Goal: Task Accomplishment & Management: Complete application form

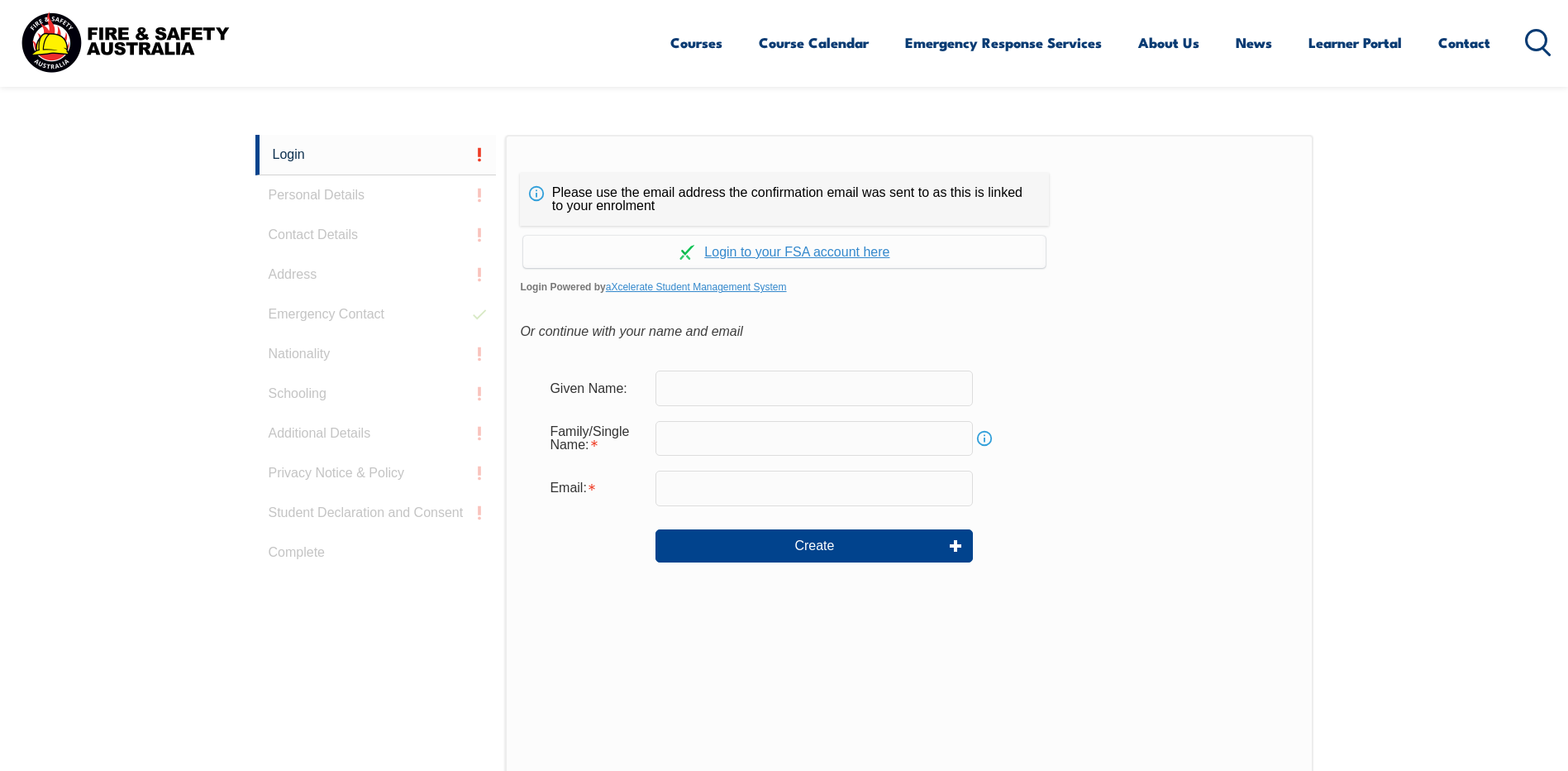
scroll to position [441, 0]
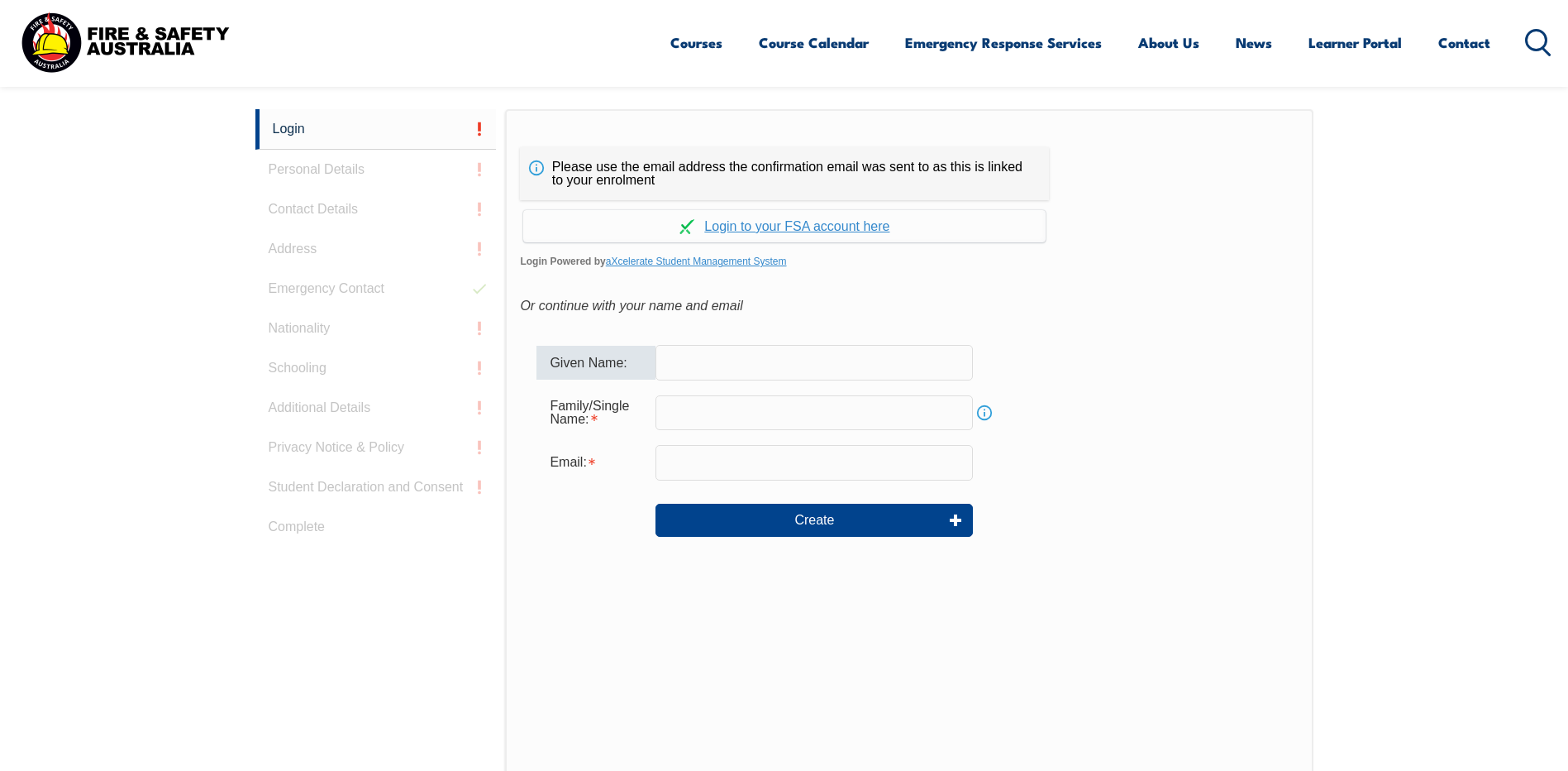
click at [709, 362] on input "text" at bounding box center [814, 362] width 318 height 35
type input "[PERSON_NAME]"
type input "[PERSON_NAME][EMAIL_ADDRESS][DOMAIN_NAME]"
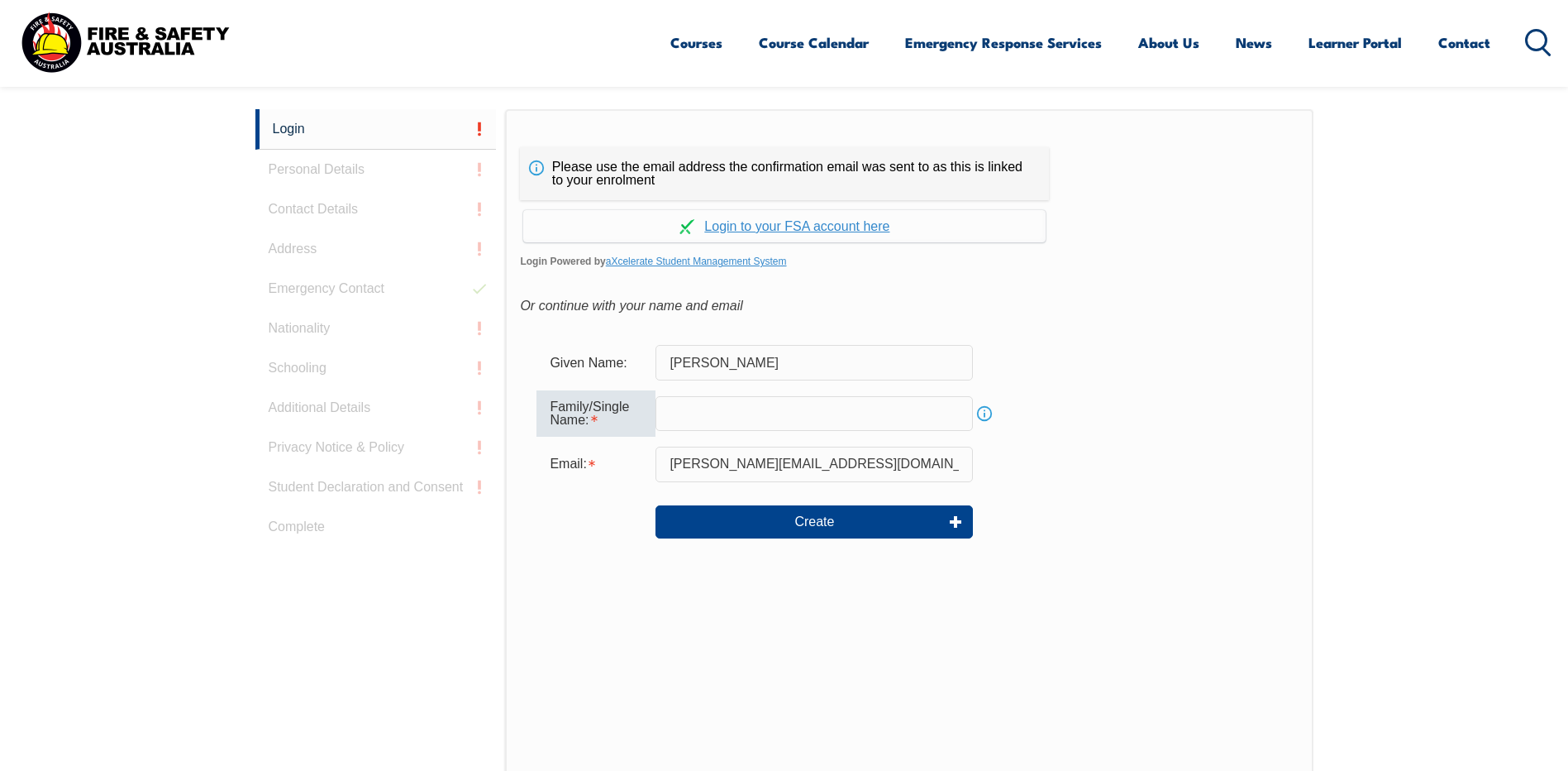
click at [711, 413] on input "text" at bounding box center [814, 413] width 318 height 35
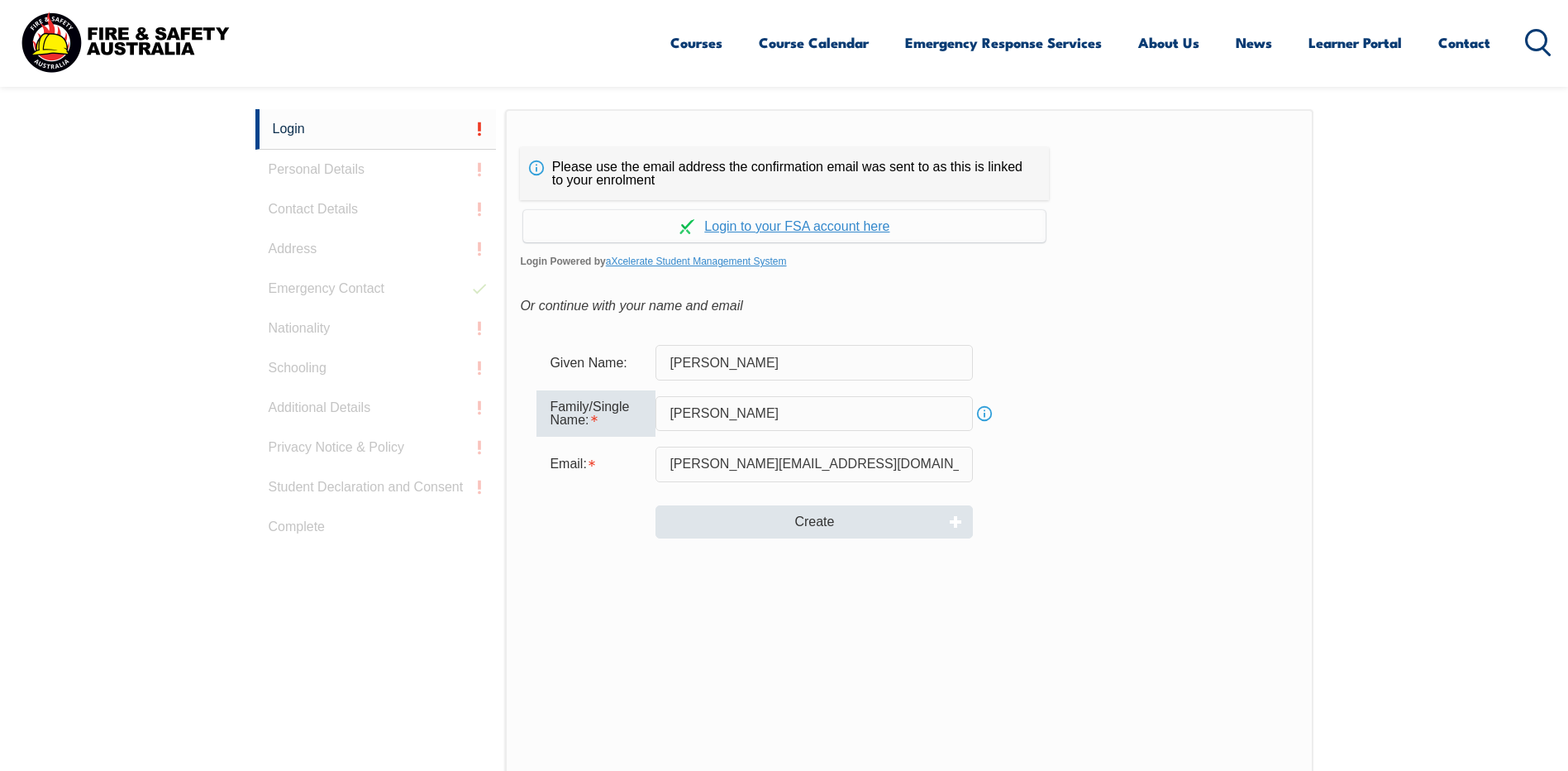
type input "[PERSON_NAME]"
click at [811, 519] on button "Create" at bounding box center [814, 521] width 318 height 33
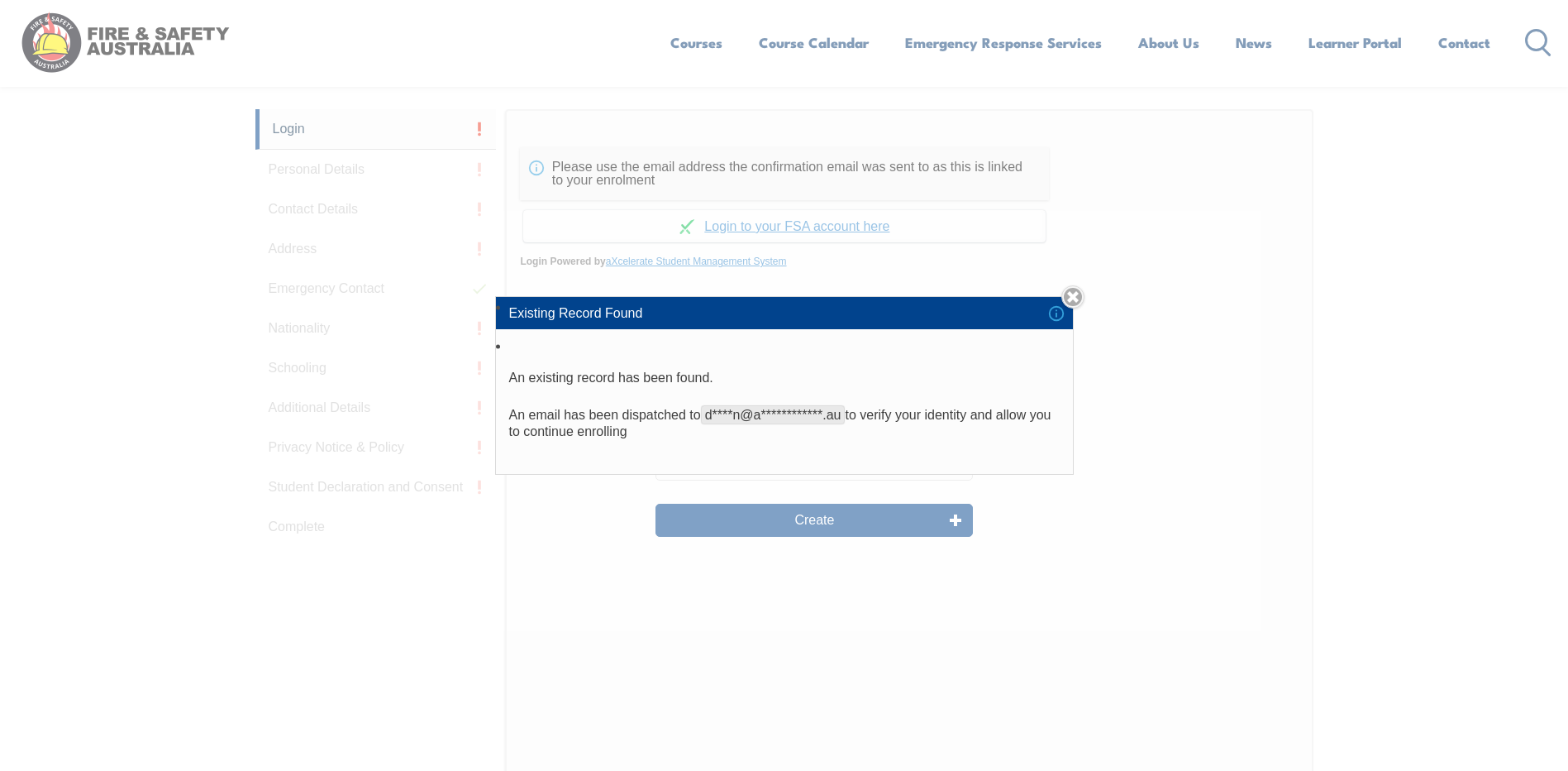
click at [815, 521] on div "**********" at bounding box center [784, 386] width 1568 height 771
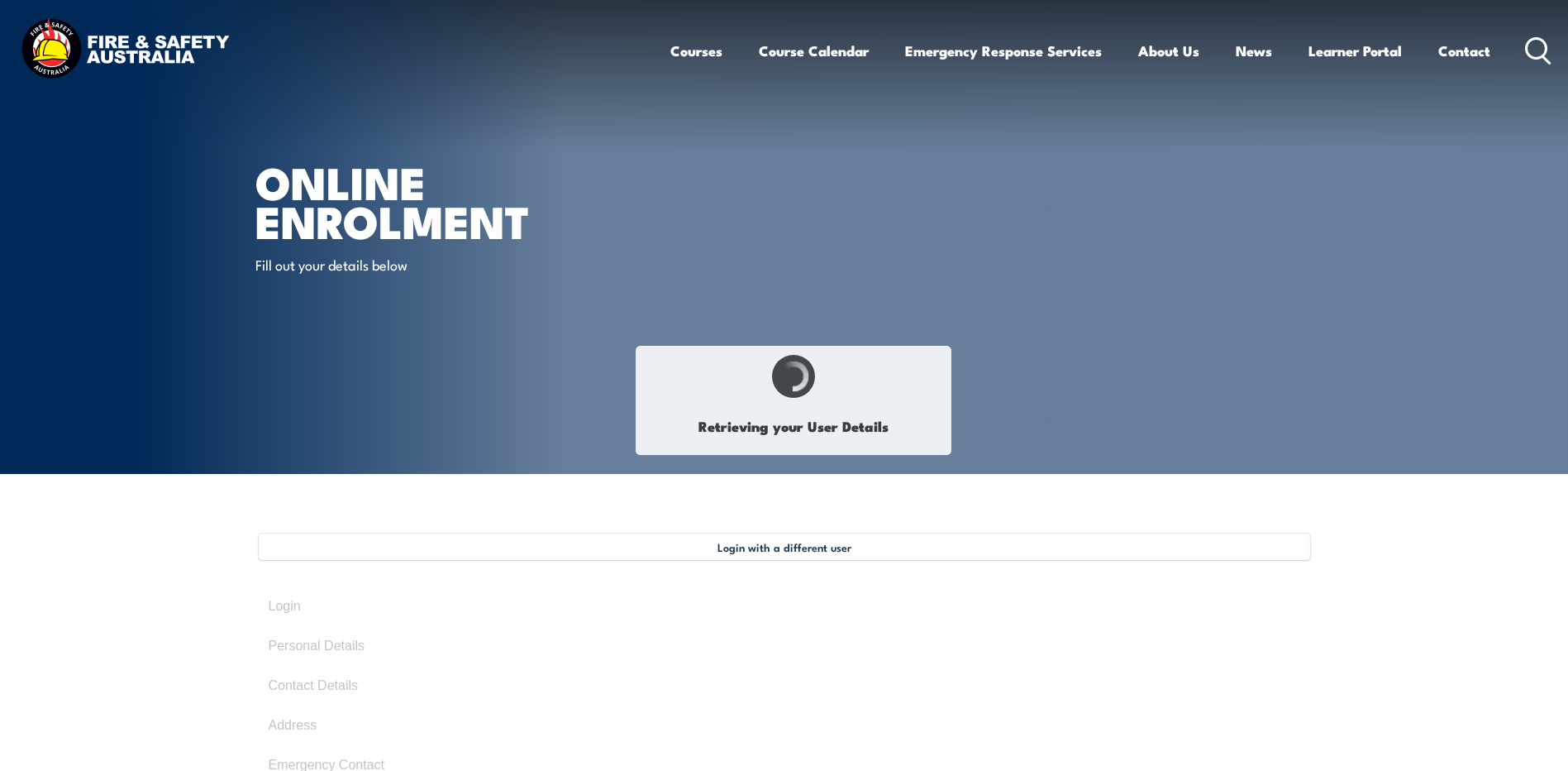
type input "[PERSON_NAME]"
type input "January 2, 1969"
type input "WCNUJR7D59"
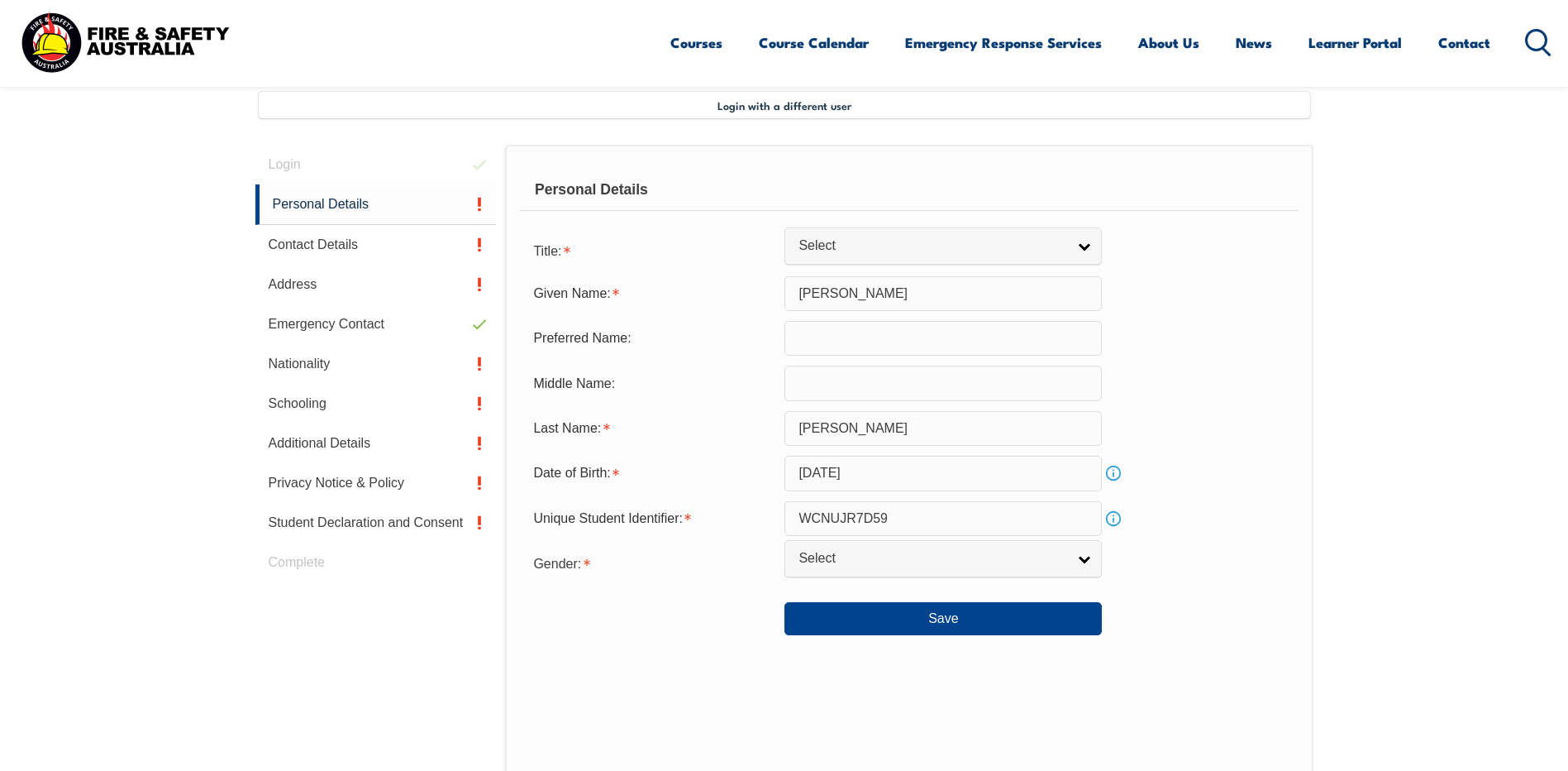
scroll to position [450, 0]
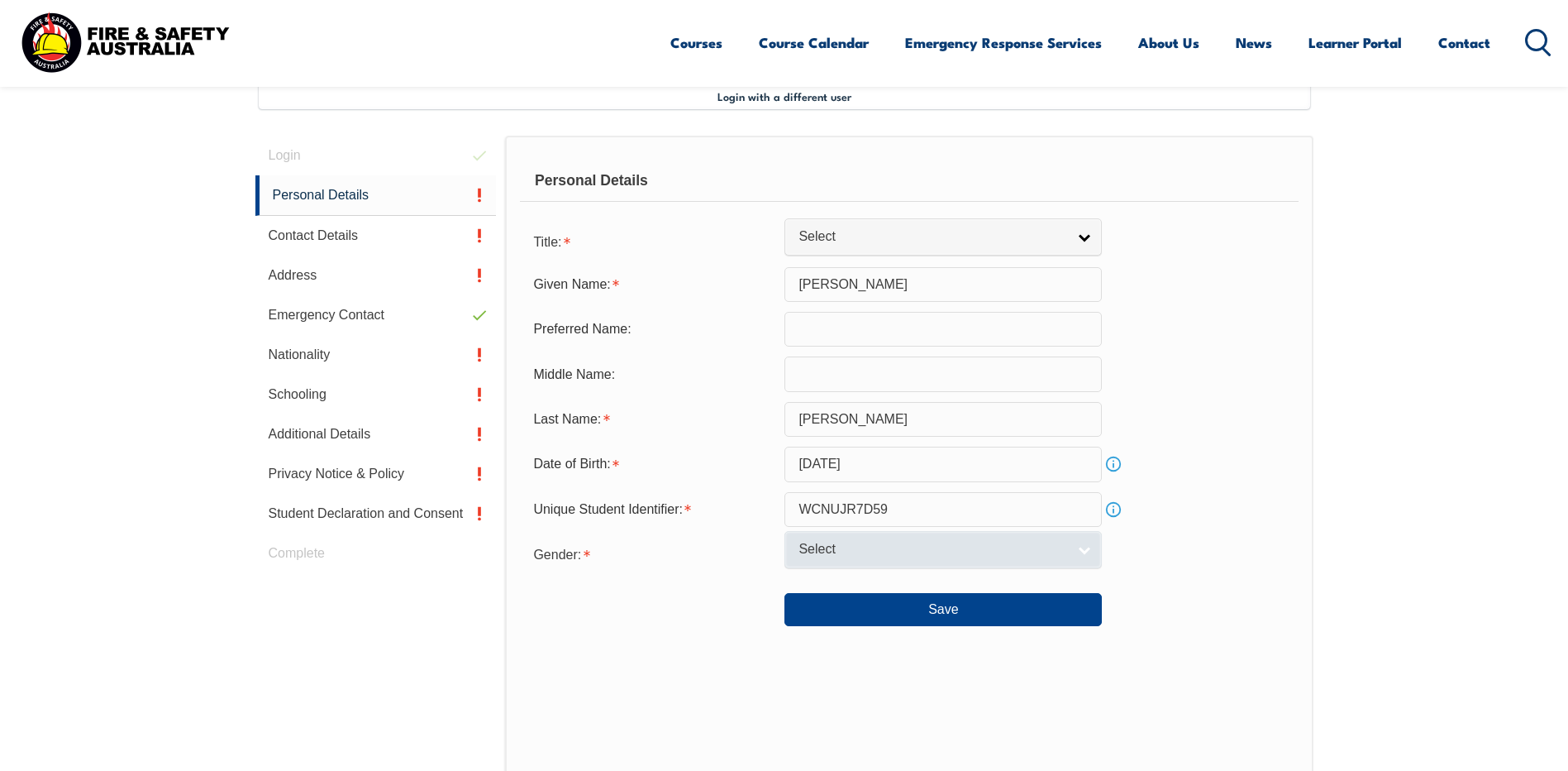
click at [1087, 548] on link "Select" at bounding box center [943, 550] width 318 height 38
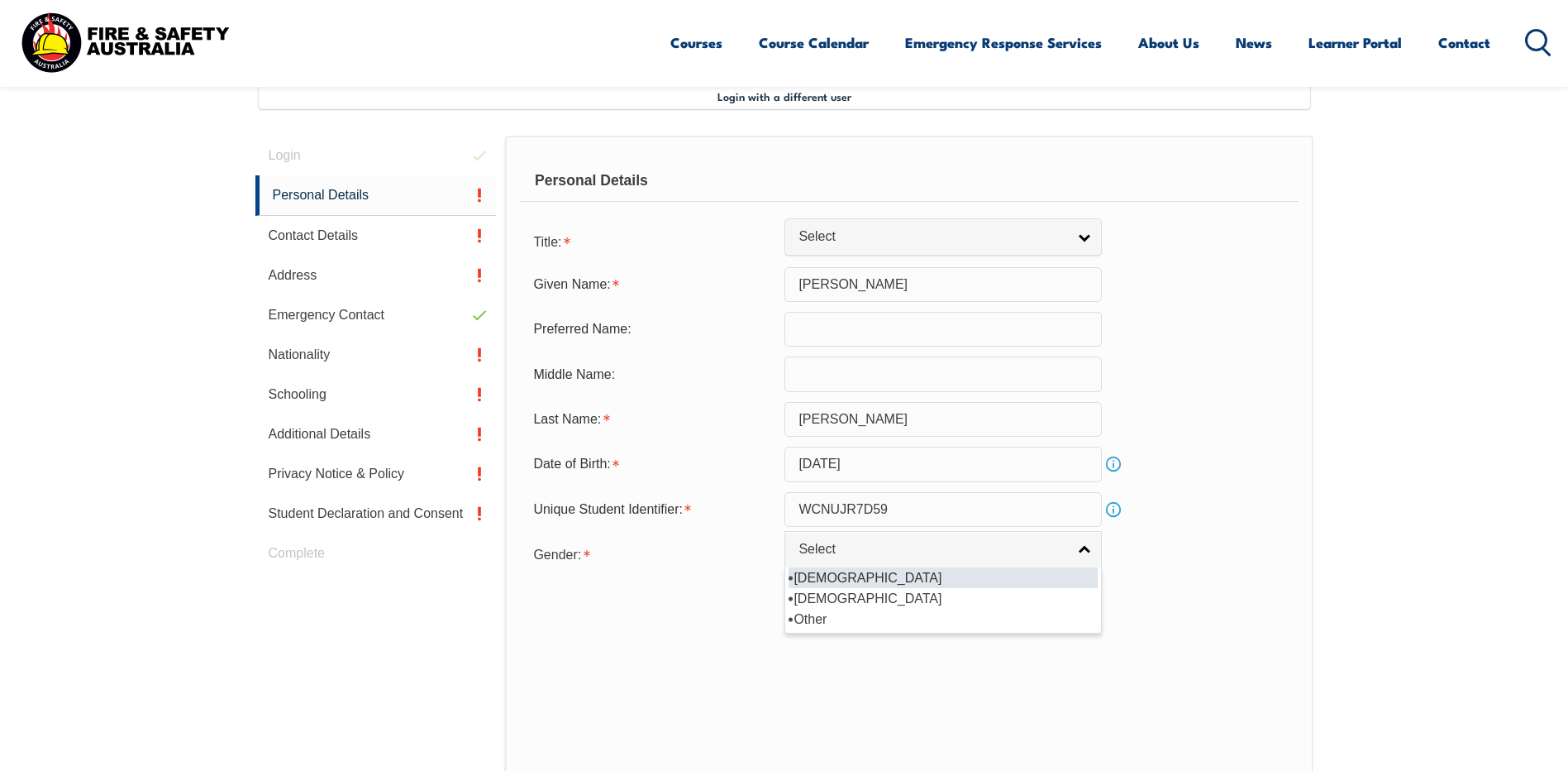
click at [815, 574] on li "[DEMOGRAPHIC_DATA]" at bounding box center [943, 578] width 309 height 21
select select "M"
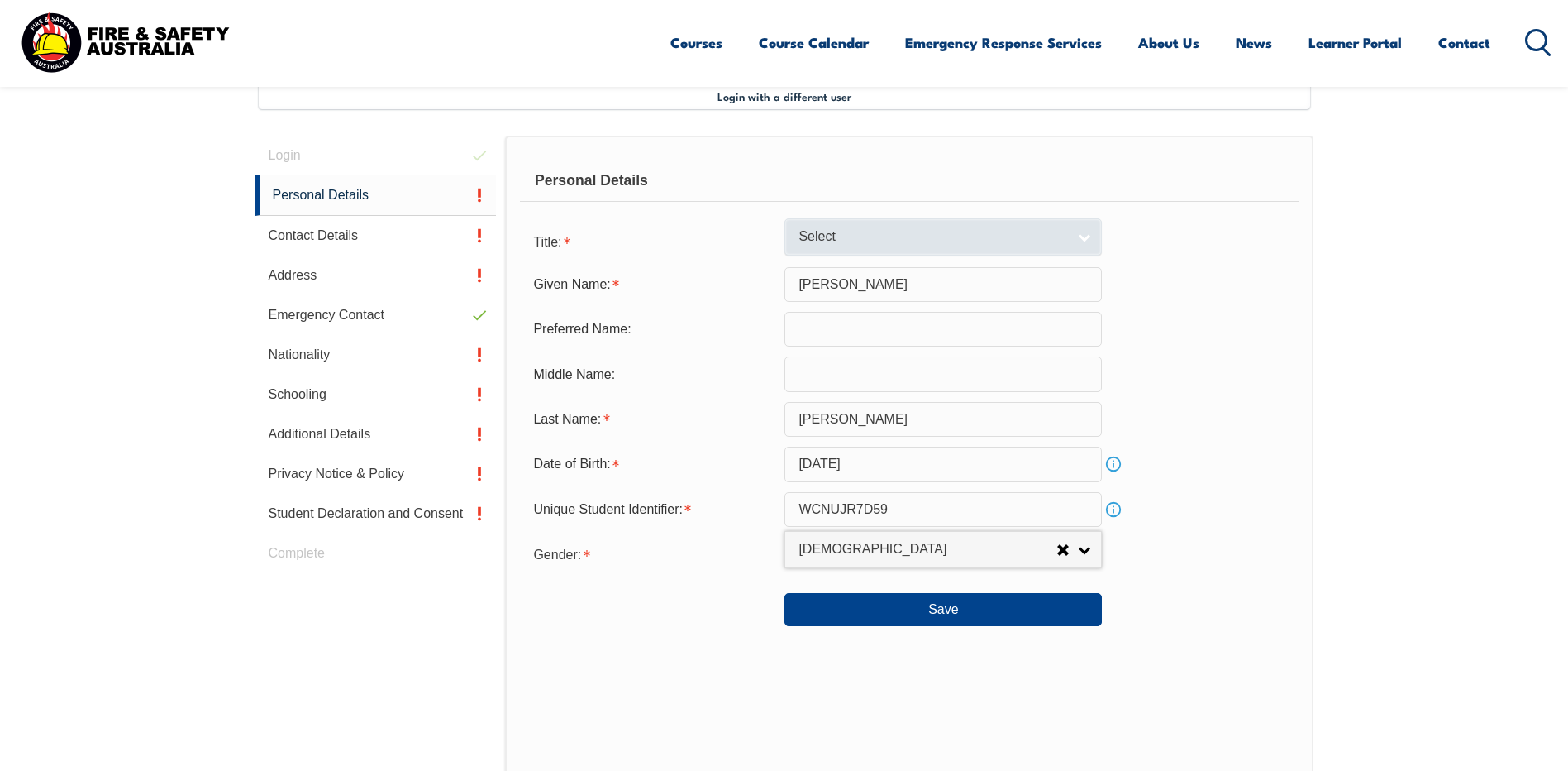
click at [1084, 234] on link "Select" at bounding box center [943, 237] width 318 height 38
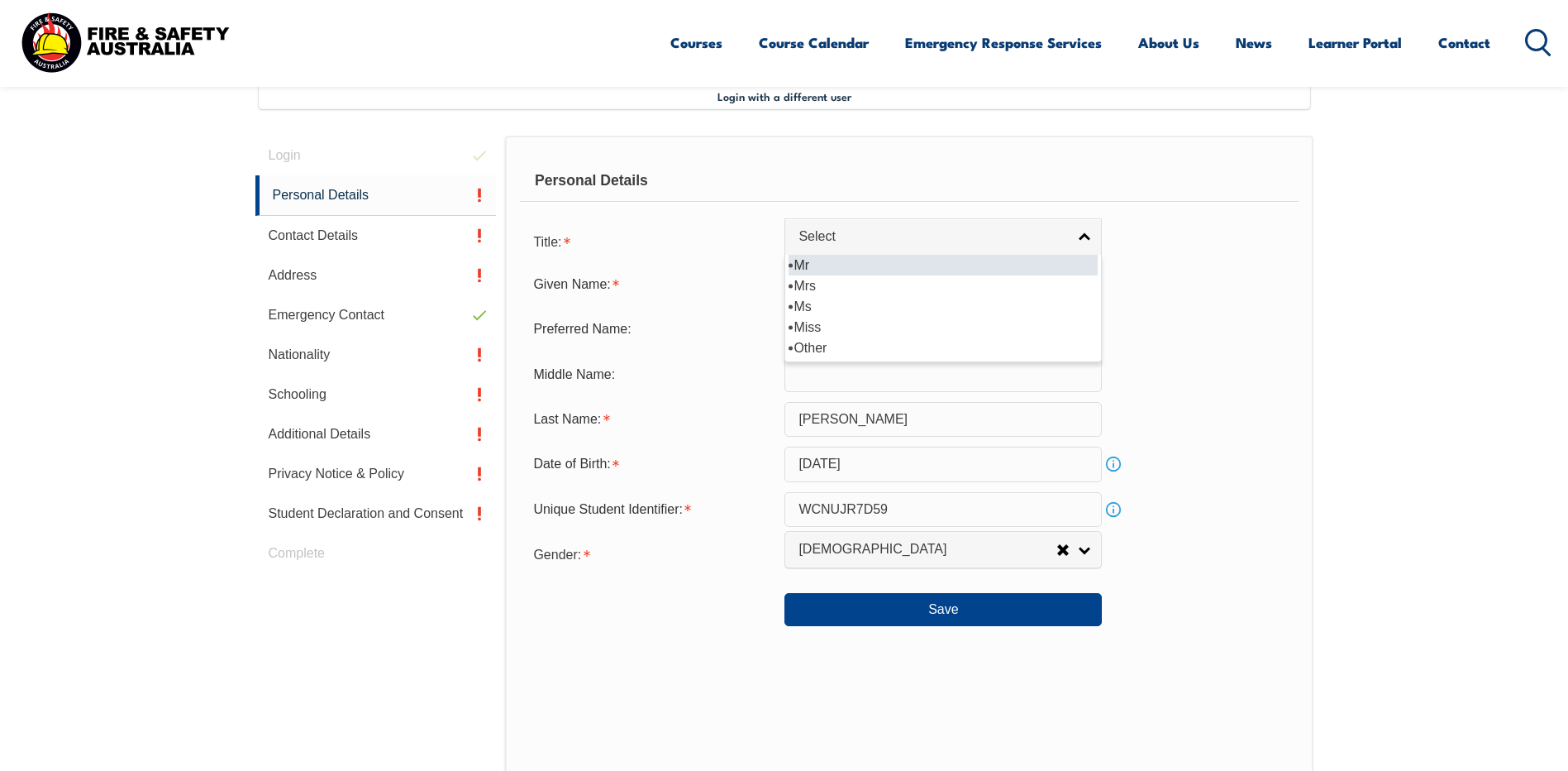
click at [803, 262] on li "Mr" at bounding box center [943, 265] width 309 height 21
select select "Mr"
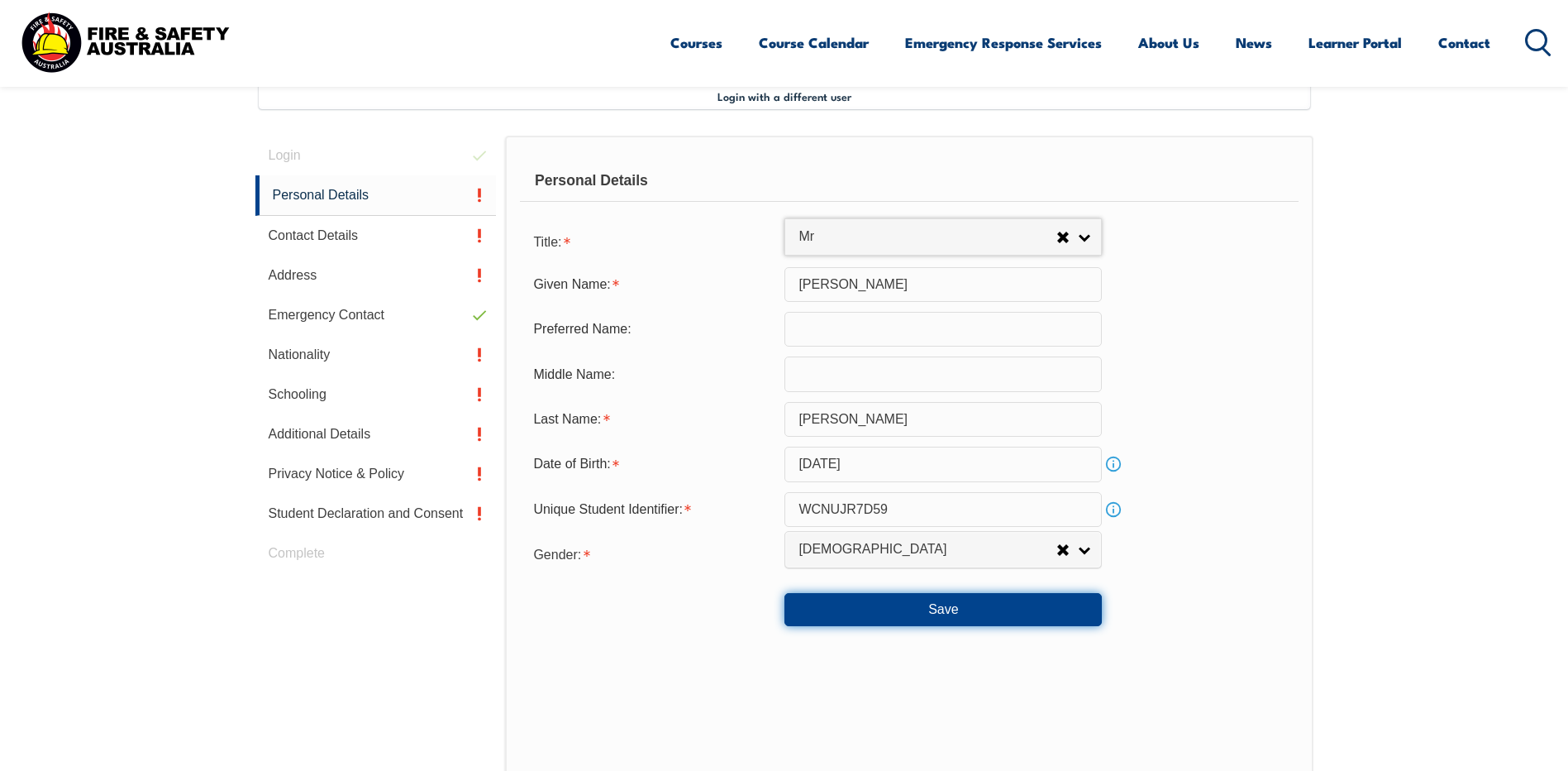
click at [932, 605] on button "Save" at bounding box center [943, 609] width 318 height 33
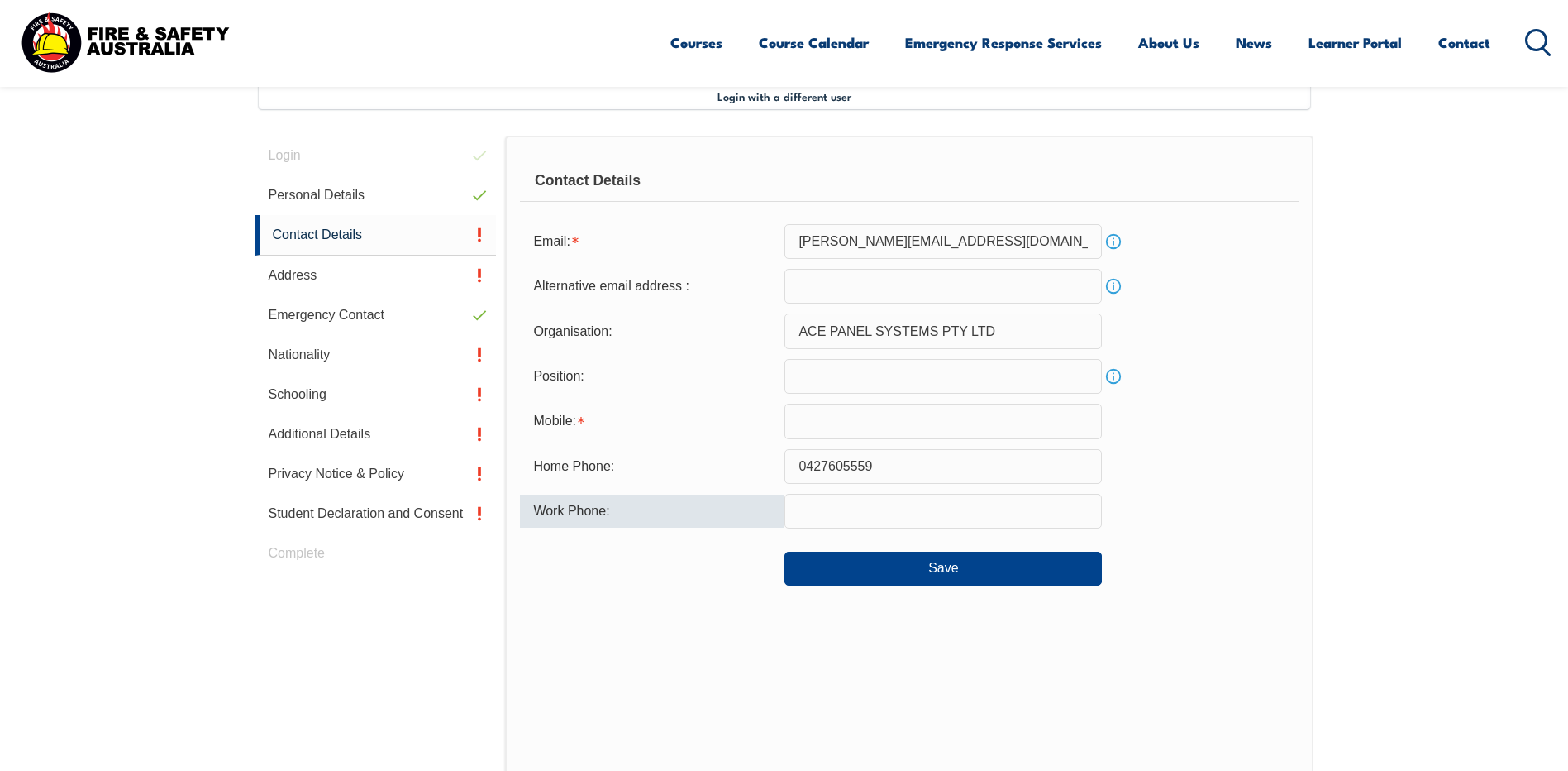
click at [838, 513] on input "text" at bounding box center [943, 511] width 318 height 35
click at [827, 425] on input "text" at bounding box center [943, 421] width 318 height 35
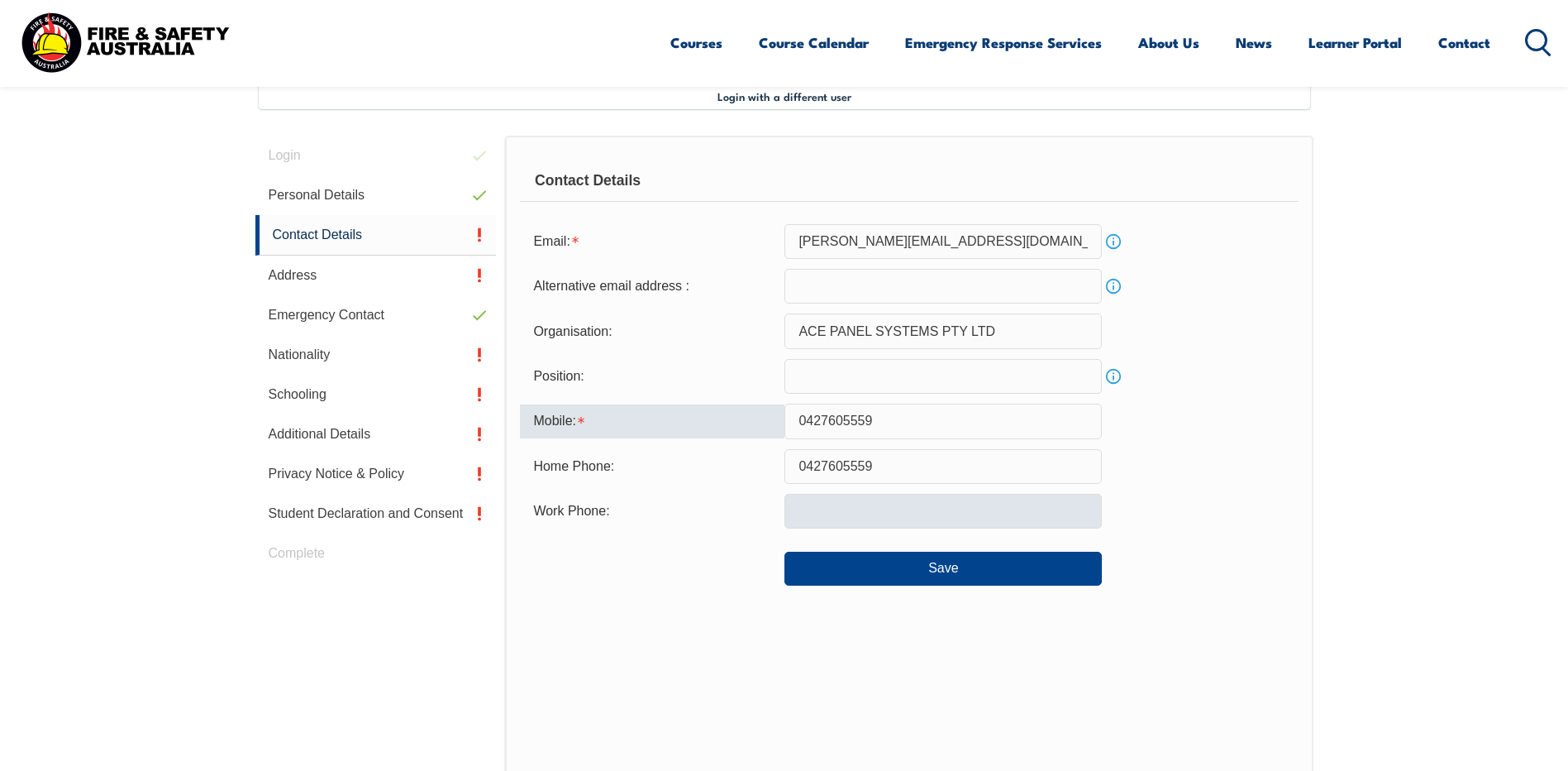
type input "0427605559"
click at [802, 513] on input "text" at bounding box center [943, 511] width 318 height 35
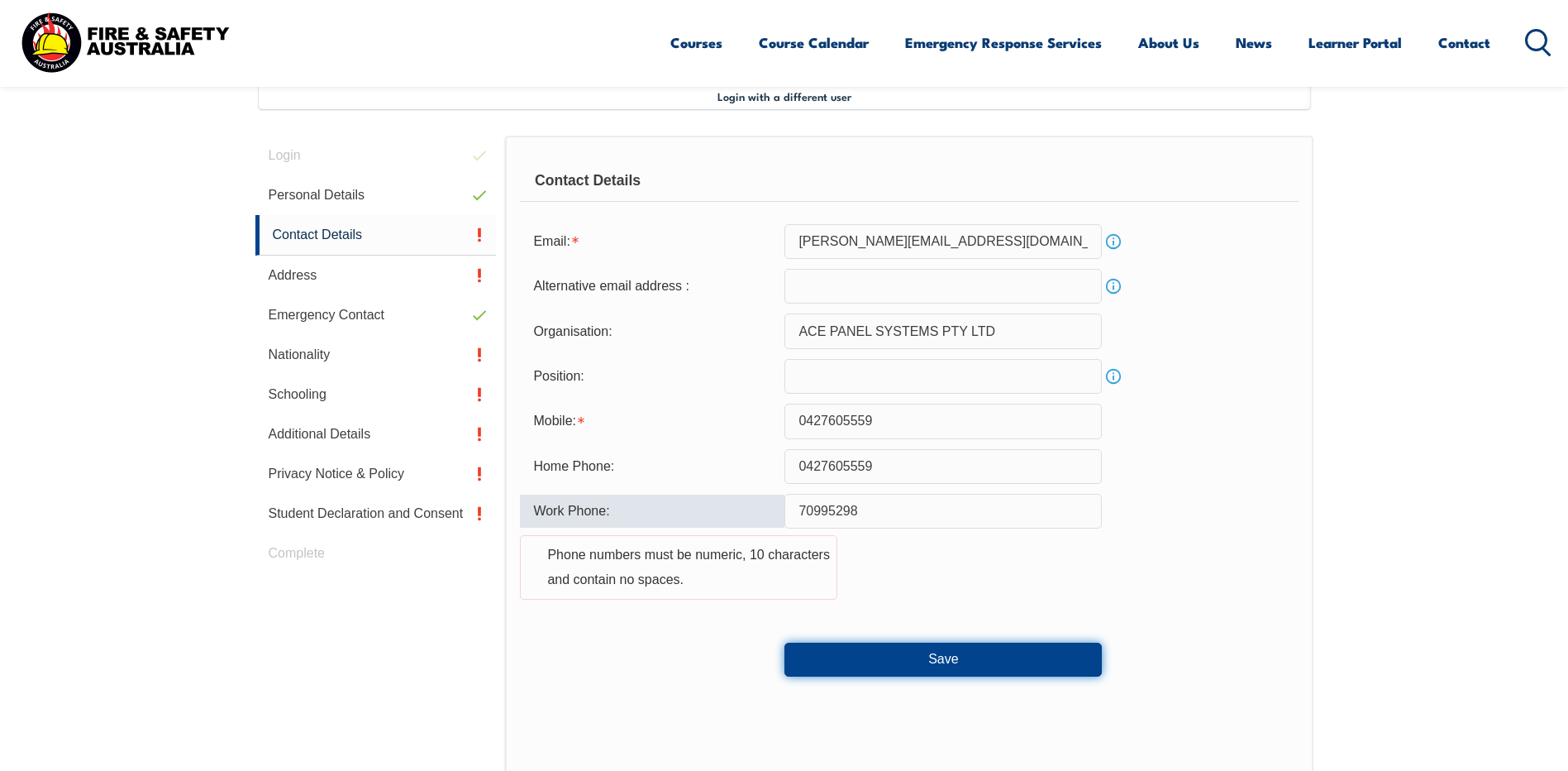
click at [922, 656] on button "Save" at bounding box center [943, 659] width 318 height 33
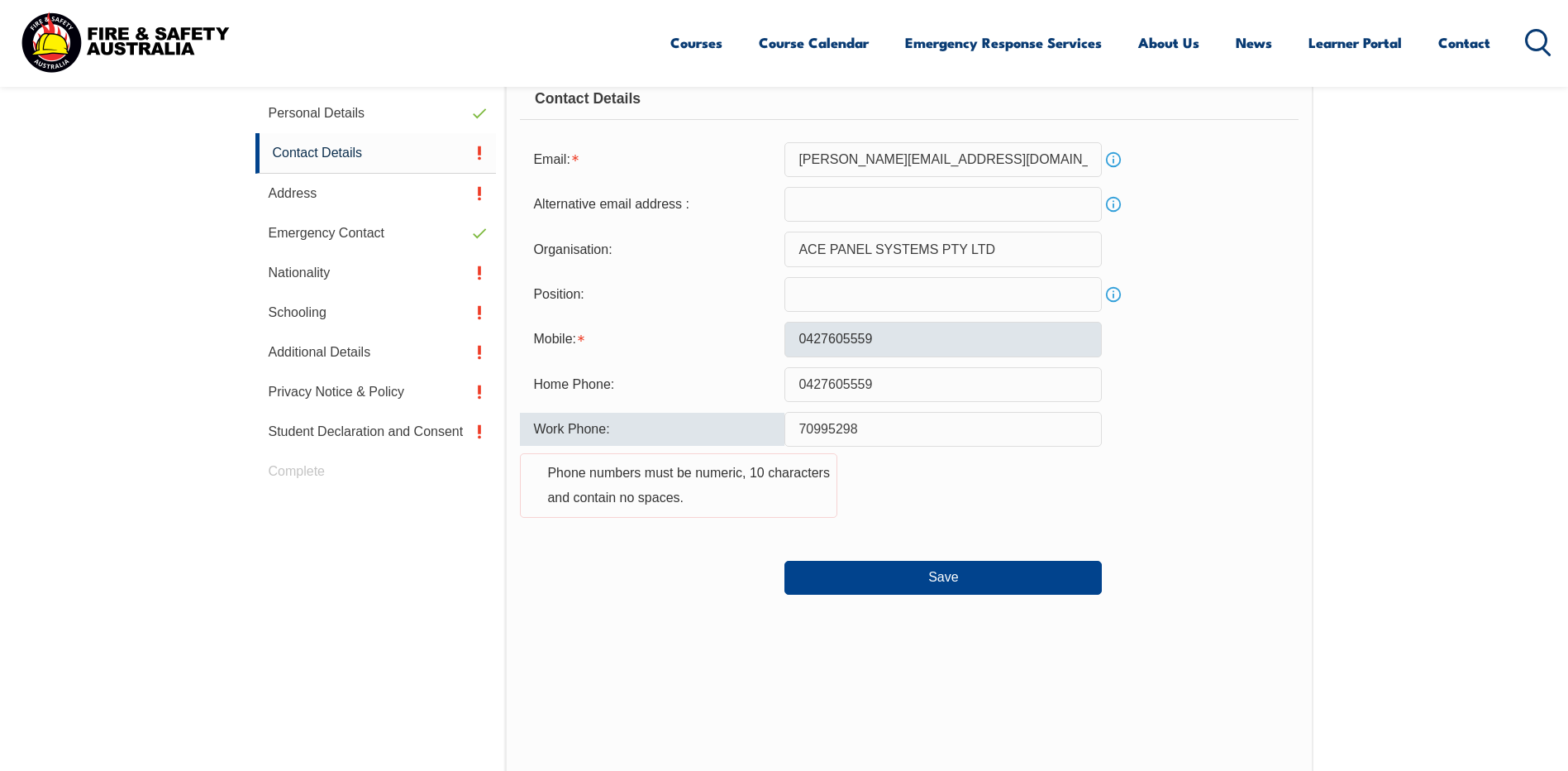
scroll to position [531, 0]
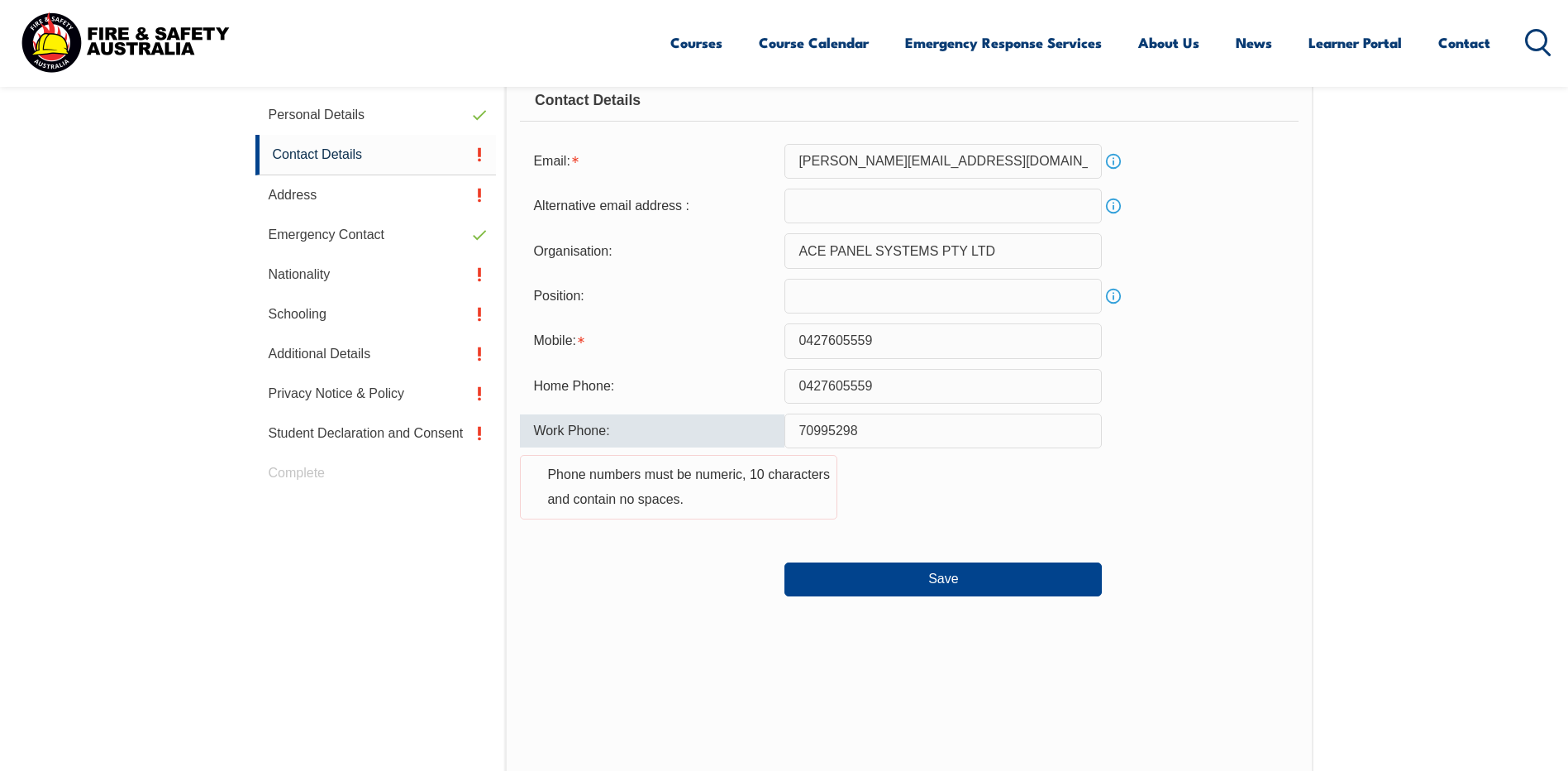
click at [796, 428] on input "70995298" at bounding box center [943, 431] width 318 height 35
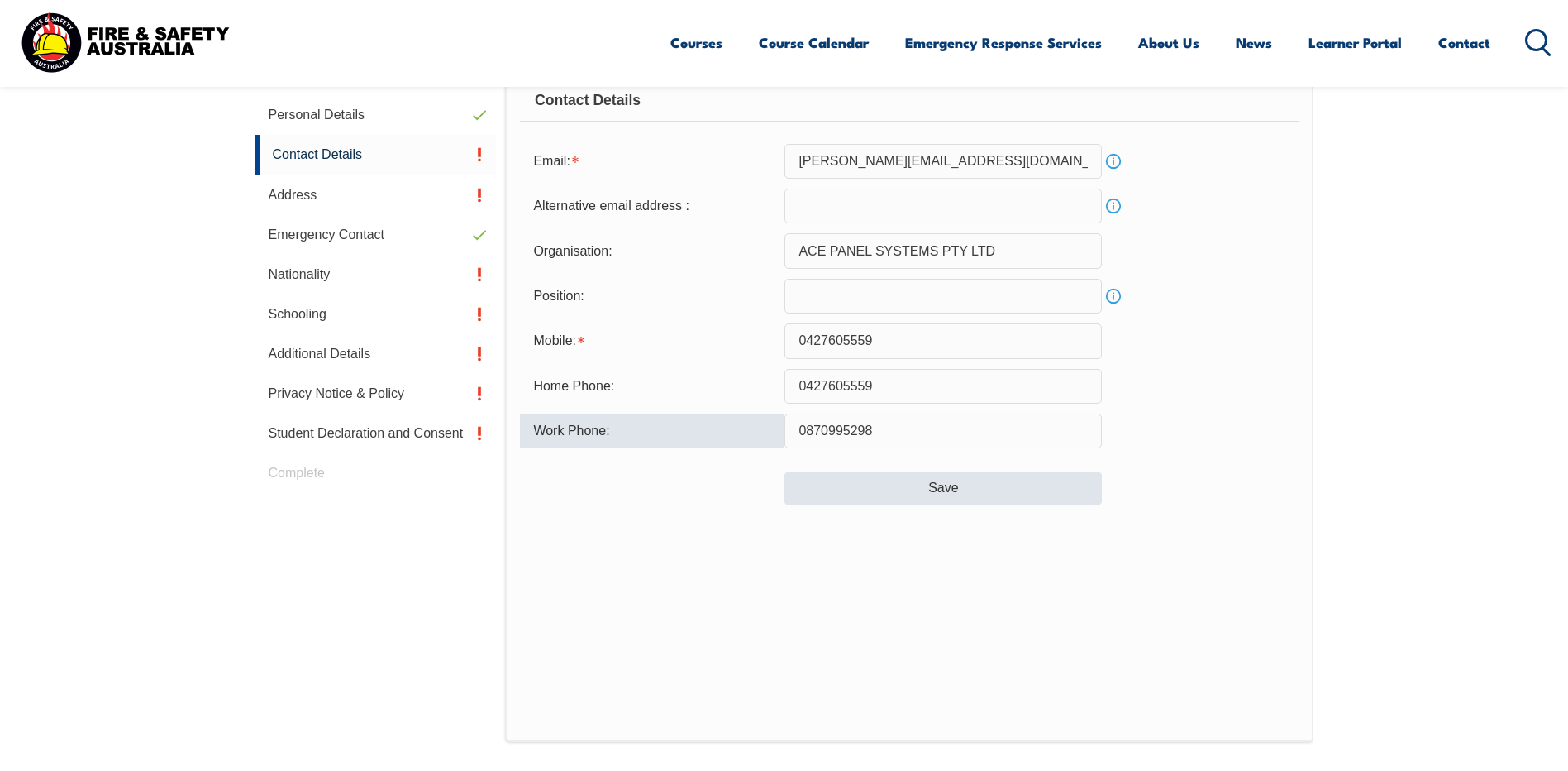
type input "0870995298"
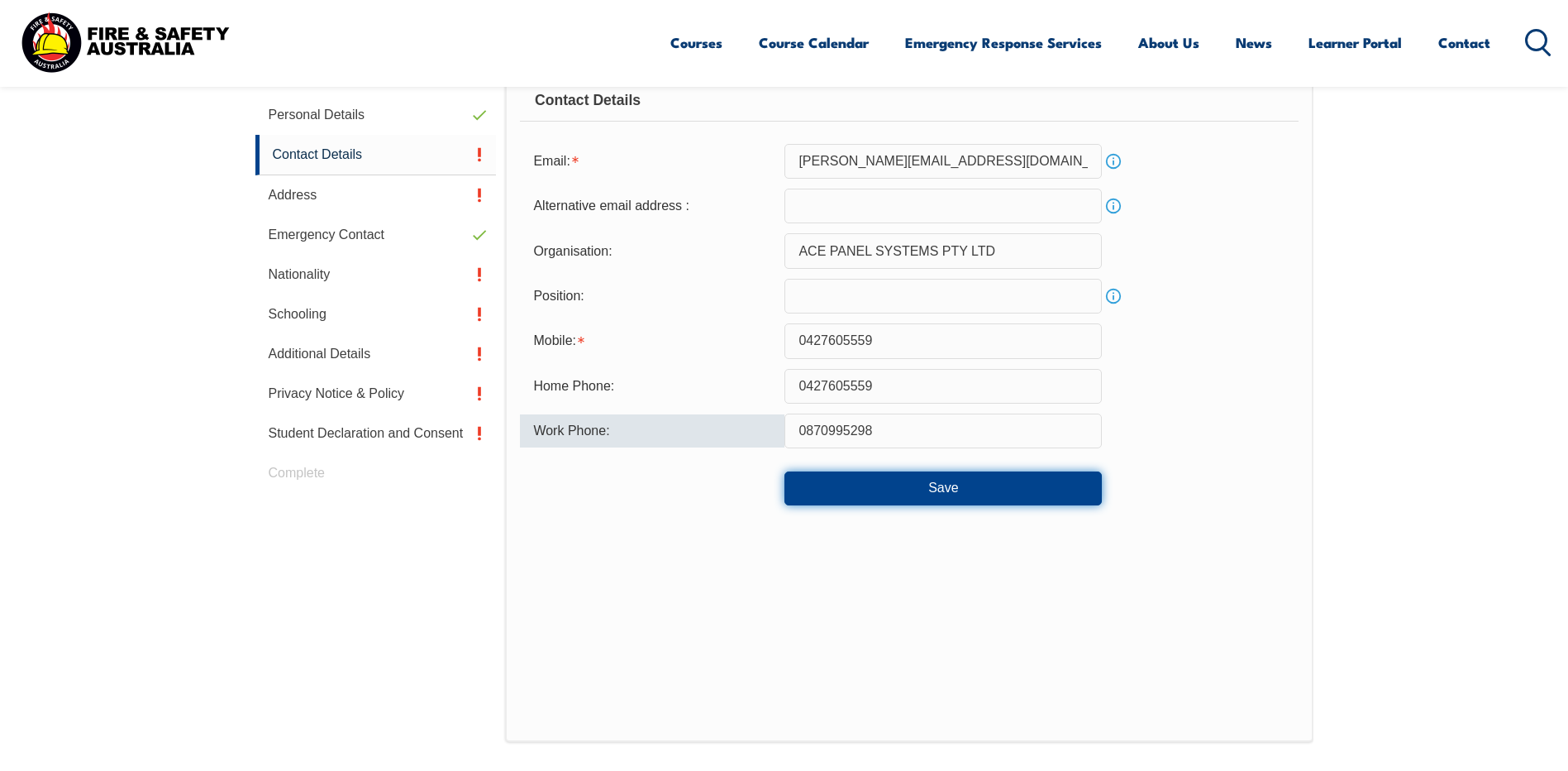
click at [954, 485] on button "Save" at bounding box center [943, 487] width 318 height 33
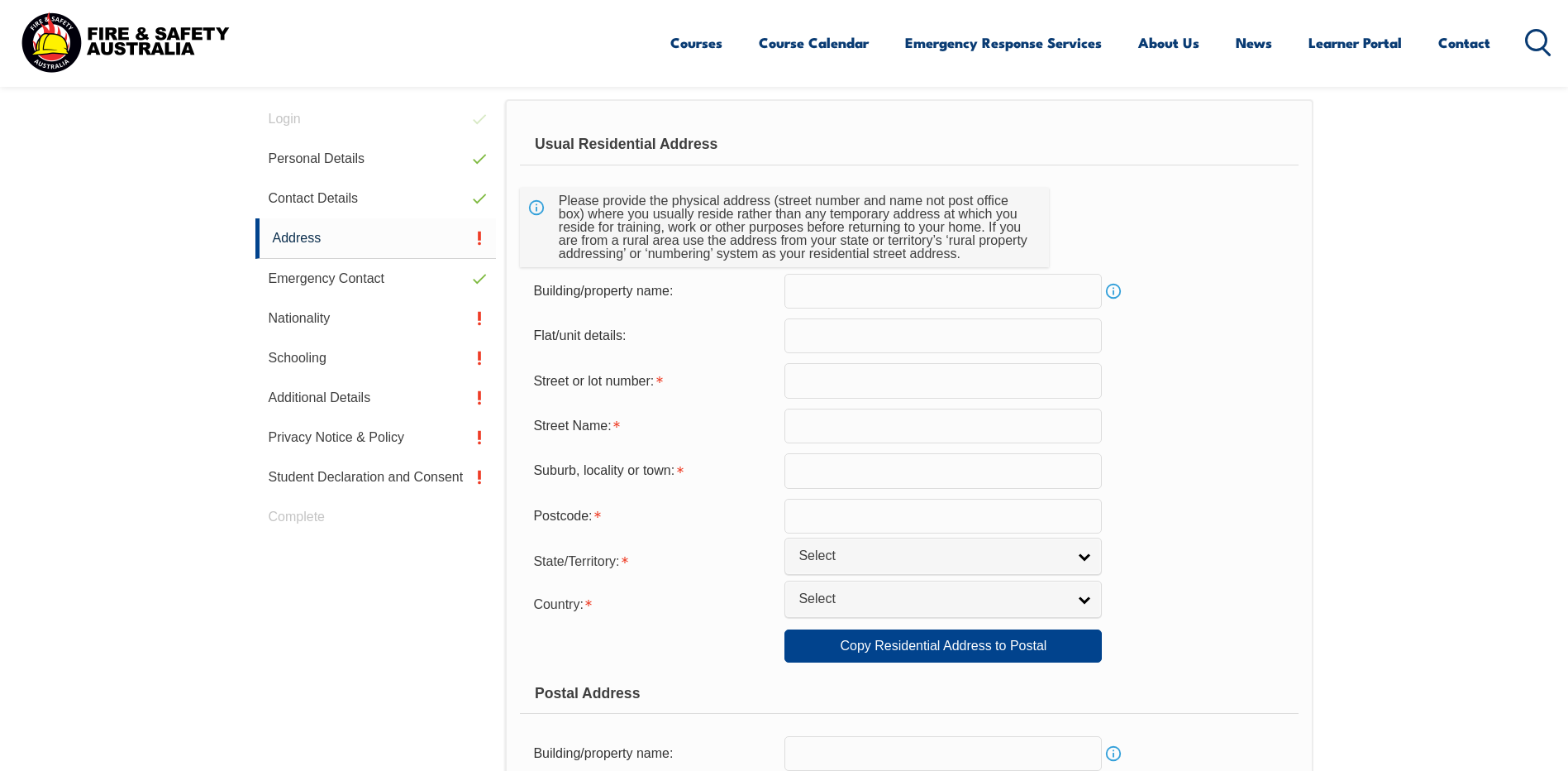
scroll to position [450, 0]
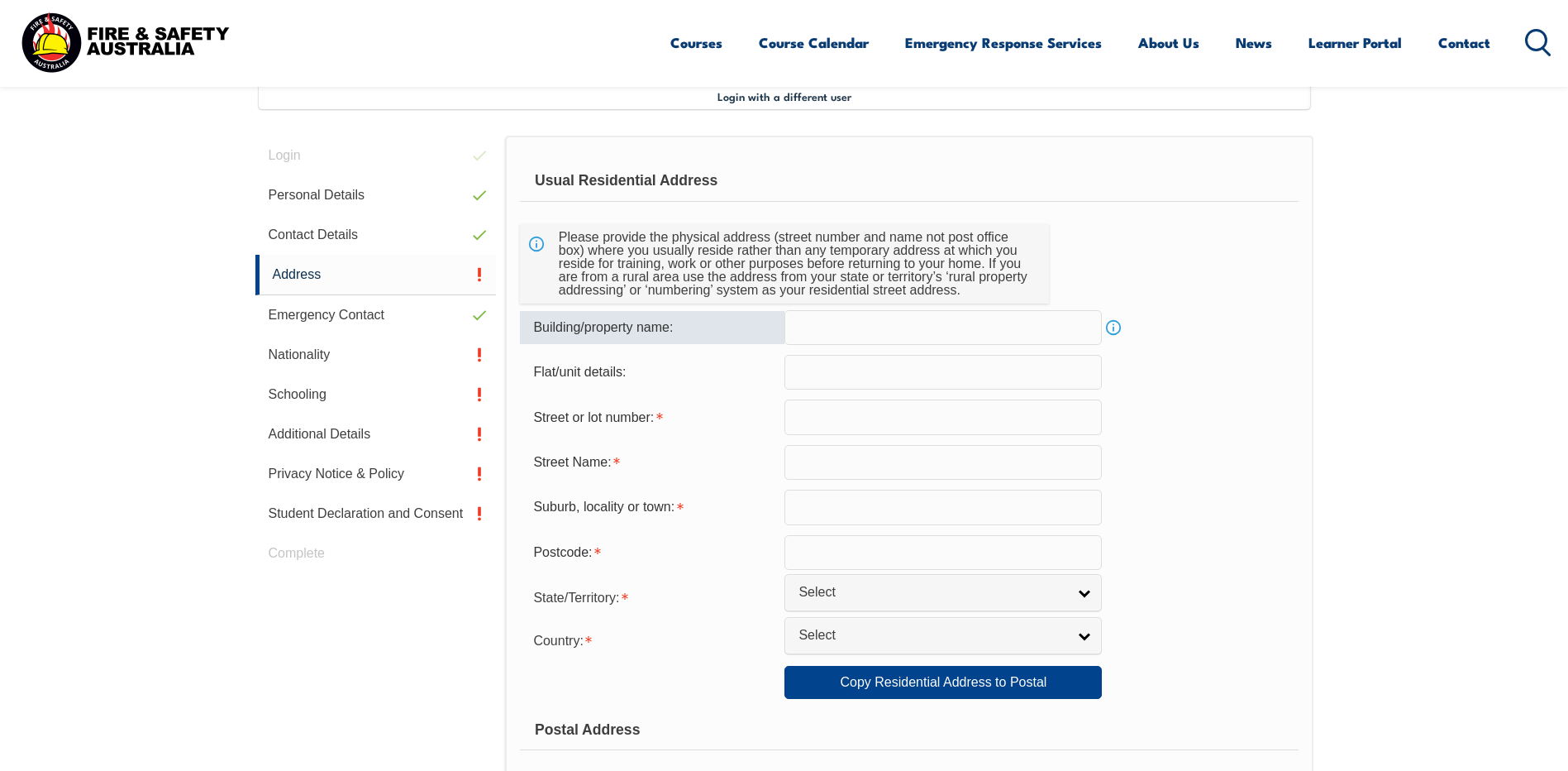
click at [850, 331] on input "text" at bounding box center [943, 327] width 318 height 35
click at [1113, 324] on link "Info" at bounding box center [1113, 327] width 23 height 23
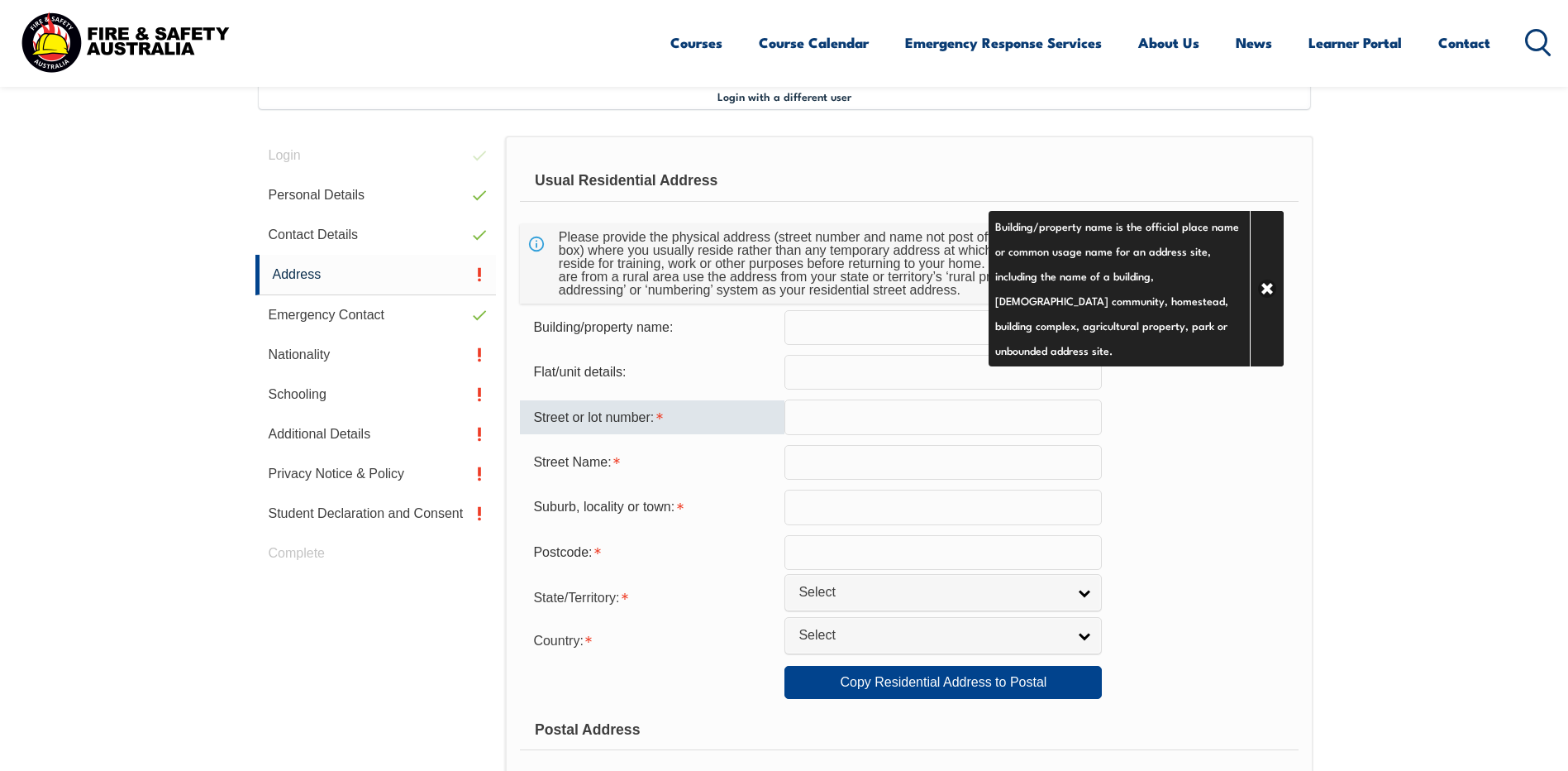
click at [816, 419] on input "text" at bounding box center [943, 416] width 318 height 35
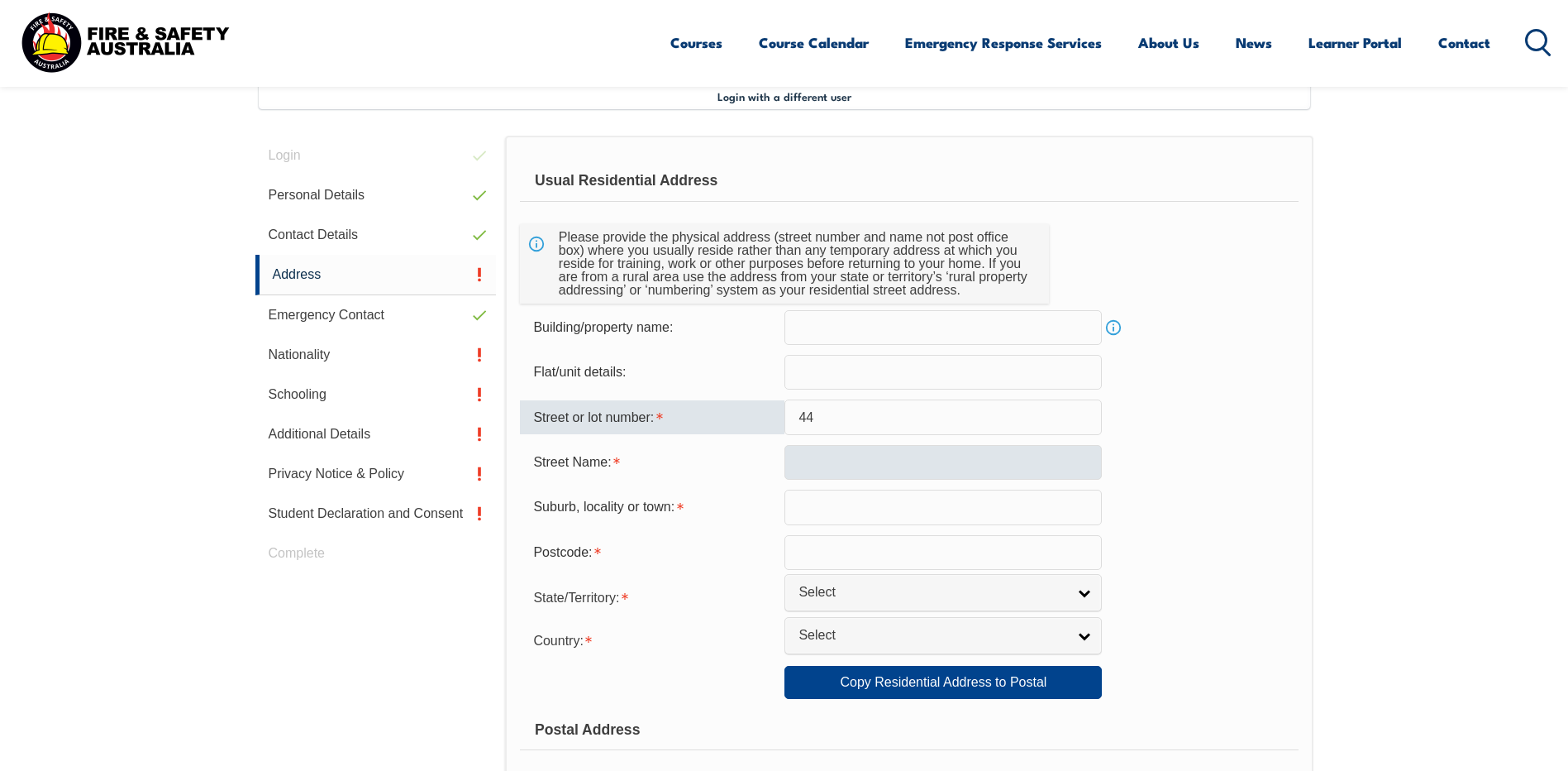
type input "44"
click at [833, 458] on input "text" at bounding box center [943, 462] width 318 height 35
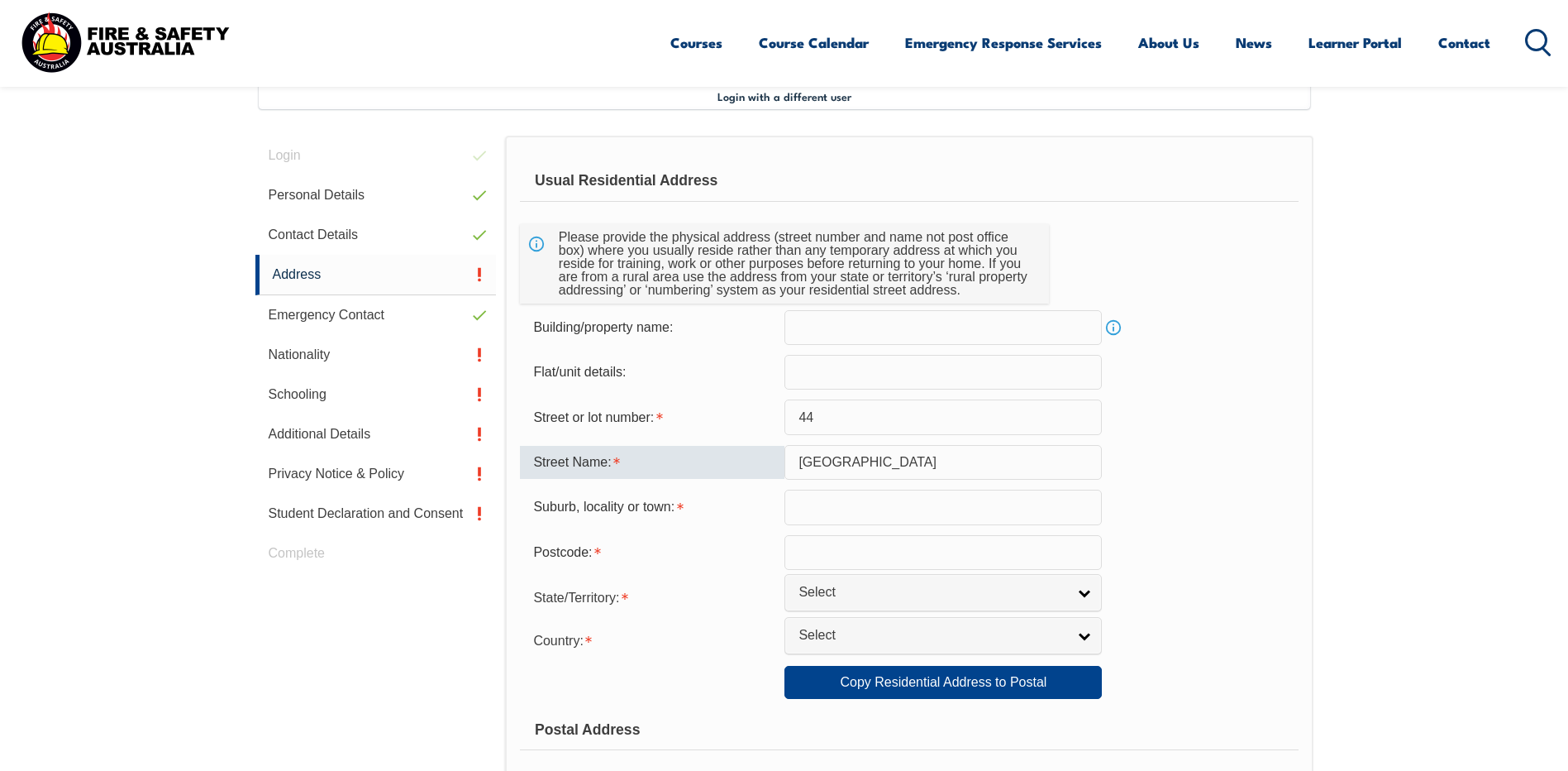
click at [887, 460] on input "Macedonia" at bounding box center [943, 462] width 318 height 35
type input "Macedonia Street"
click at [854, 509] on input "text" at bounding box center [943, 507] width 318 height 35
type input "o"
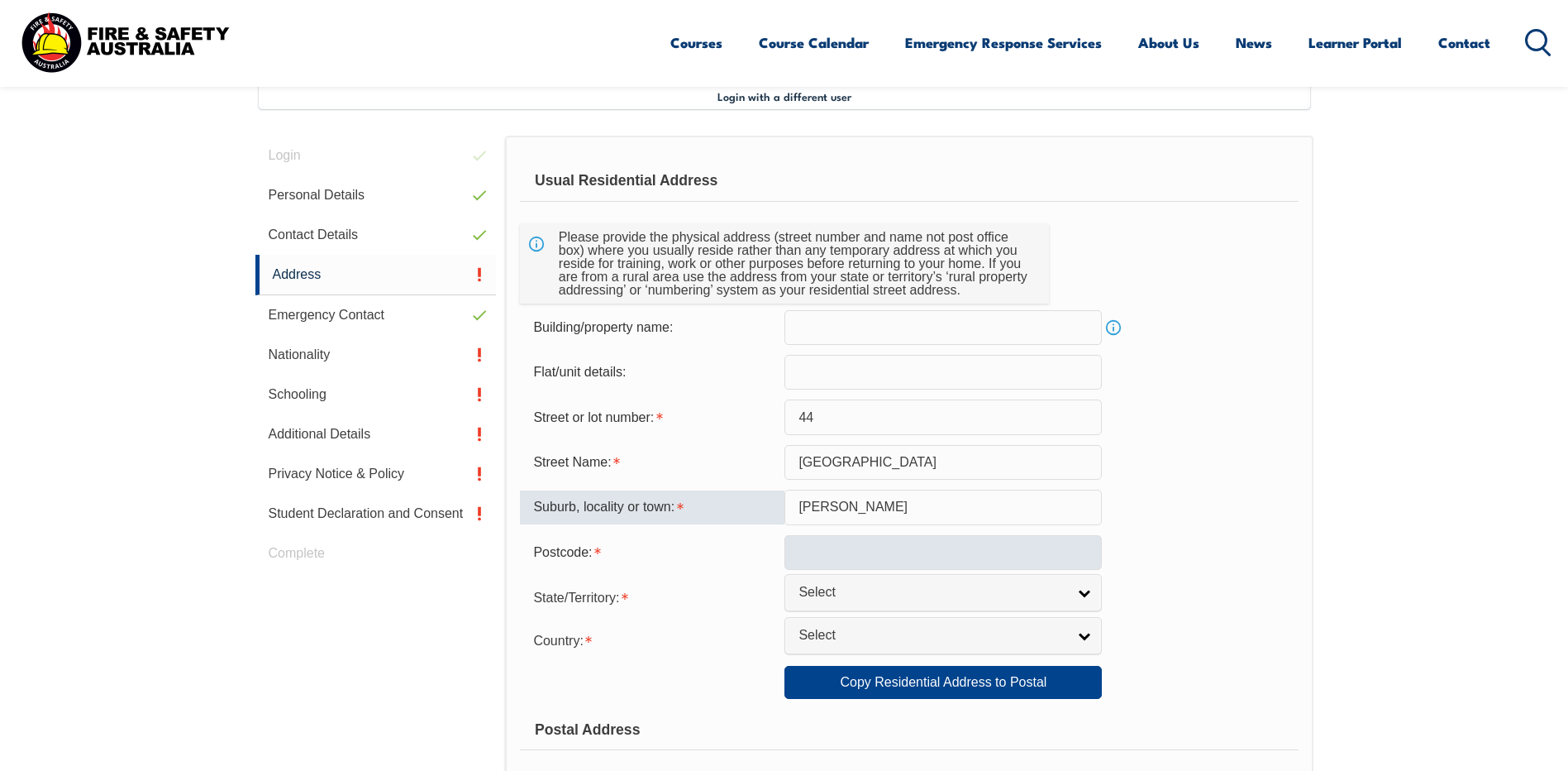
type input "Osborne"
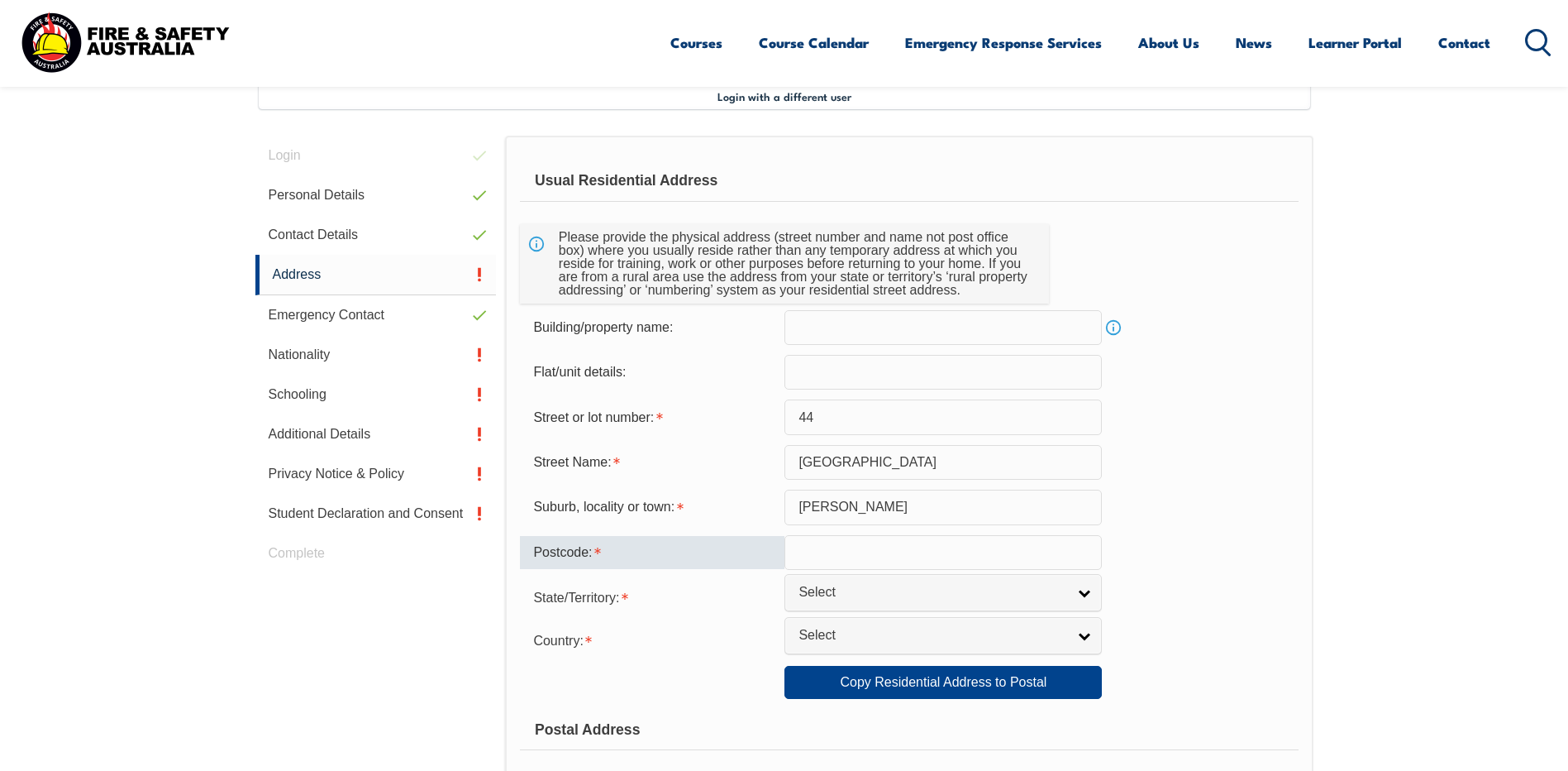
click at [831, 554] on input "text" at bounding box center [943, 552] width 318 height 35
type input "5017"
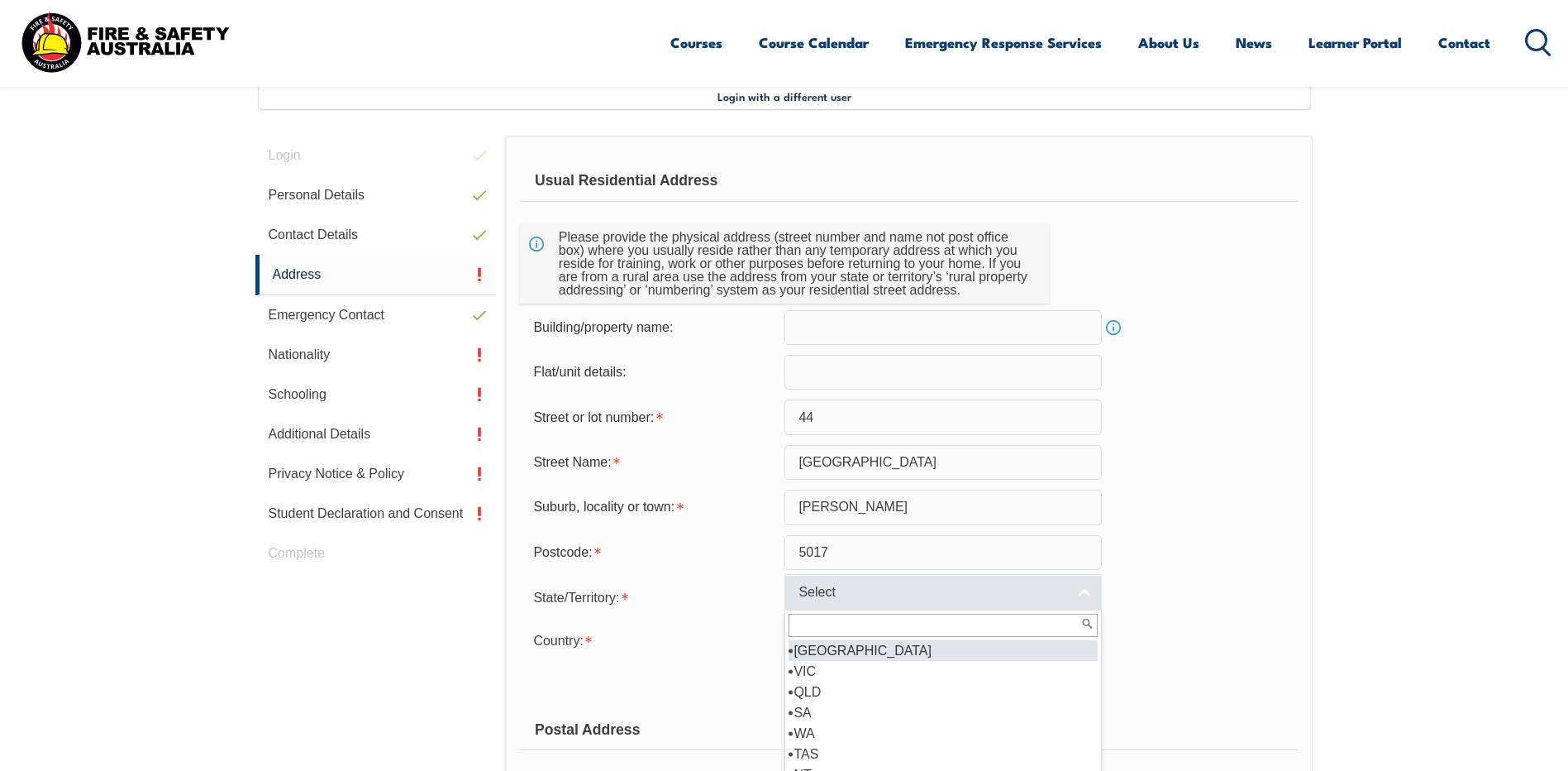
click at [1080, 592] on link "Select" at bounding box center [943, 592] width 318 height 38
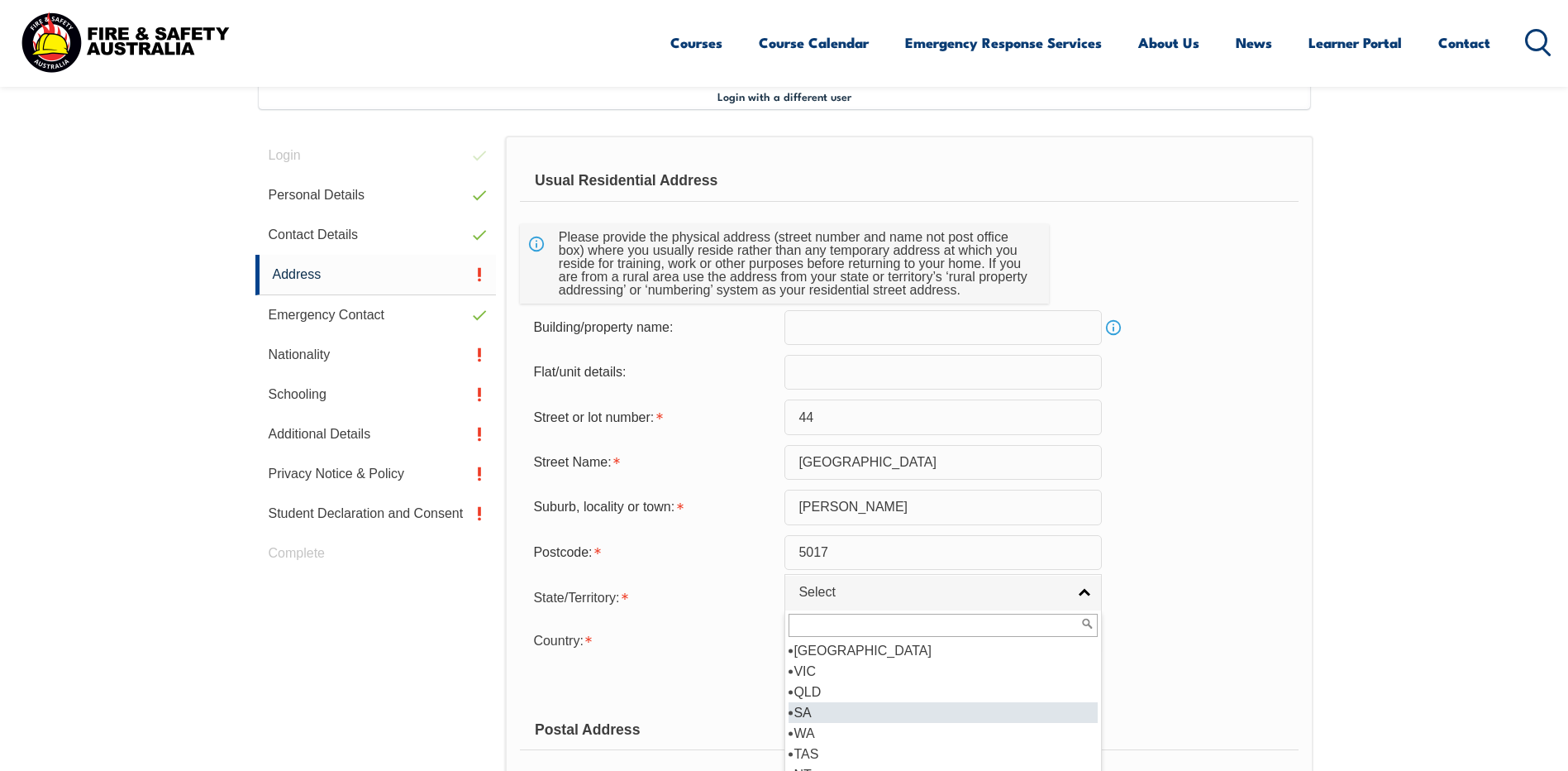
click at [819, 711] on li "SA" at bounding box center [943, 712] width 309 height 21
select select "SA"
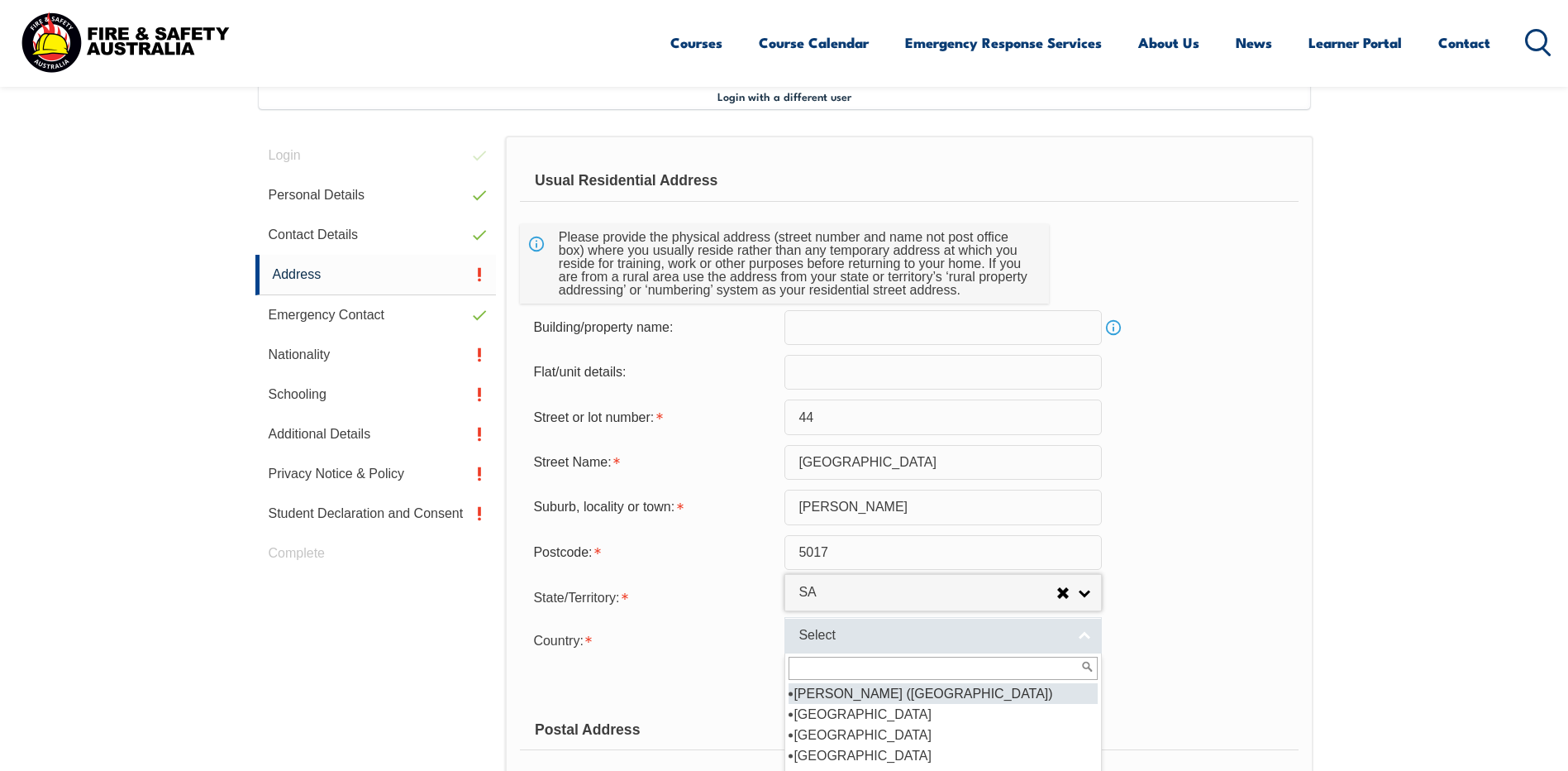
click at [1087, 630] on link "Select" at bounding box center [943, 636] width 318 height 38
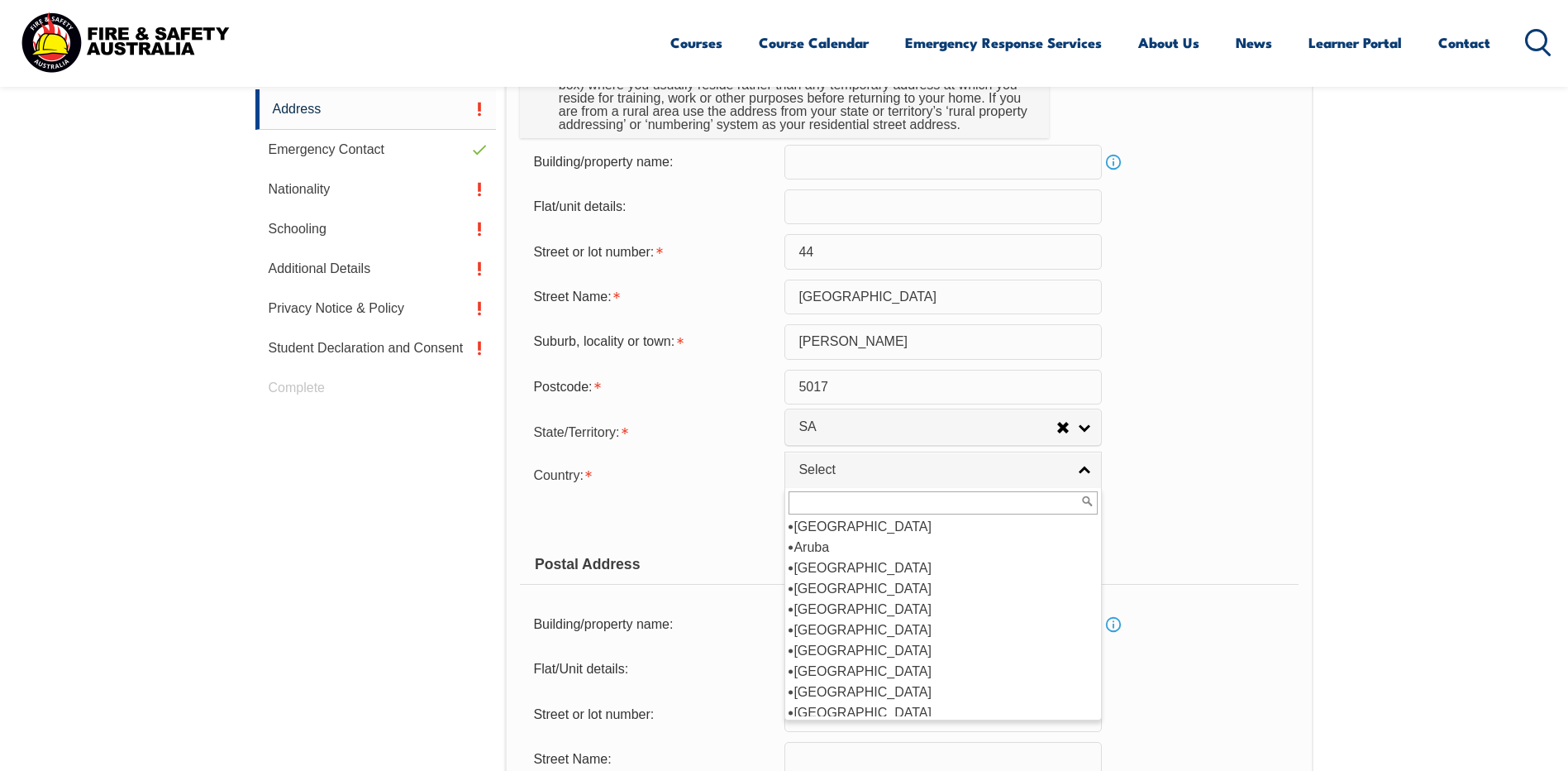
scroll to position [227, 0]
click at [820, 570] on li "[GEOGRAPHIC_DATA]" at bounding box center [943, 569] width 309 height 21
select select "1101"
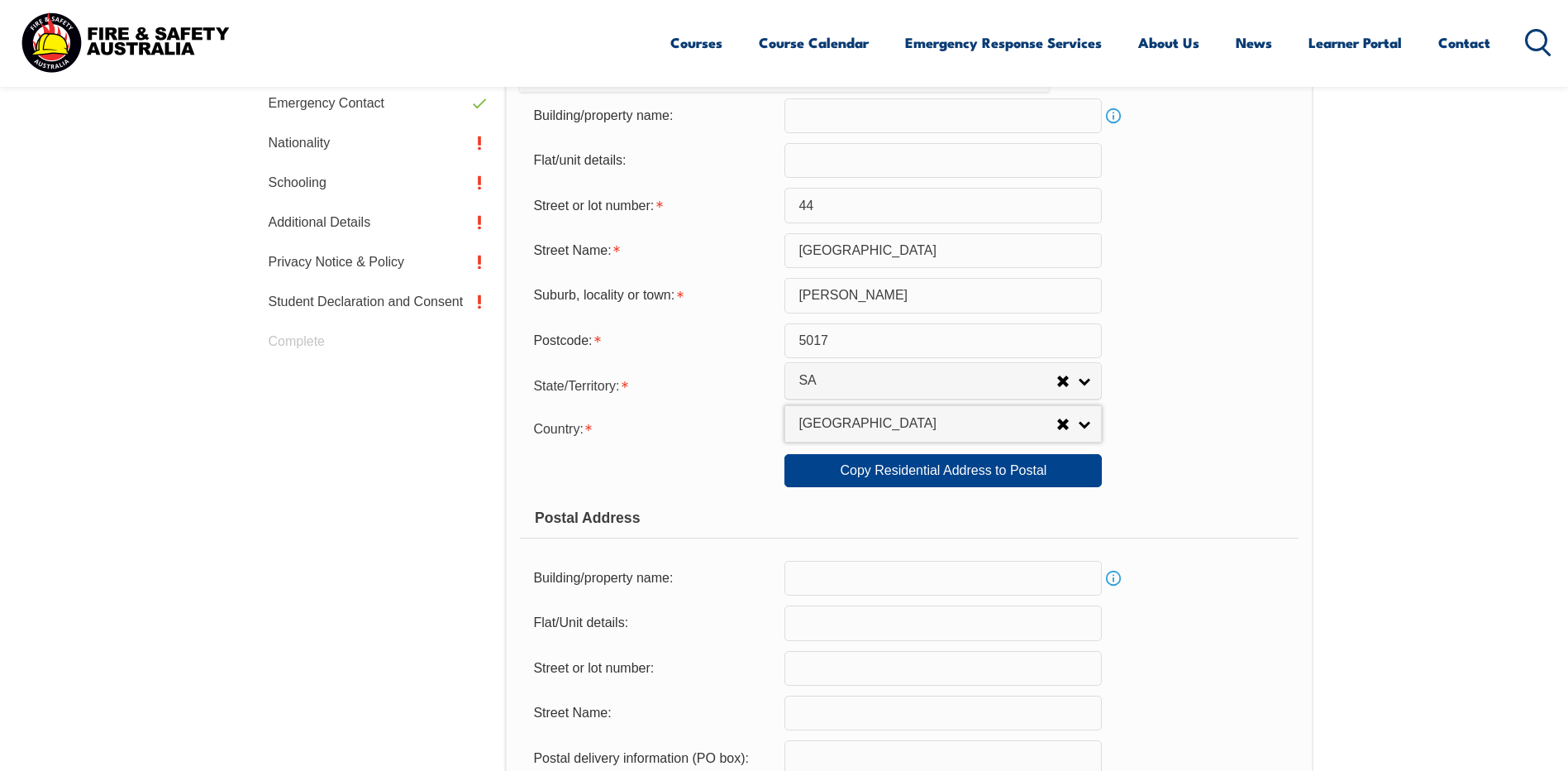
scroll to position [699, 0]
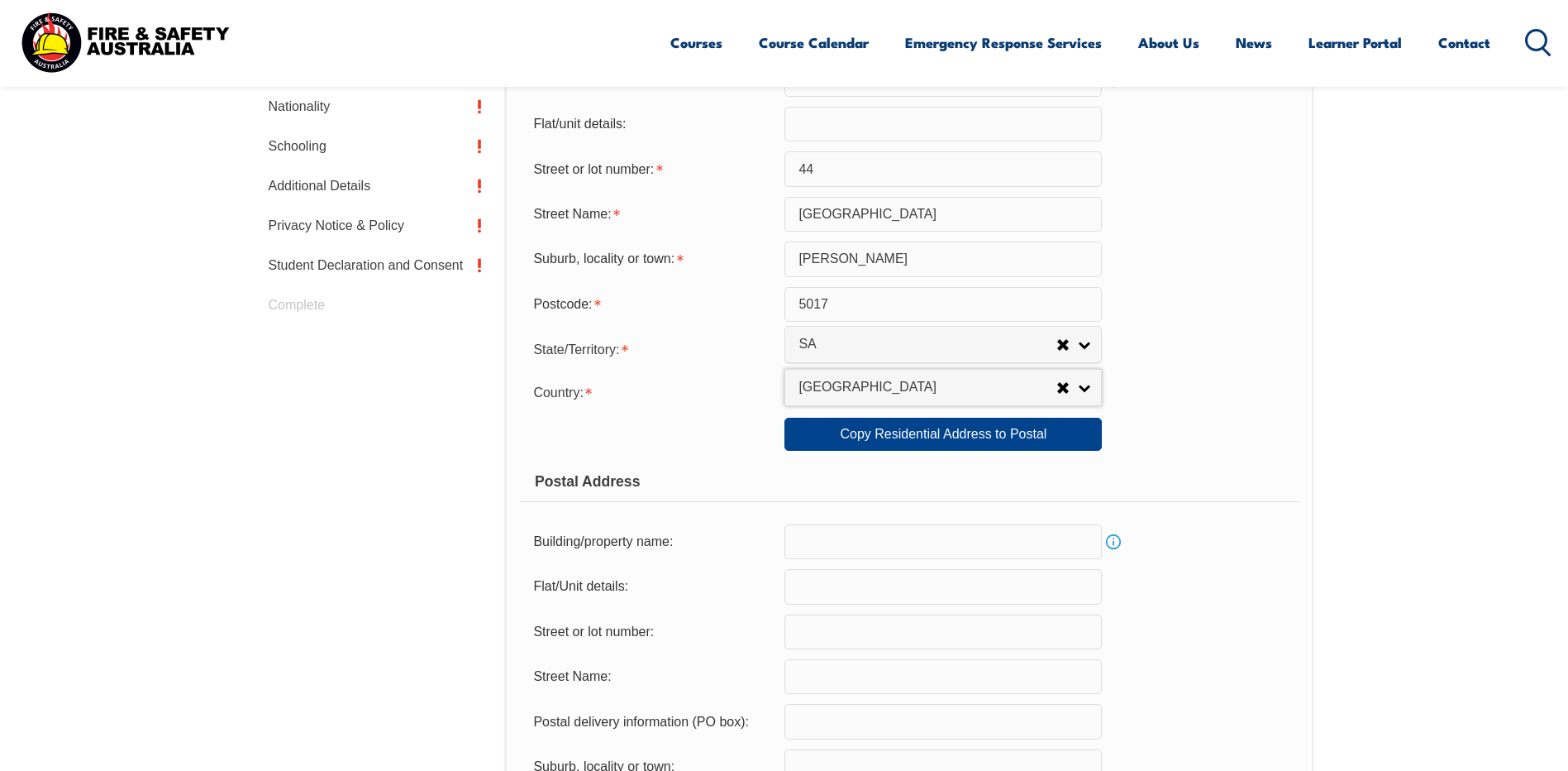
click at [862, 628] on input "text" at bounding box center [943, 632] width 318 height 35
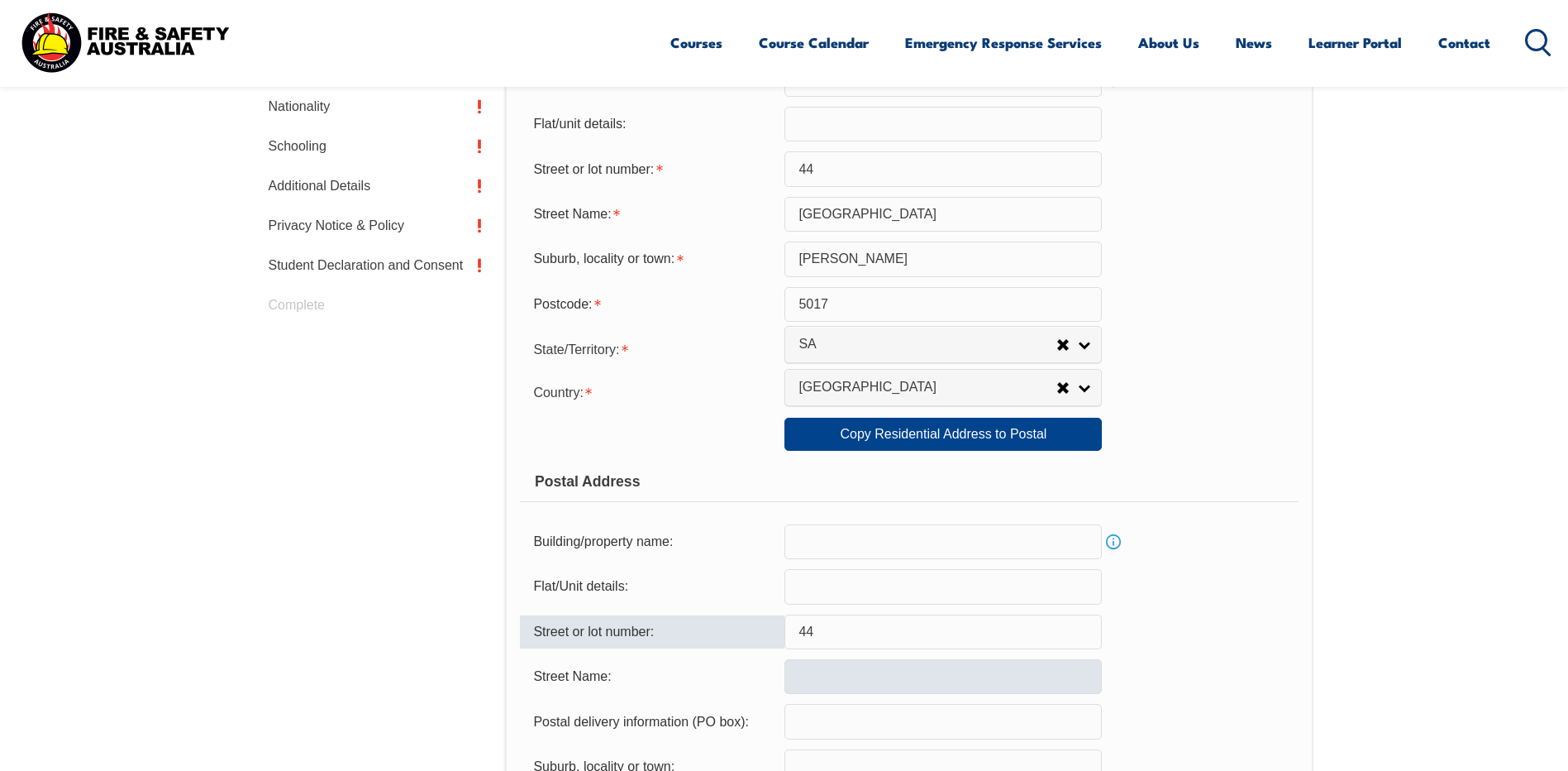
type input "44"
click at [810, 674] on input "text" at bounding box center [943, 676] width 318 height 35
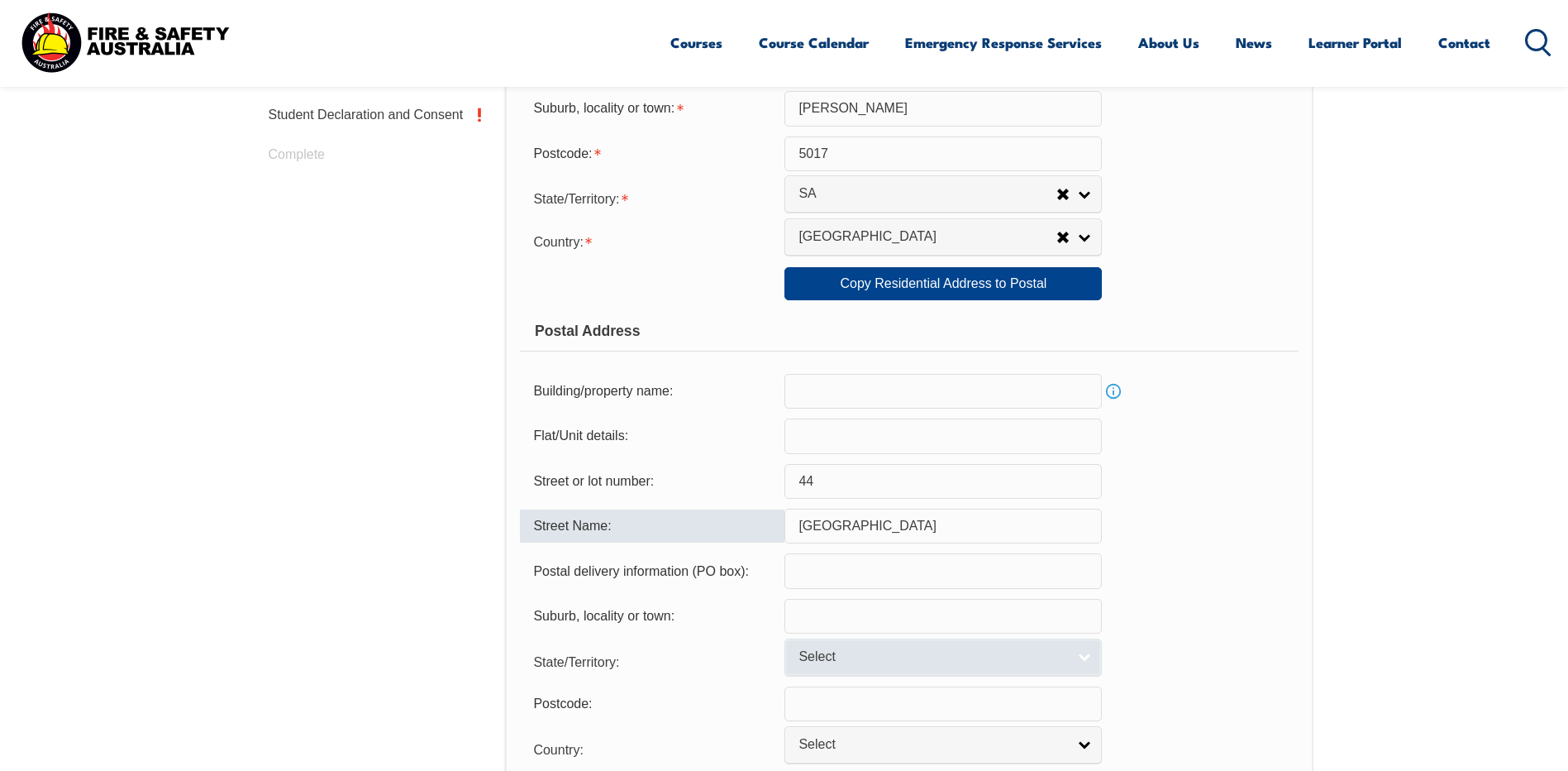
scroll to position [864, 0]
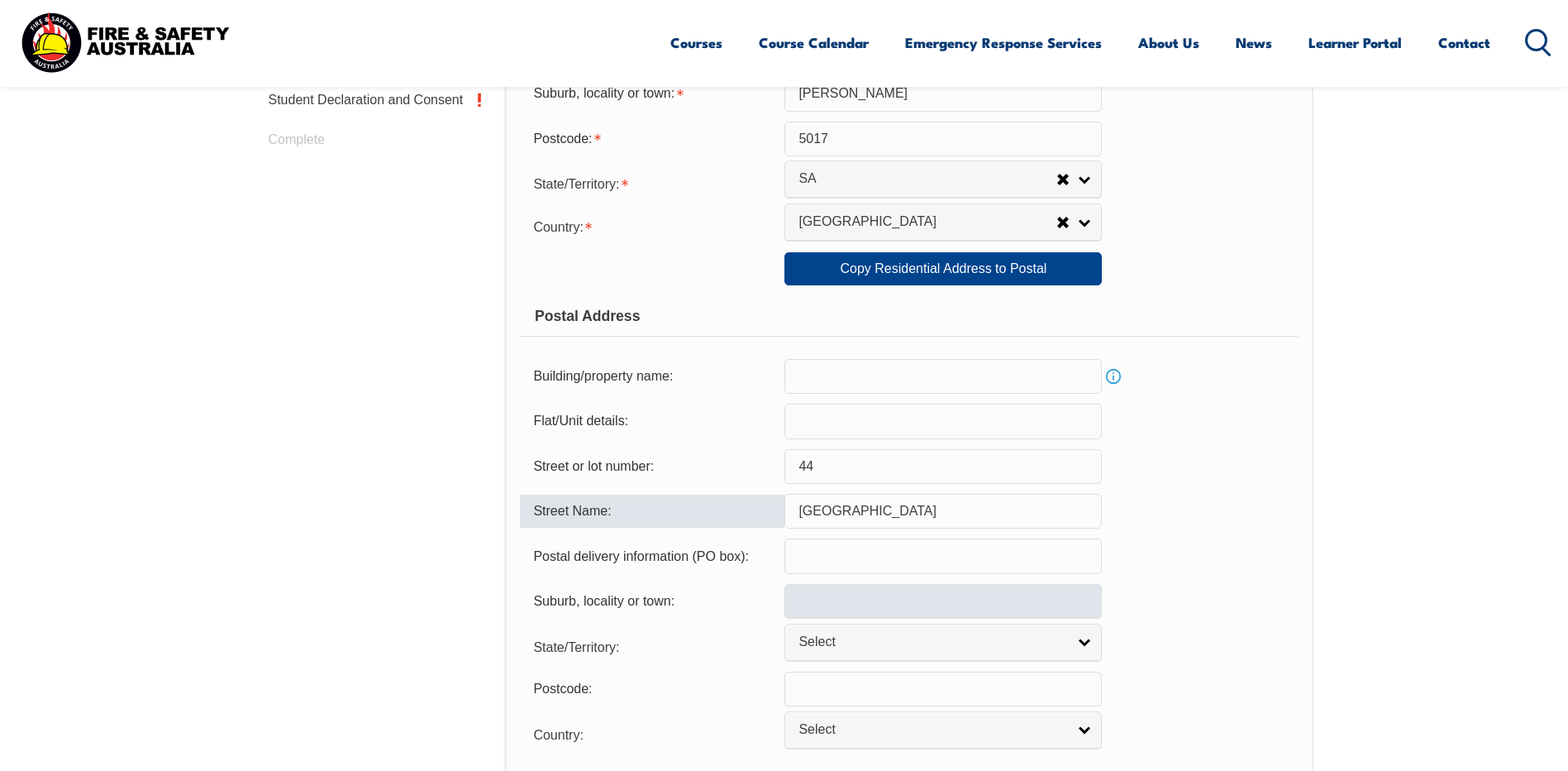
type input "Macedonia Street"
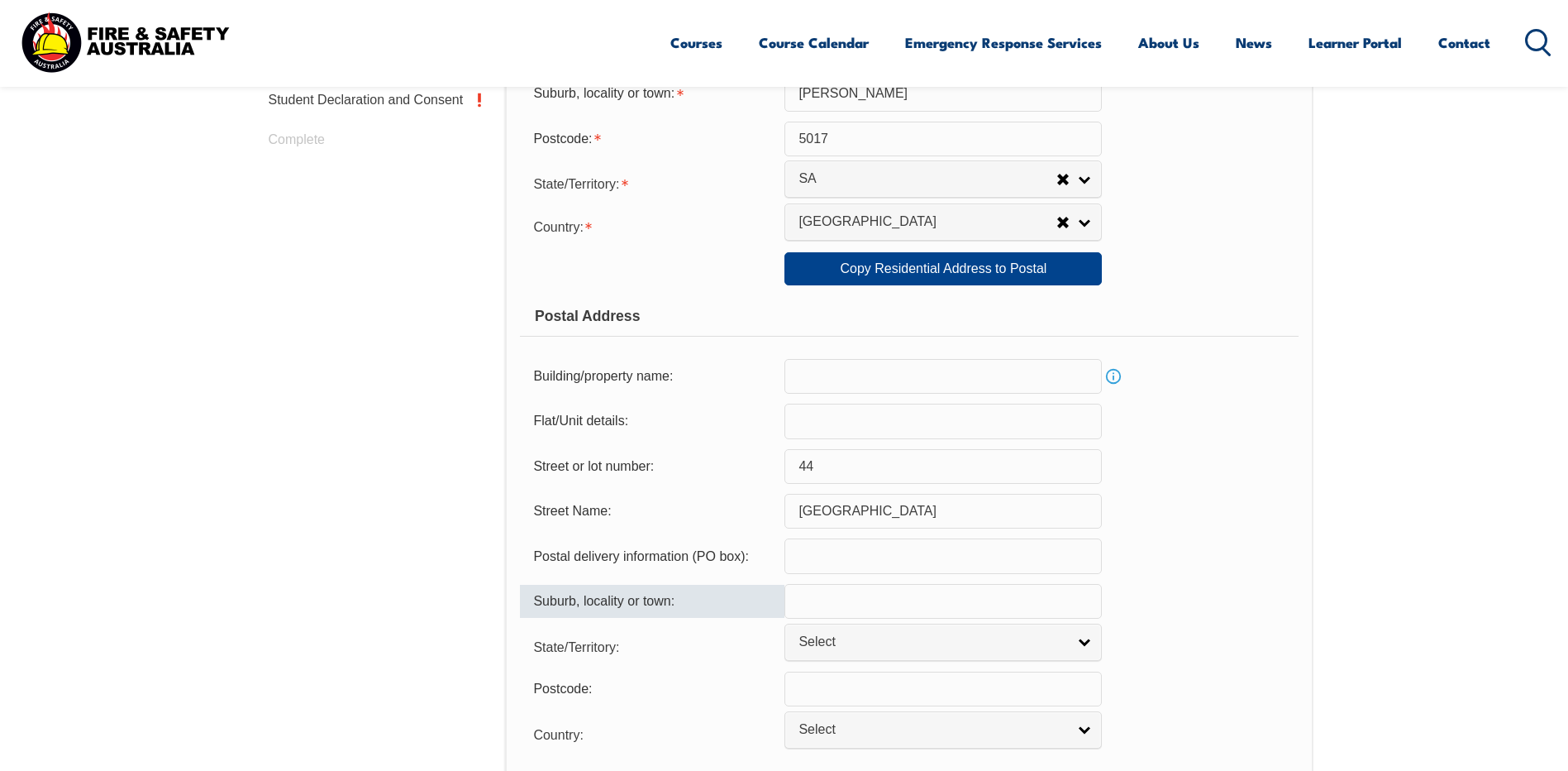
click at [829, 601] on input "text" at bounding box center [943, 601] width 318 height 35
type input "Osborne"
click at [1092, 641] on link "Select" at bounding box center [943, 642] width 318 height 38
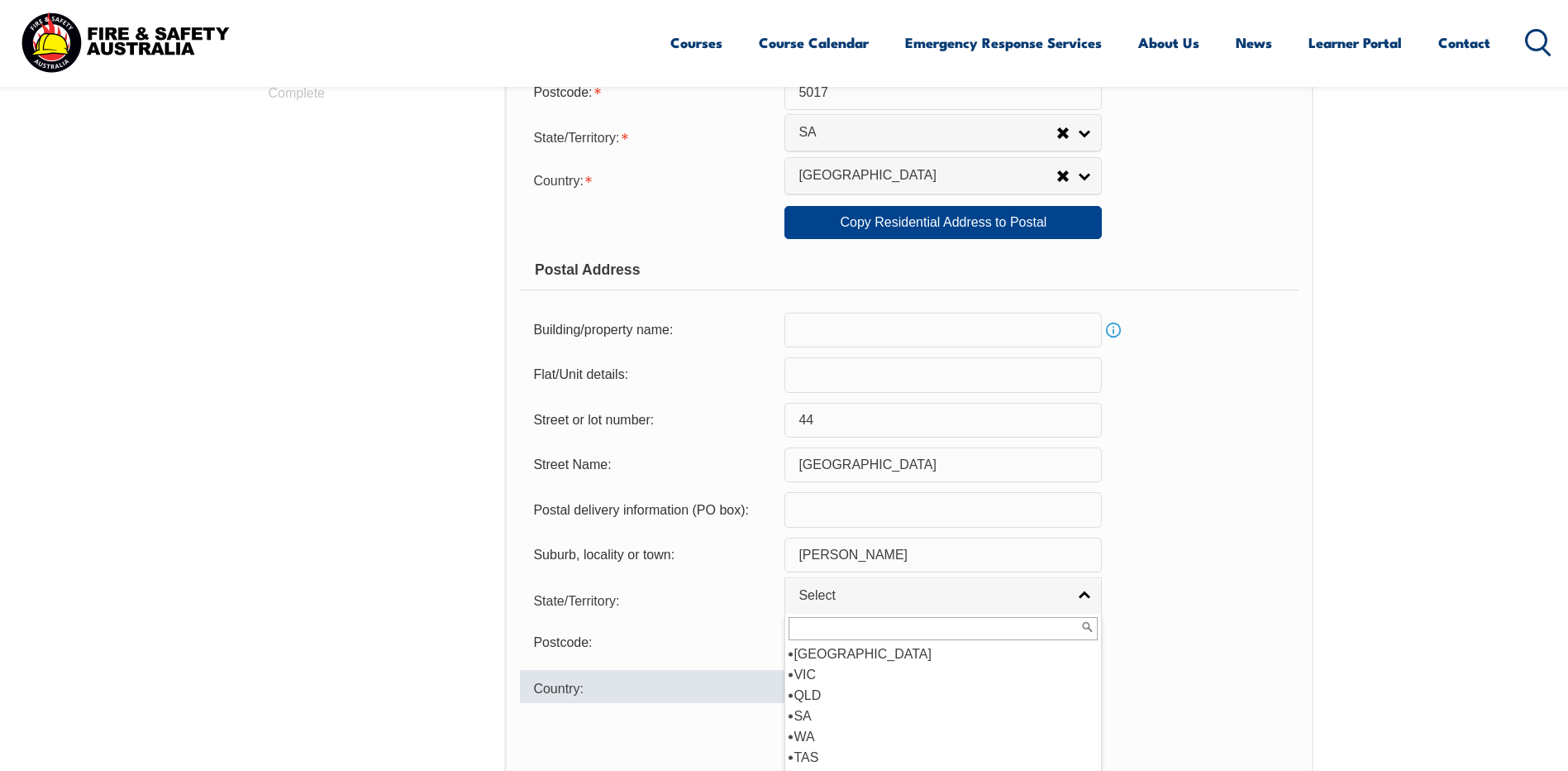
scroll to position [947, 0]
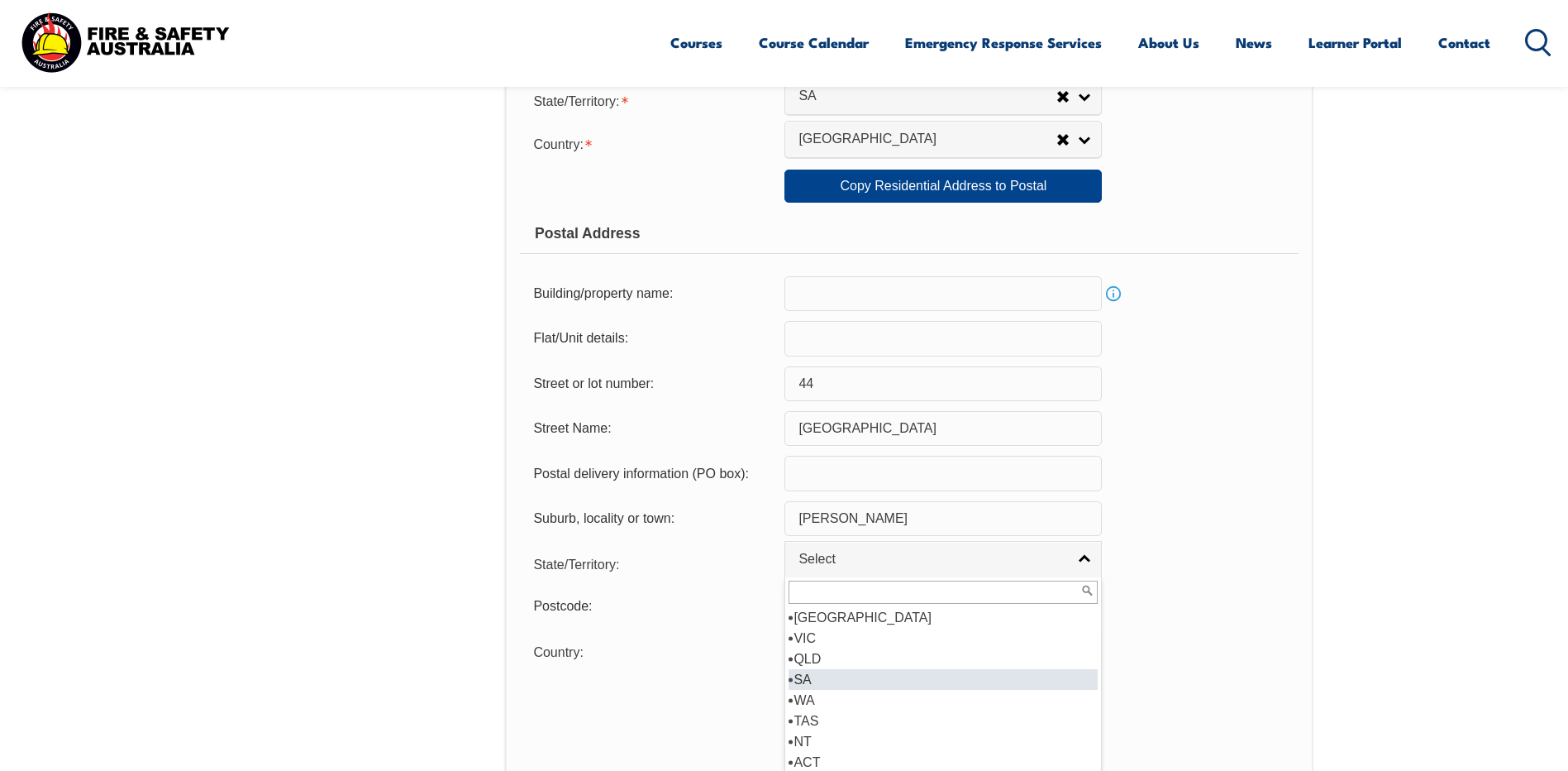
click at [812, 679] on li "SA" at bounding box center [943, 680] width 309 height 21
select select "SA"
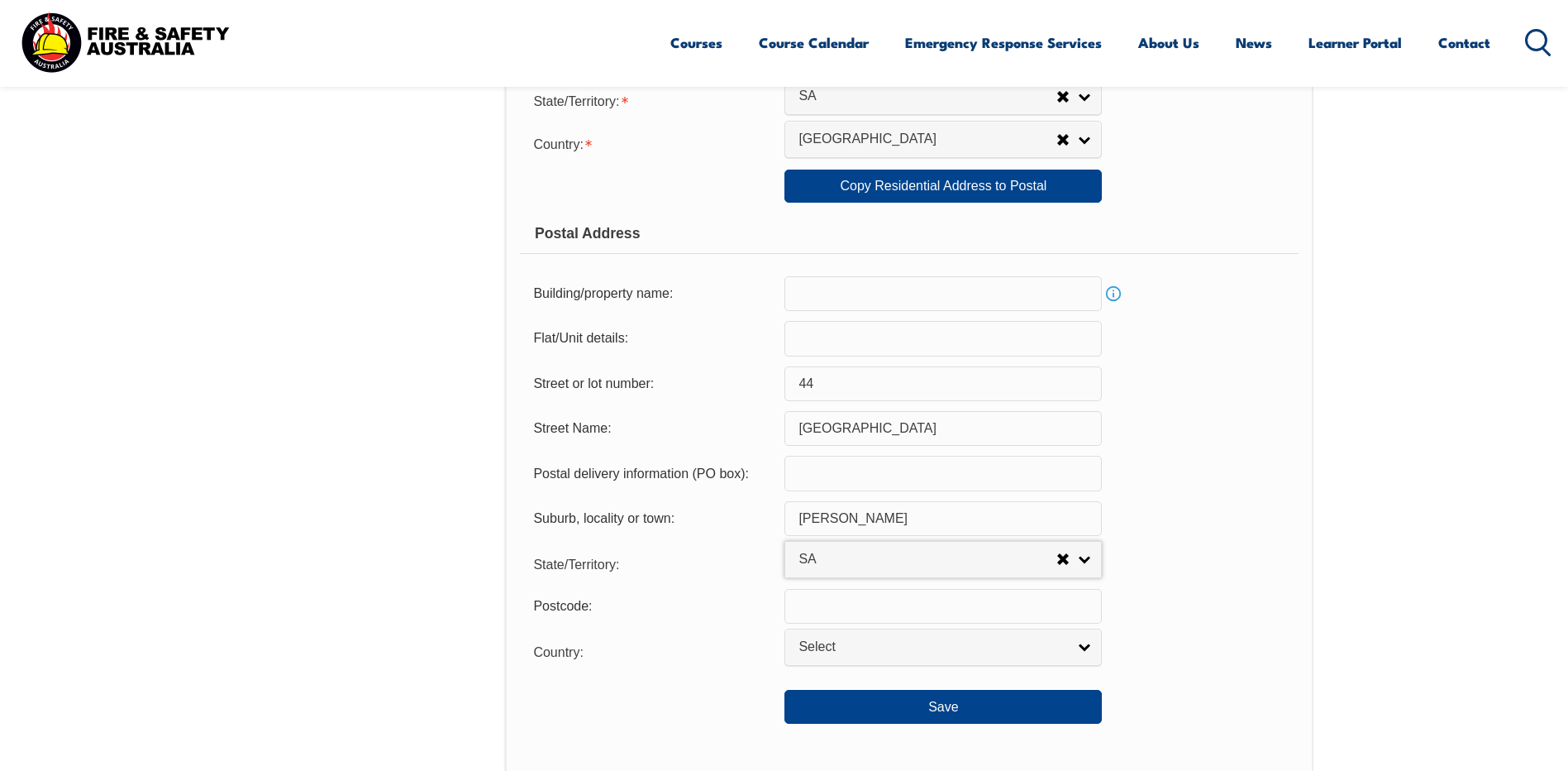
click at [825, 613] on input "text" at bounding box center [943, 606] width 318 height 35
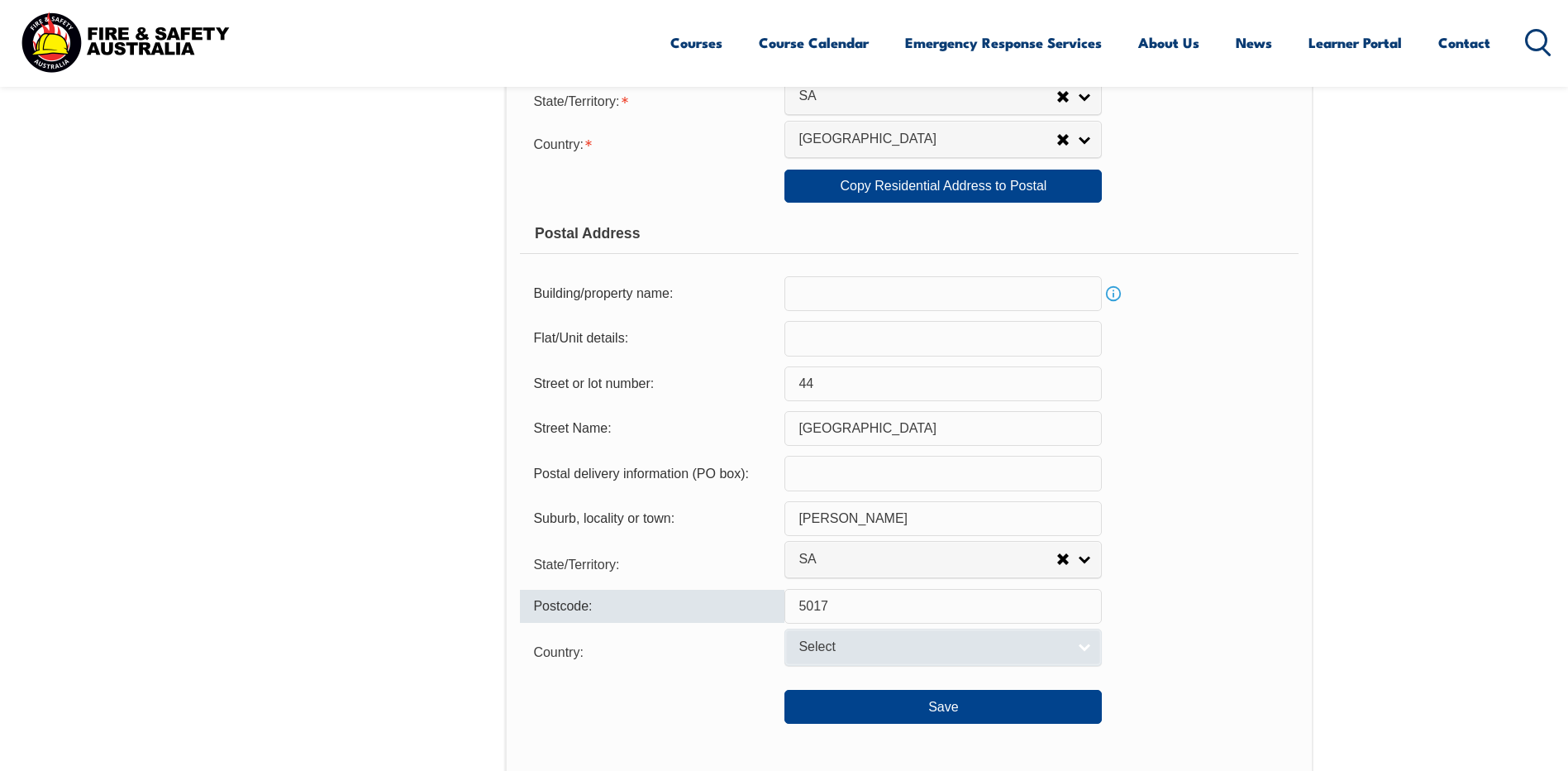
type input "5017"
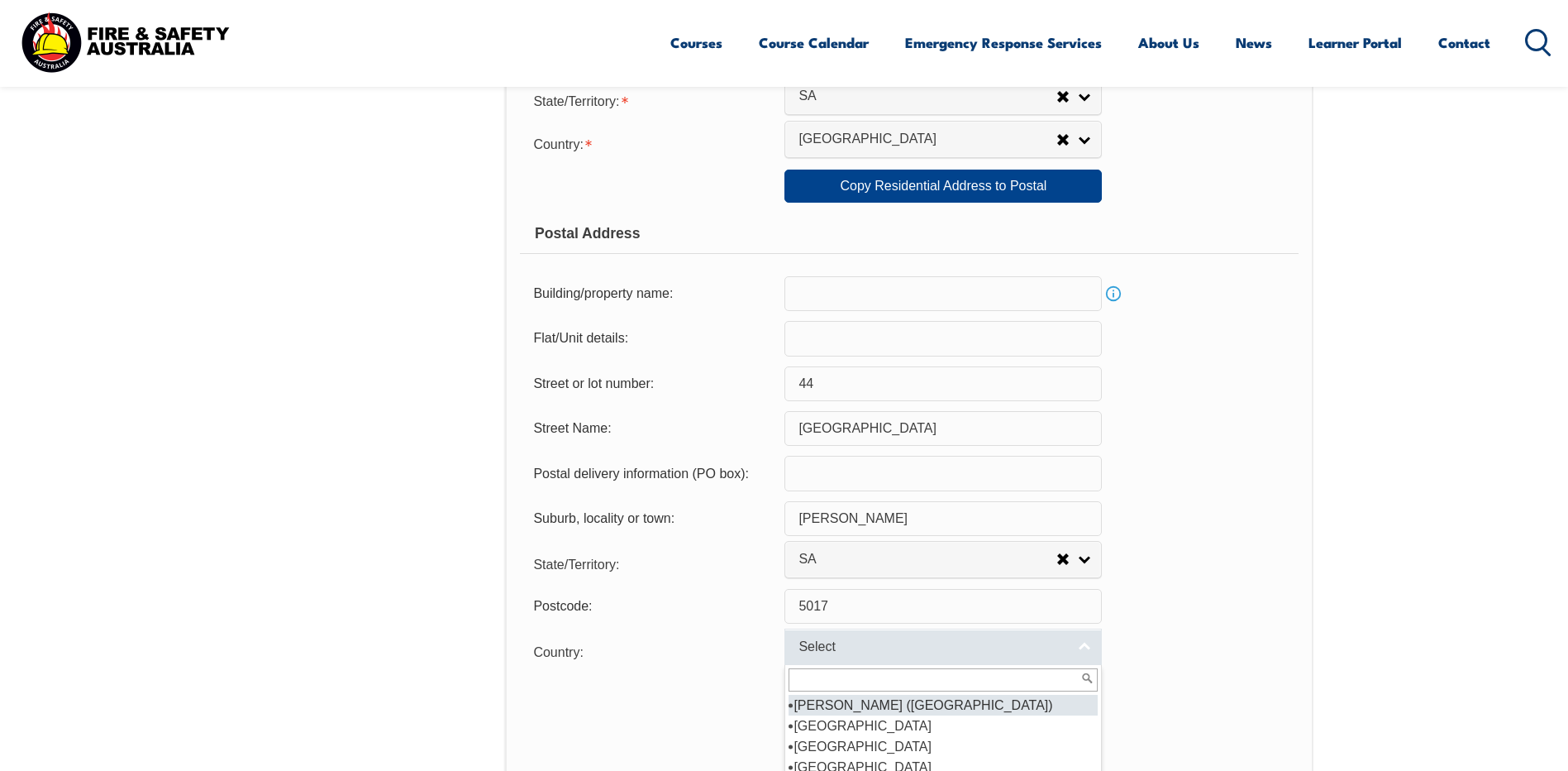
click at [1082, 646] on link "Select" at bounding box center [943, 647] width 318 height 38
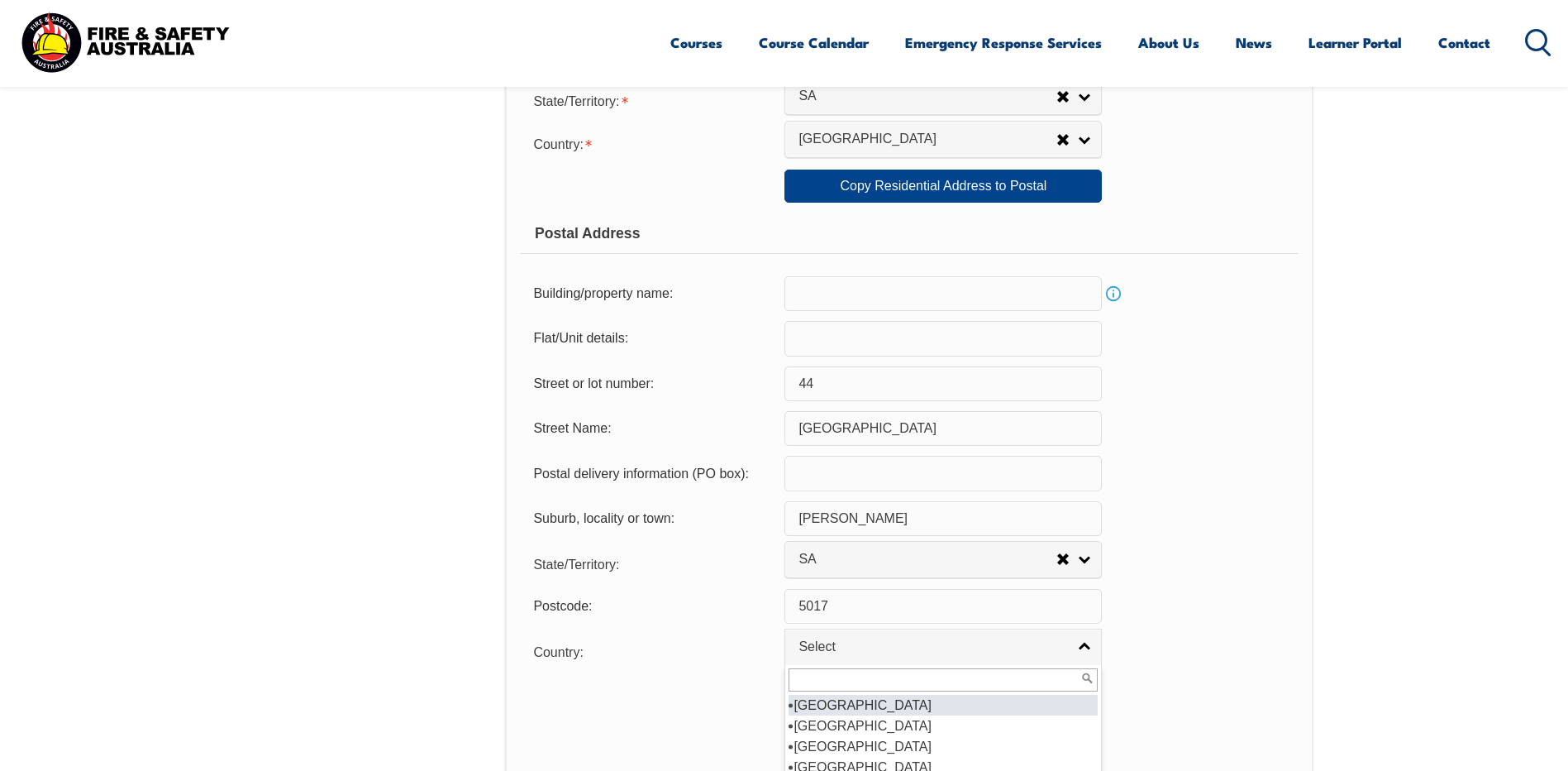
scroll to position [248, 0]
click at [840, 724] on li "[GEOGRAPHIC_DATA]" at bounding box center [943, 726] width 309 height 21
select select "1101"
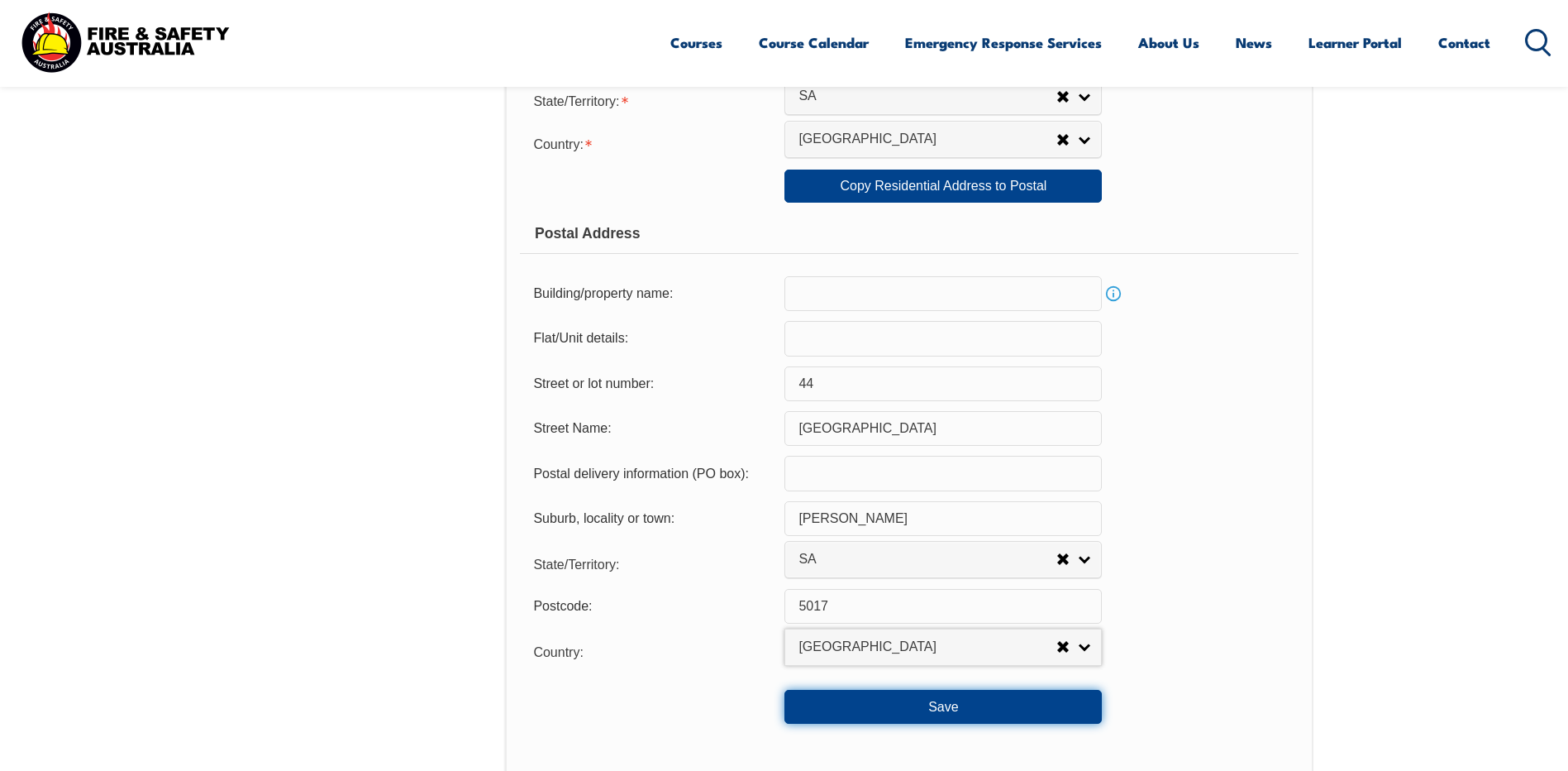
click at [956, 706] on button "Save" at bounding box center [943, 706] width 318 height 33
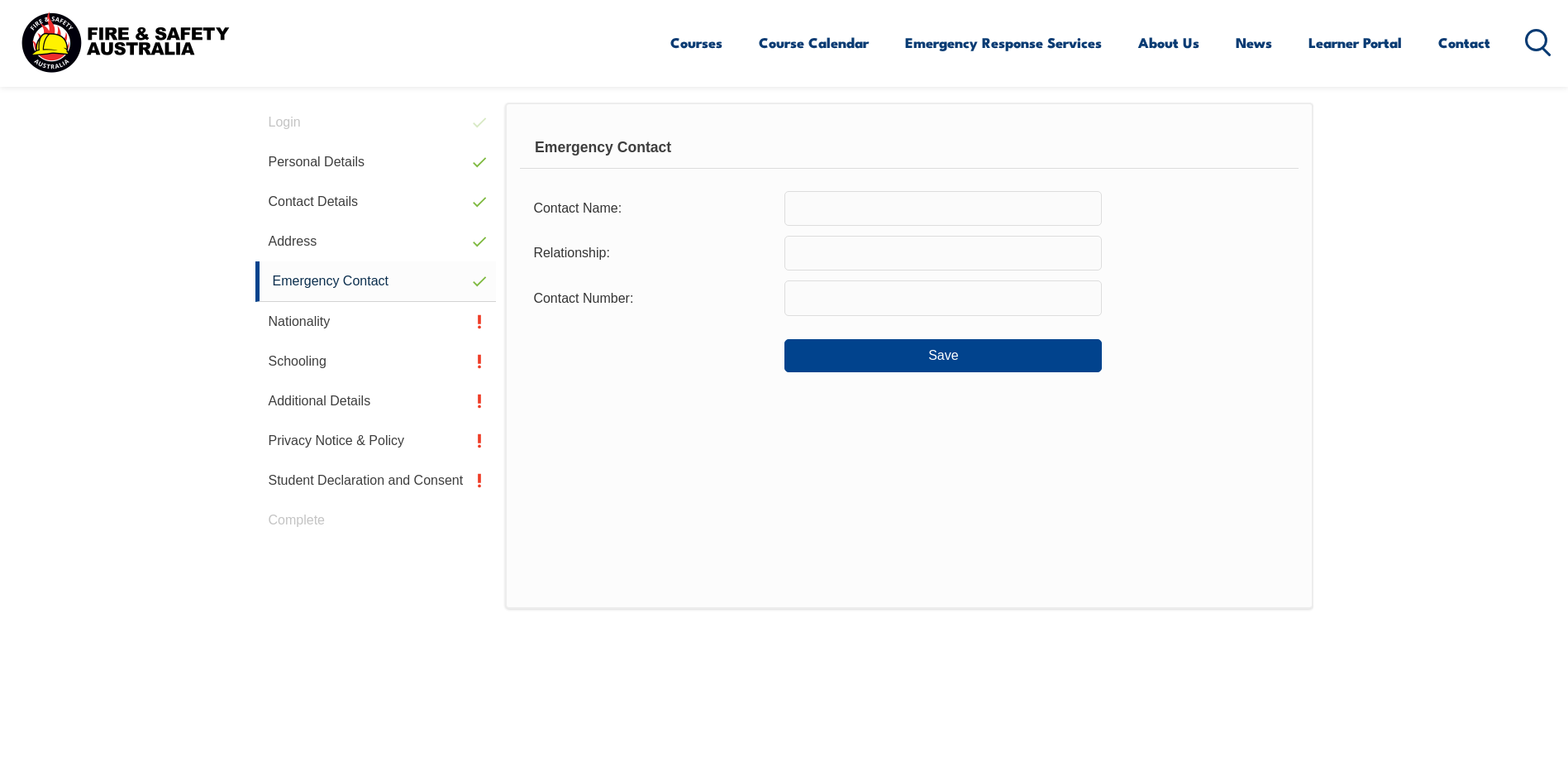
scroll to position [450, 0]
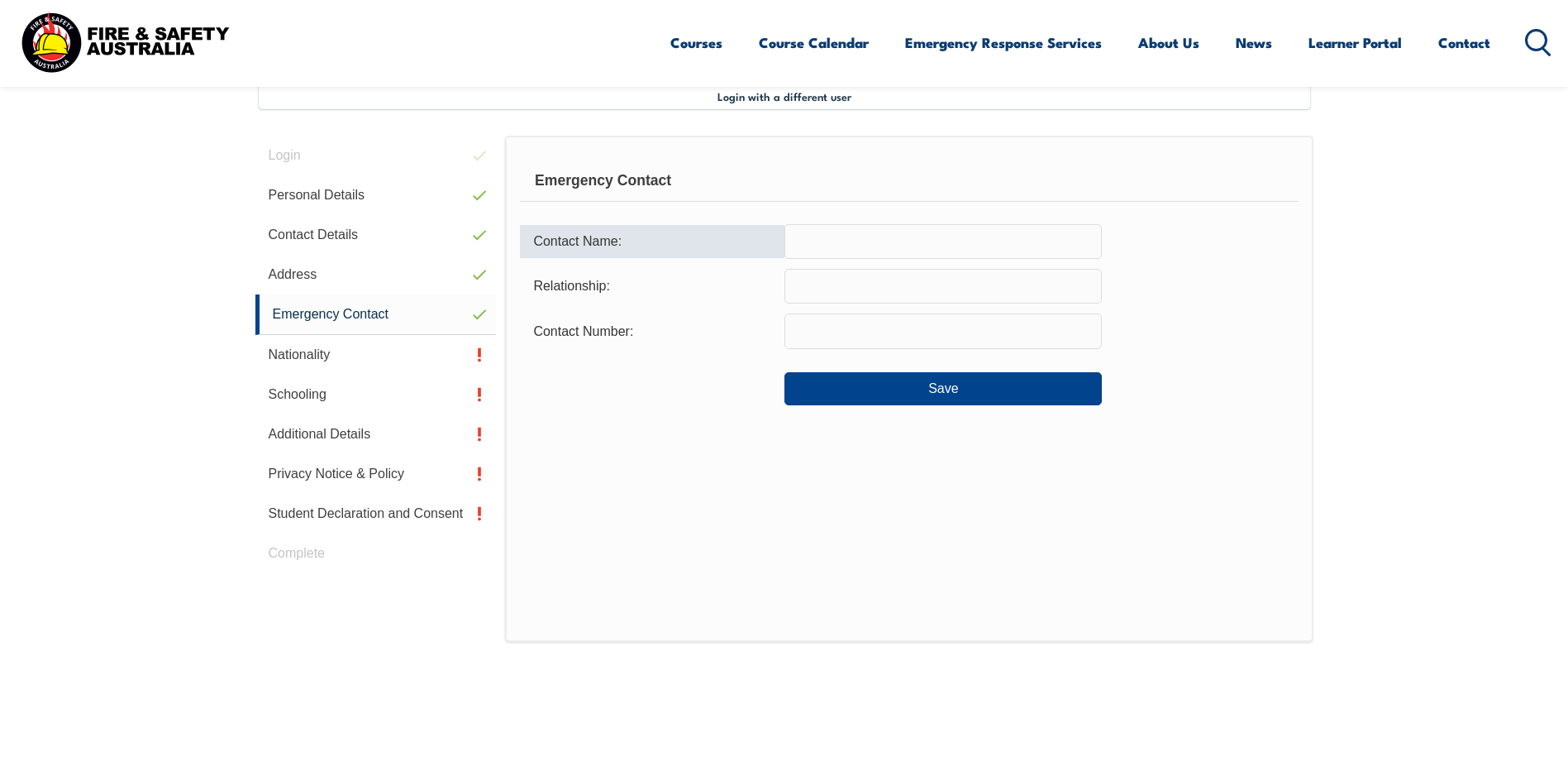
click at [842, 239] on input "text" at bounding box center [943, 241] width 318 height 35
type input "Michelle Beddall"
click at [929, 288] on input "text" at bounding box center [943, 285] width 318 height 35
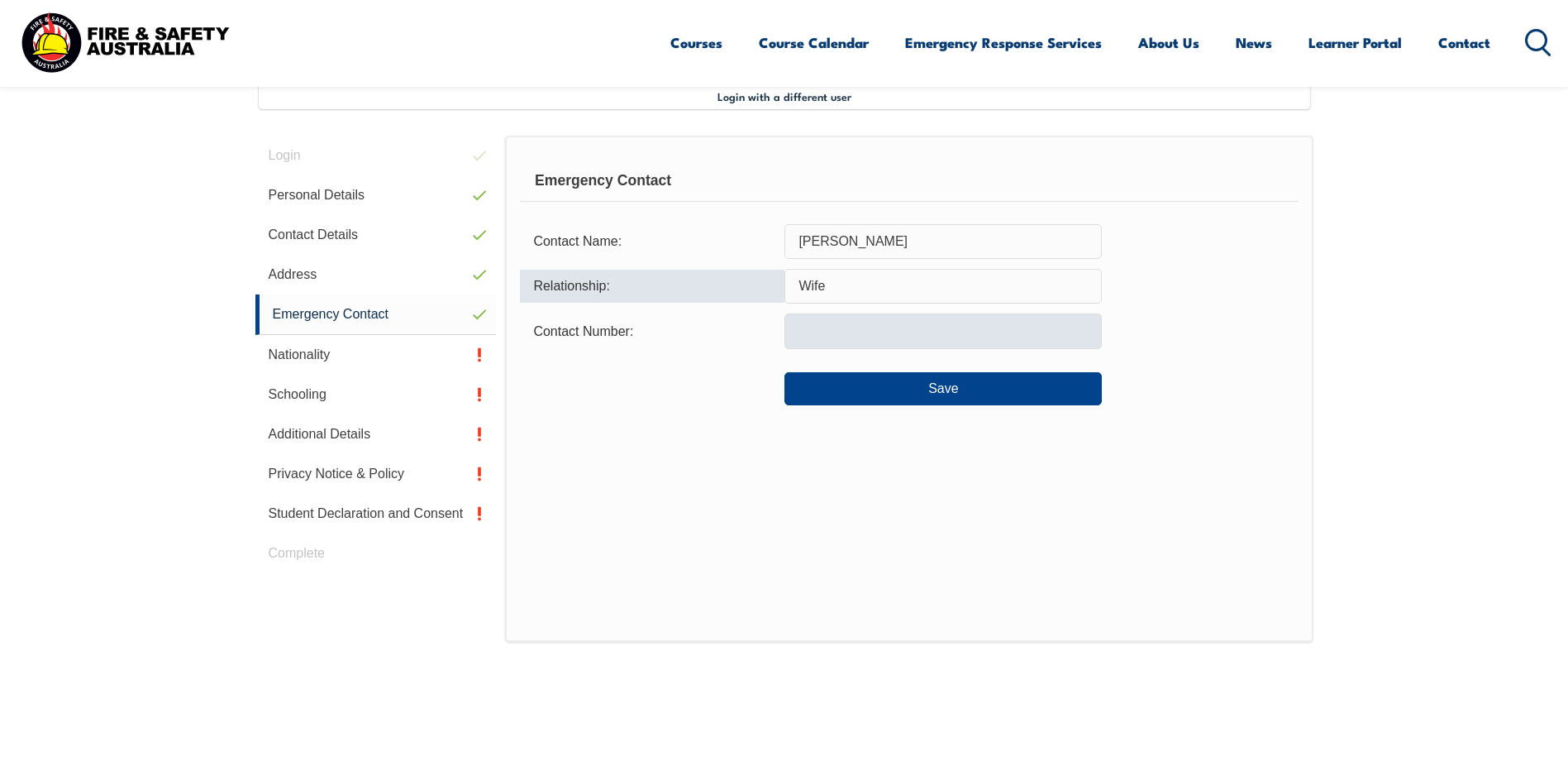
type input "Wife"
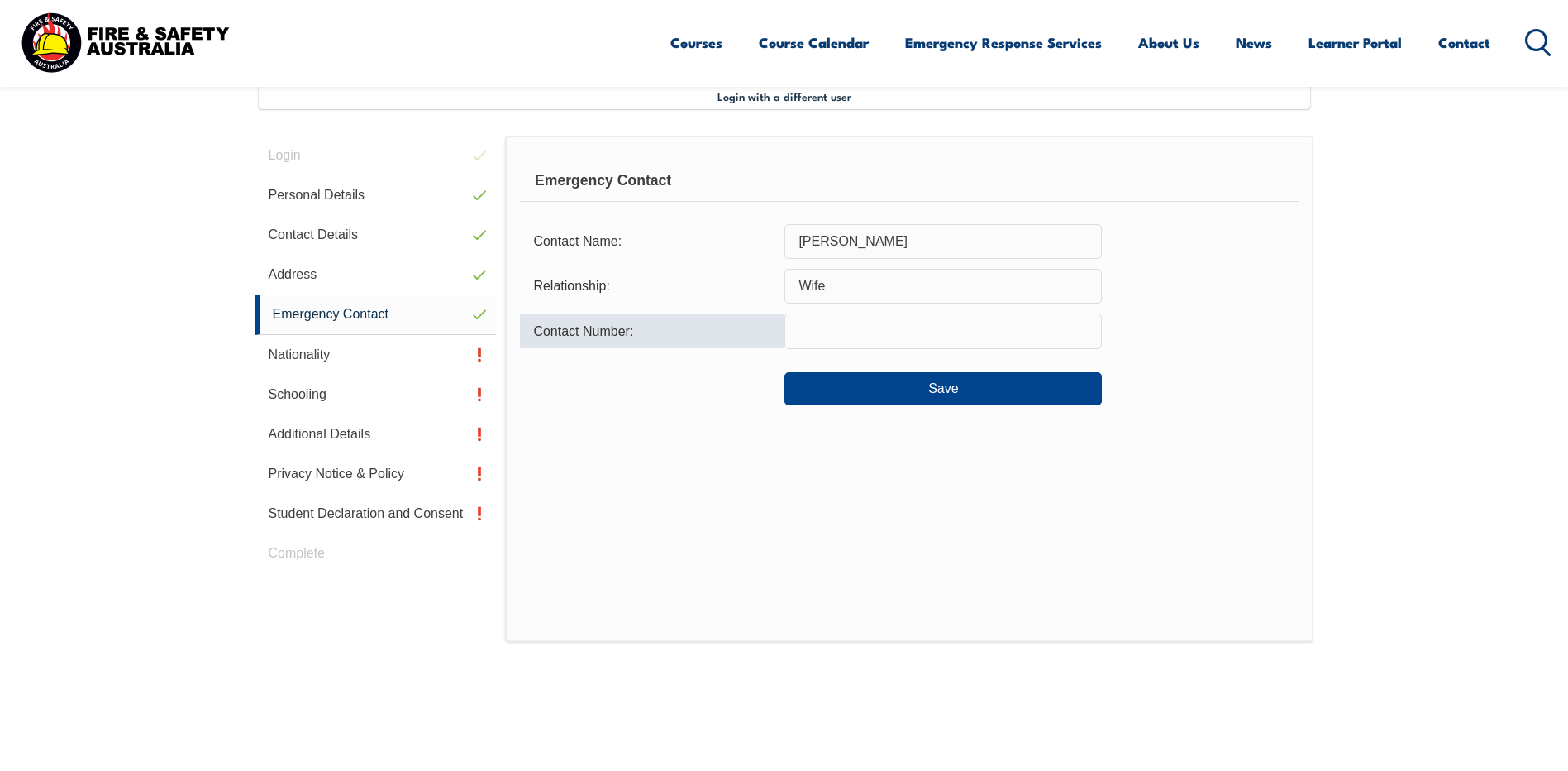
click at [845, 331] on input "text" at bounding box center [943, 331] width 318 height 35
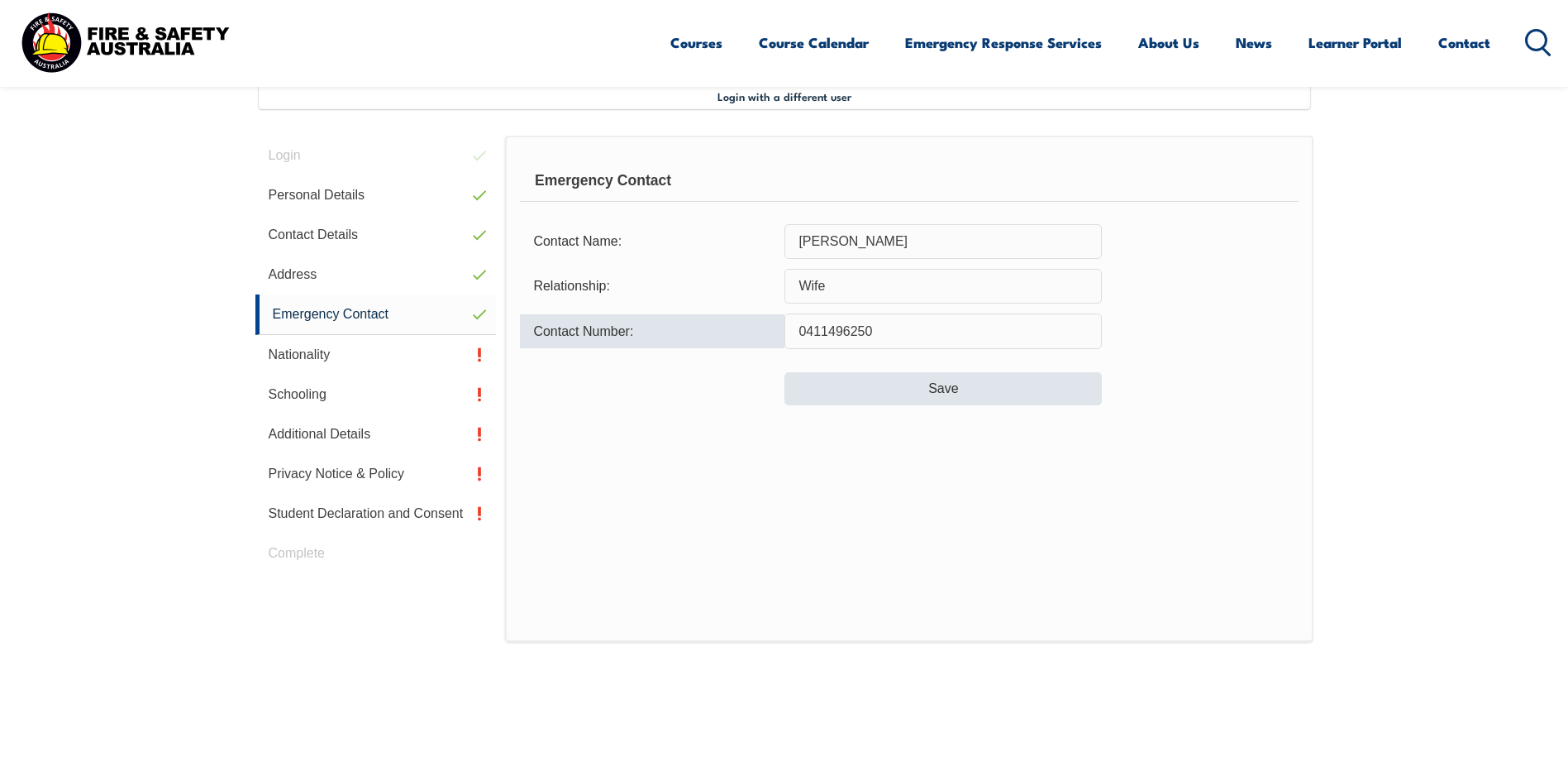
type input "0411496250"
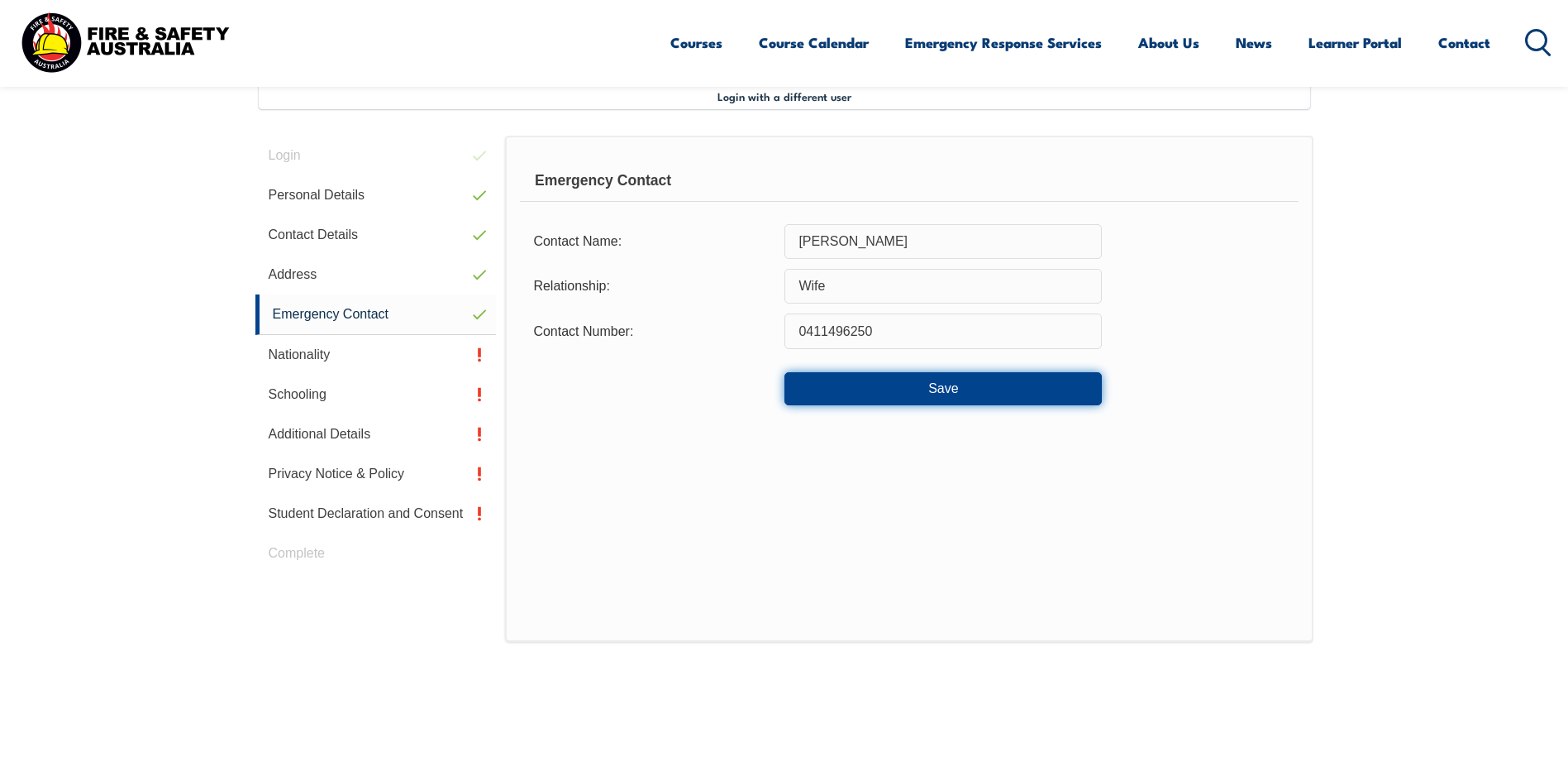
click at [927, 382] on button "Save" at bounding box center [943, 388] width 318 height 33
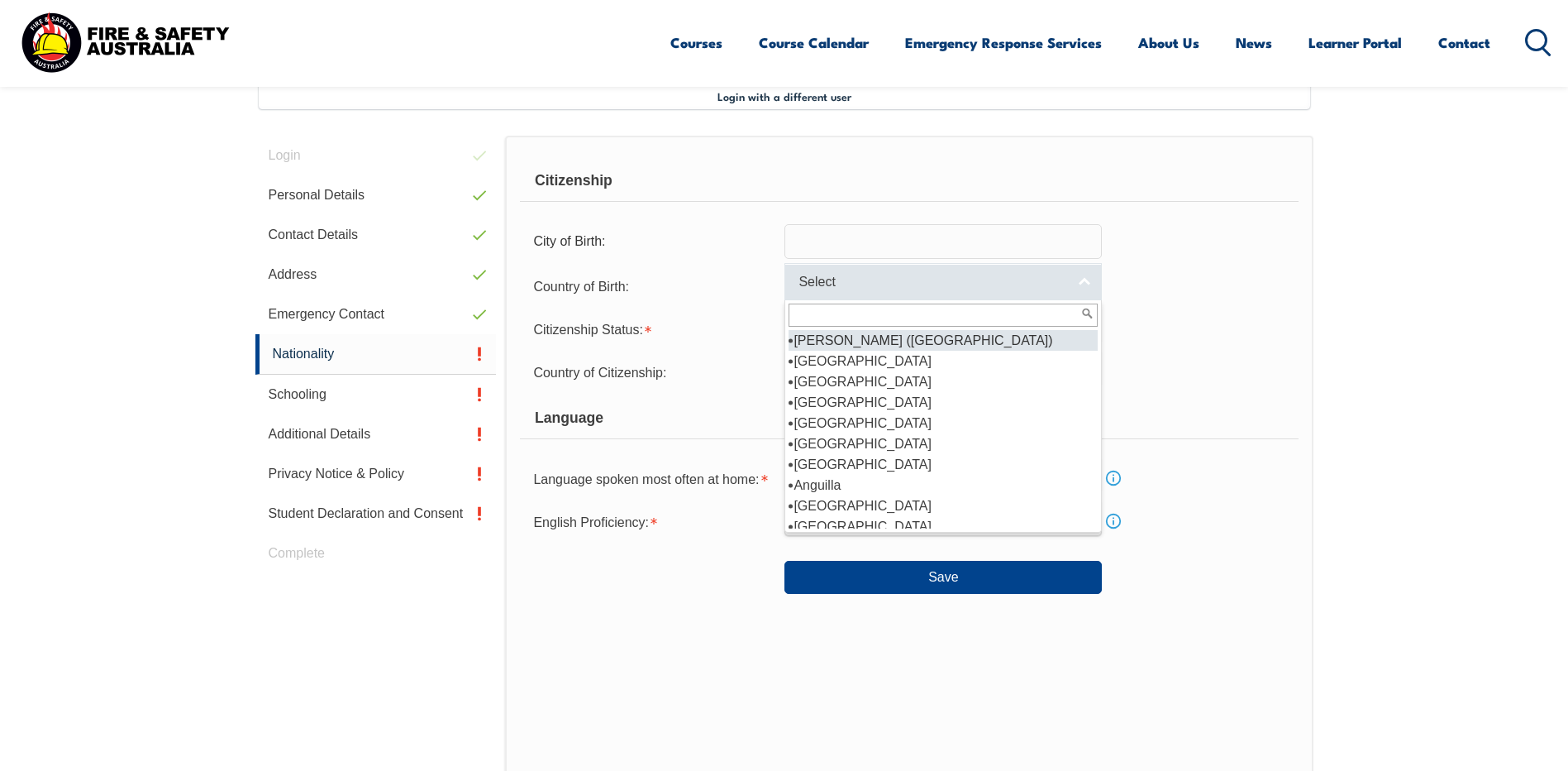
click at [1085, 282] on link "Select" at bounding box center [943, 282] width 318 height 38
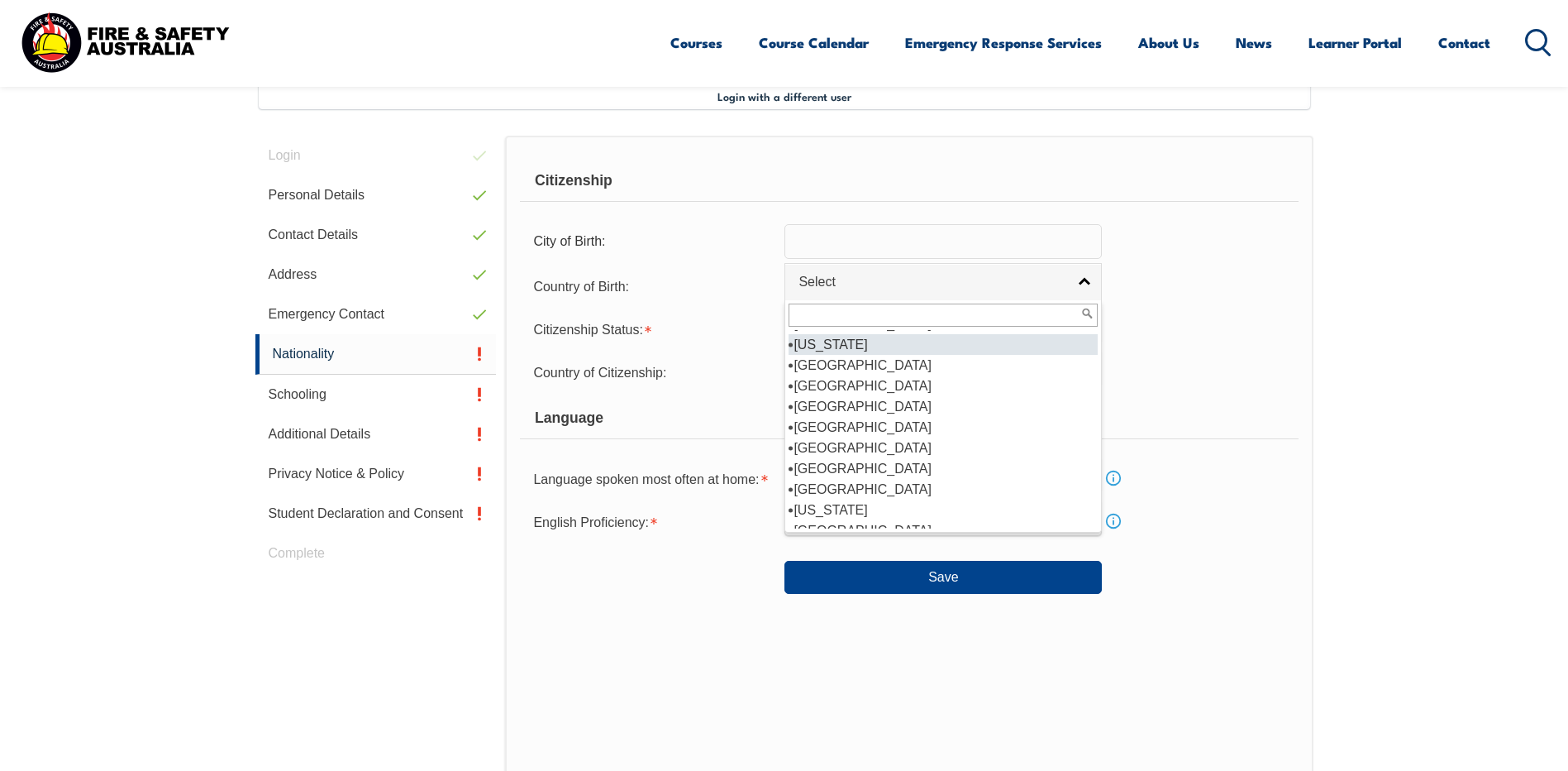
scroll to position [1352, 0]
click at [802, 355] on li "[GEOGRAPHIC_DATA]" at bounding box center [943, 365] width 309 height 21
select select "2102"
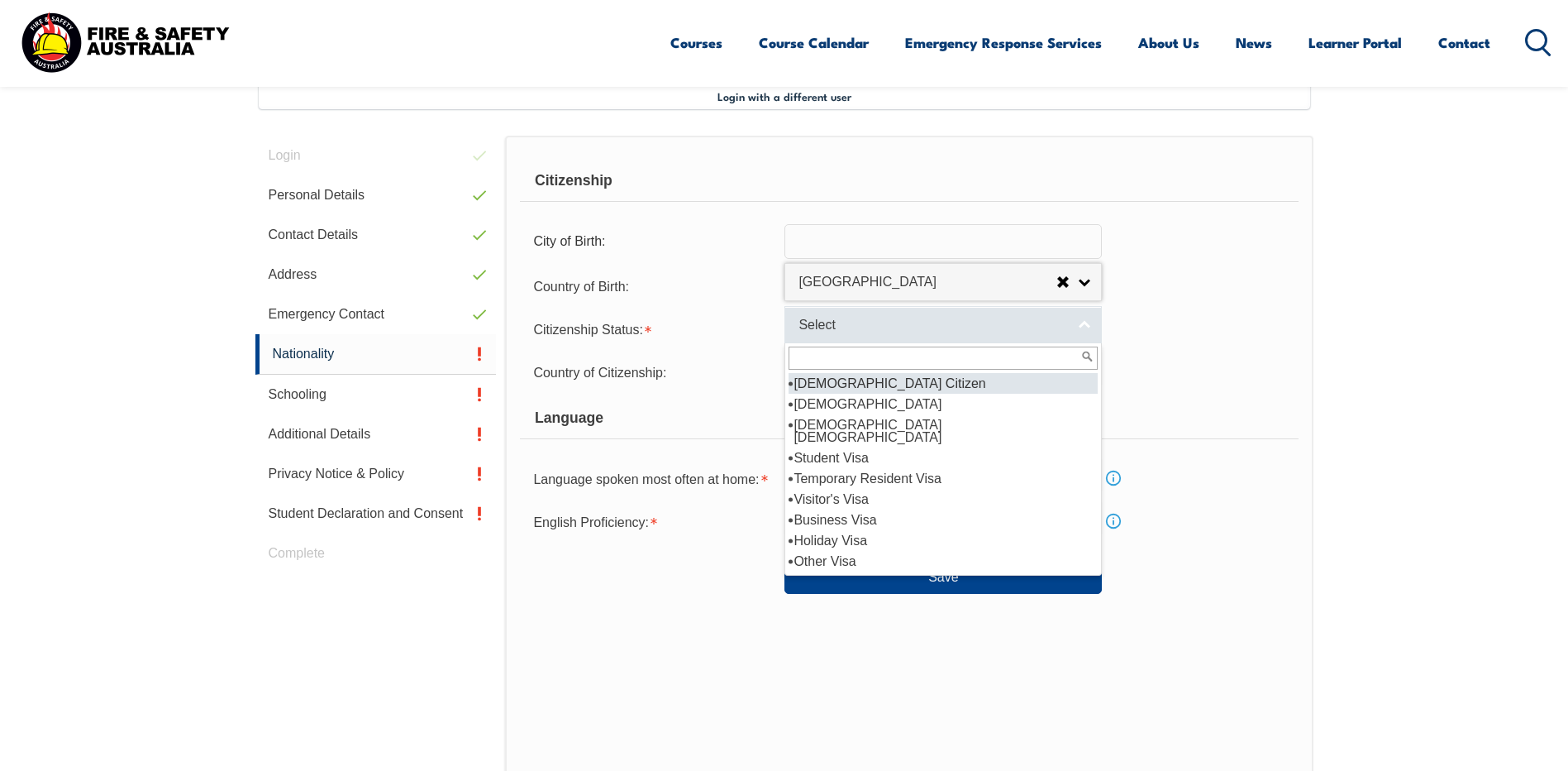
click at [1078, 321] on link "Select" at bounding box center [943, 325] width 318 height 38
click at [913, 384] on li "[DEMOGRAPHIC_DATA] Citizen" at bounding box center [943, 383] width 309 height 21
select select "1"
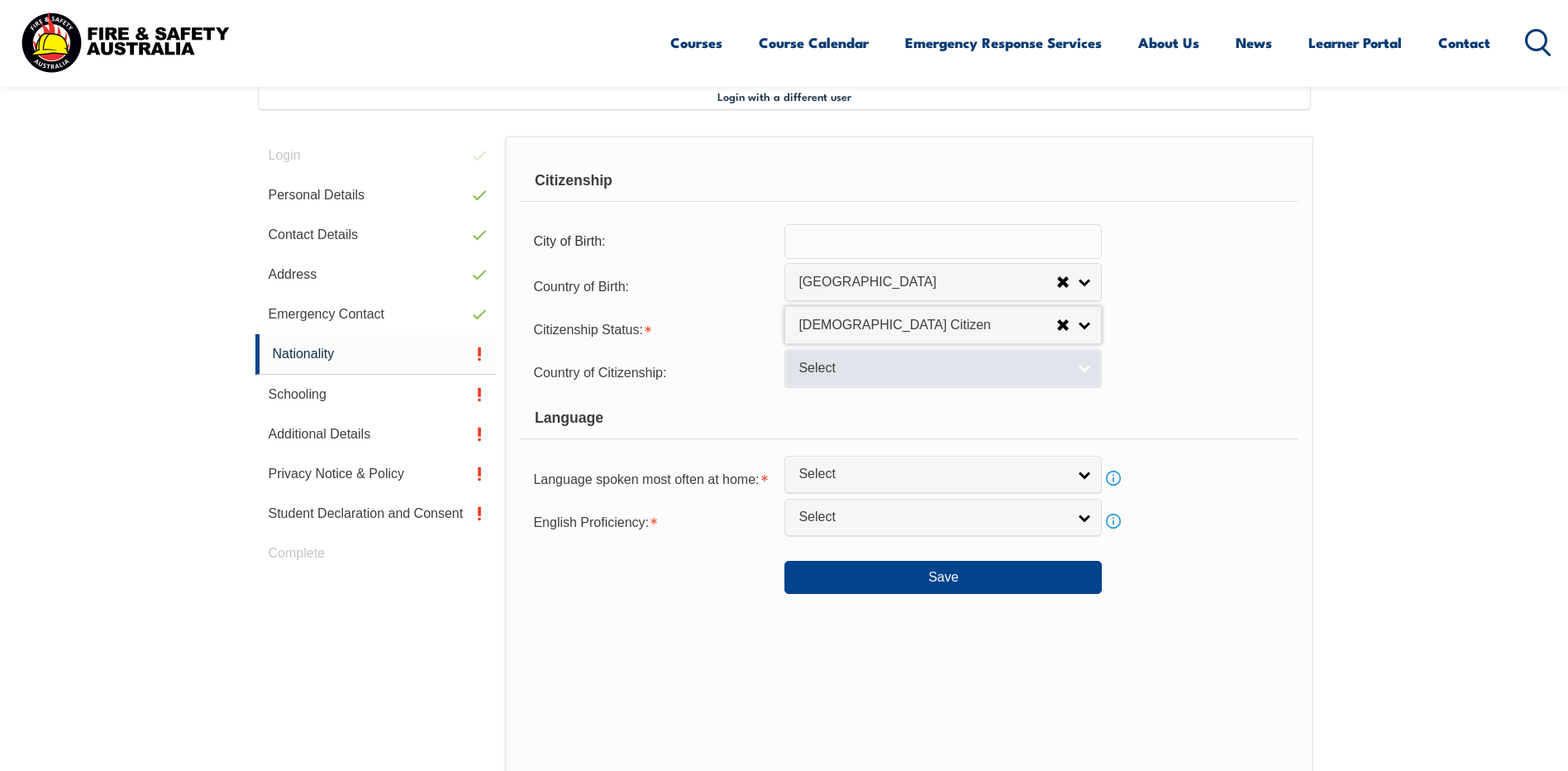
click at [1089, 368] on link "Select" at bounding box center [943, 368] width 318 height 38
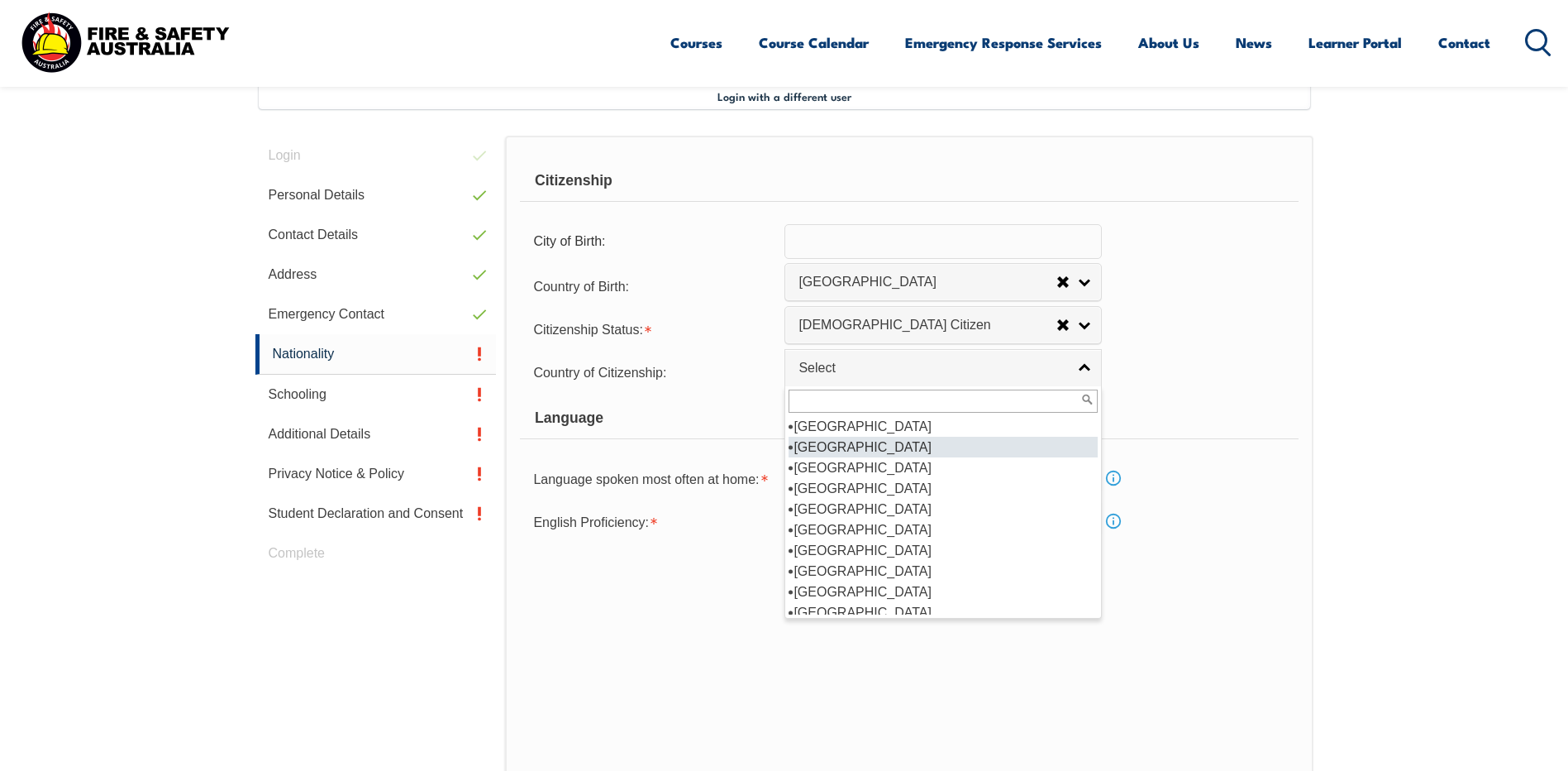
scroll to position [248, 0]
click at [837, 447] on li "[GEOGRAPHIC_DATA]" at bounding box center [943, 447] width 309 height 21
select select "1101"
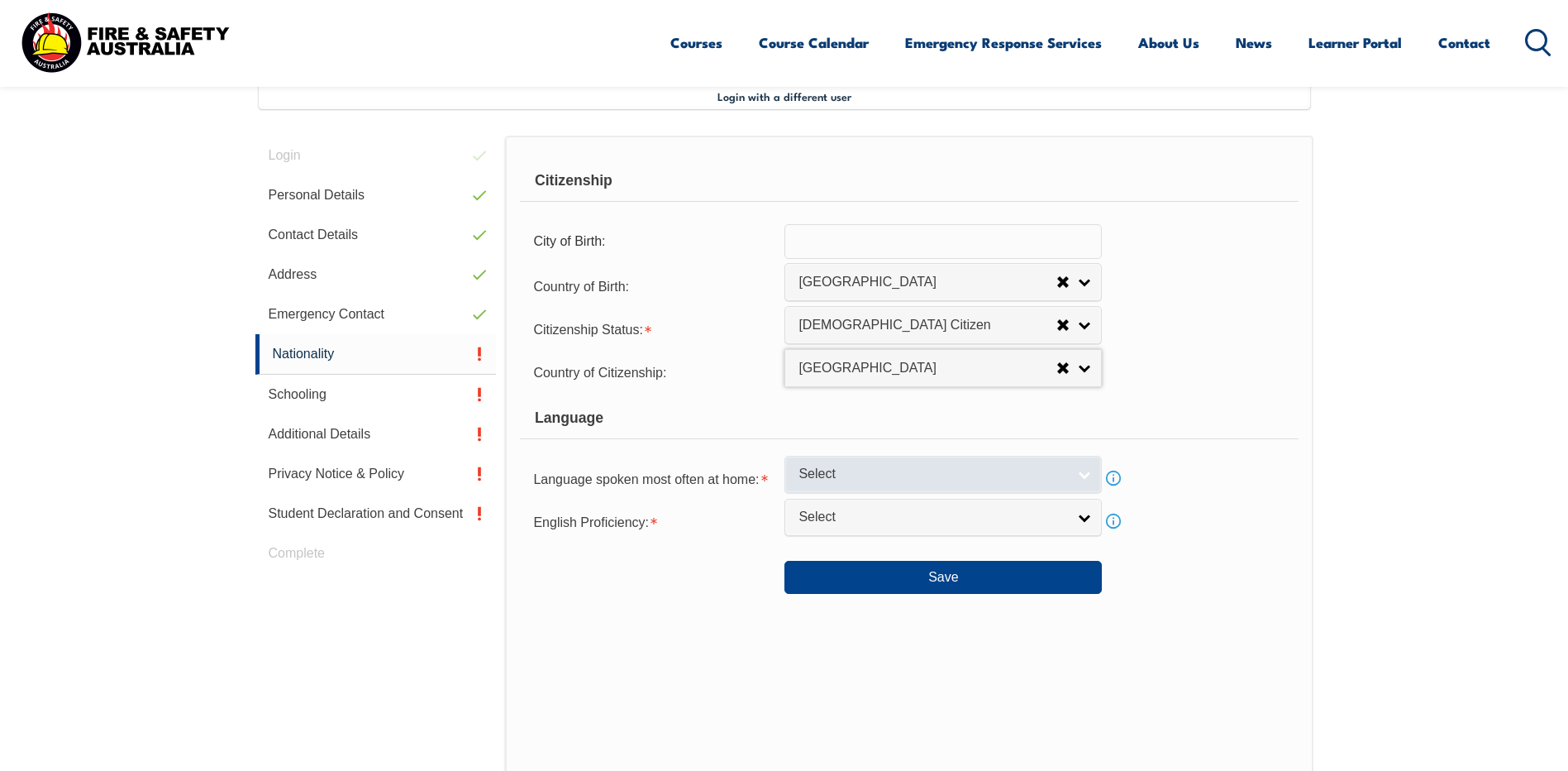
click at [1089, 475] on link "Select" at bounding box center [943, 474] width 318 height 38
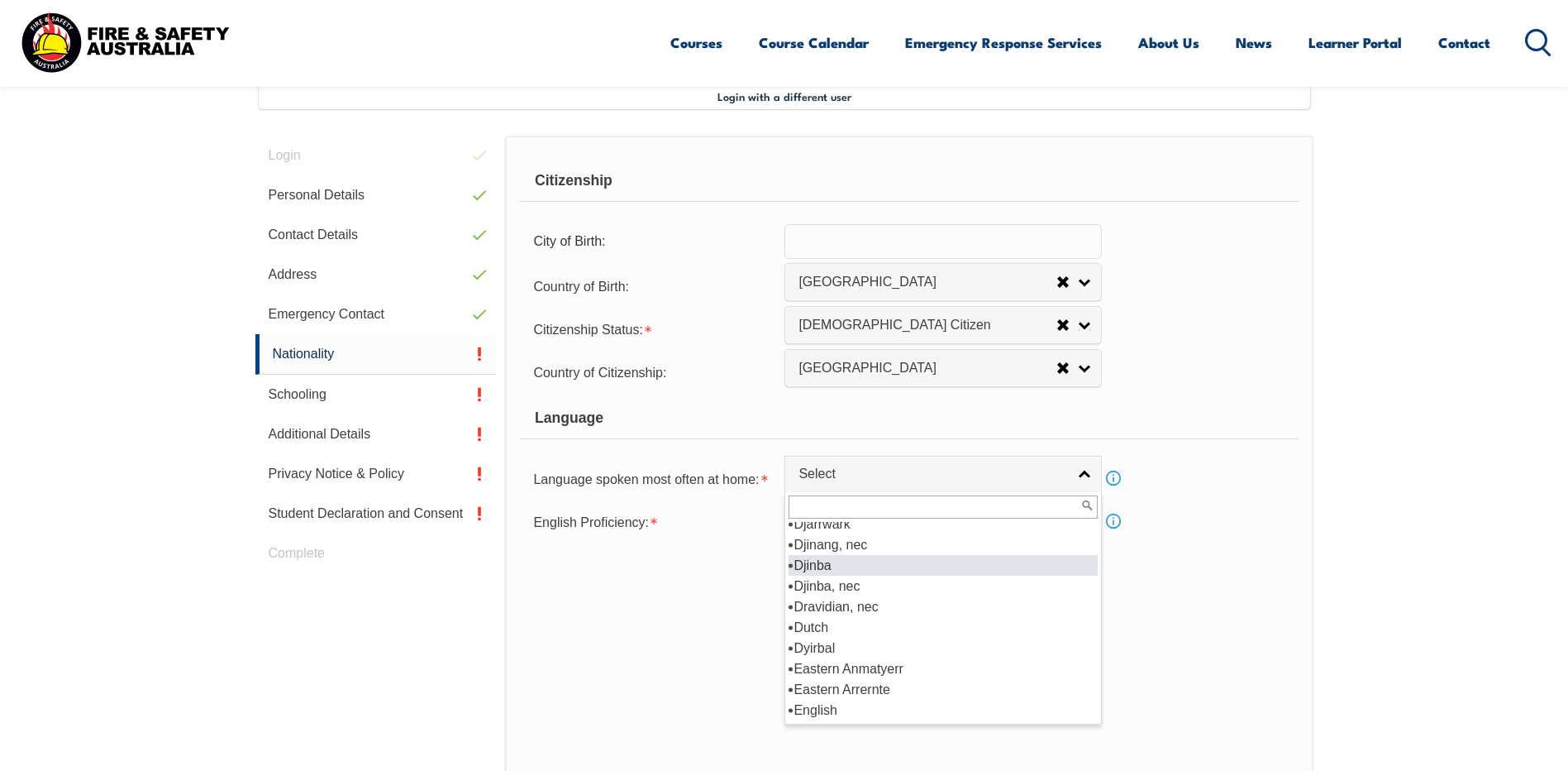
scroll to position [1985, 0]
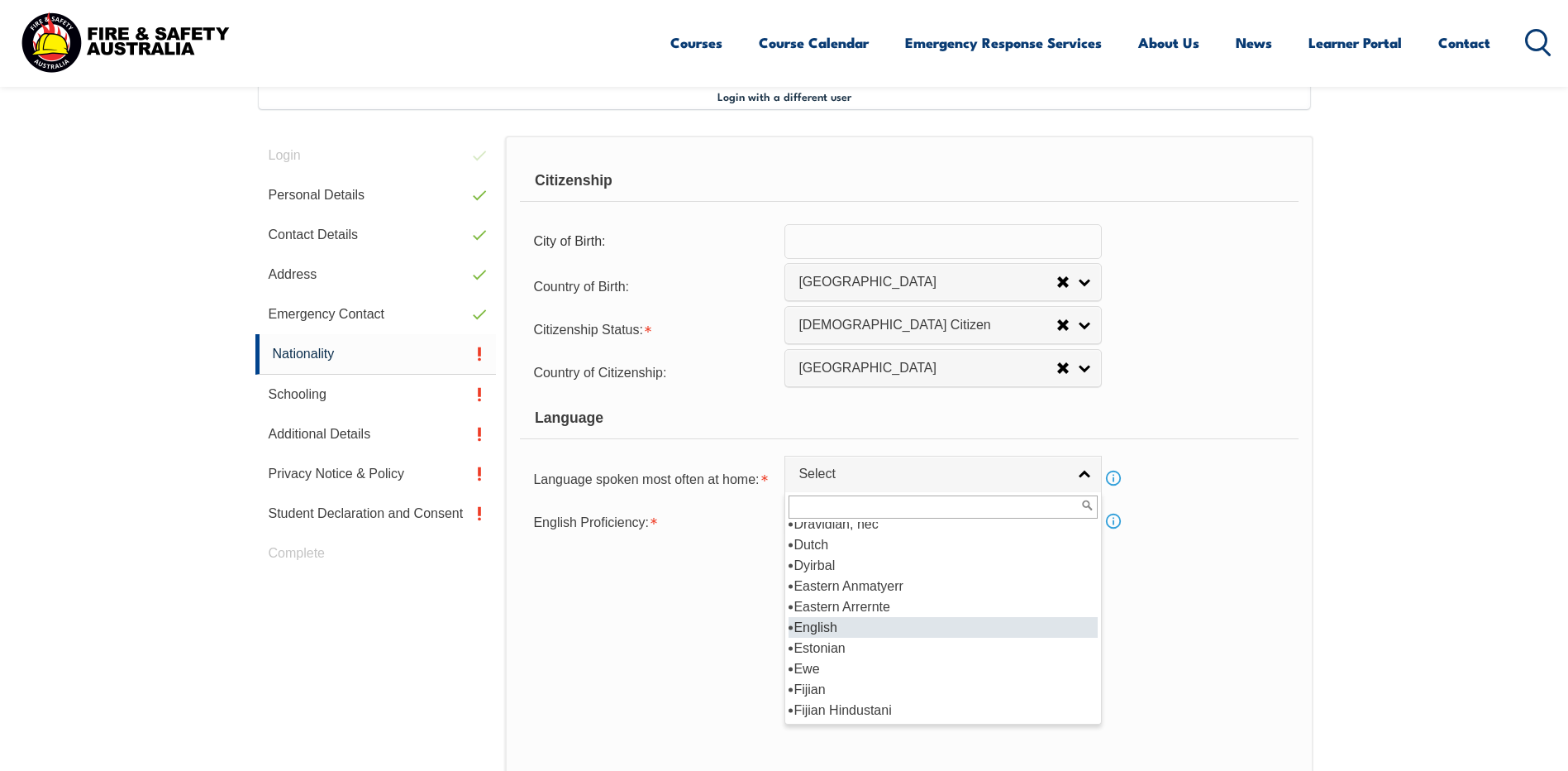
click at [823, 627] on li "English" at bounding box center [943, 627] width 309 height 21
select select "1201"
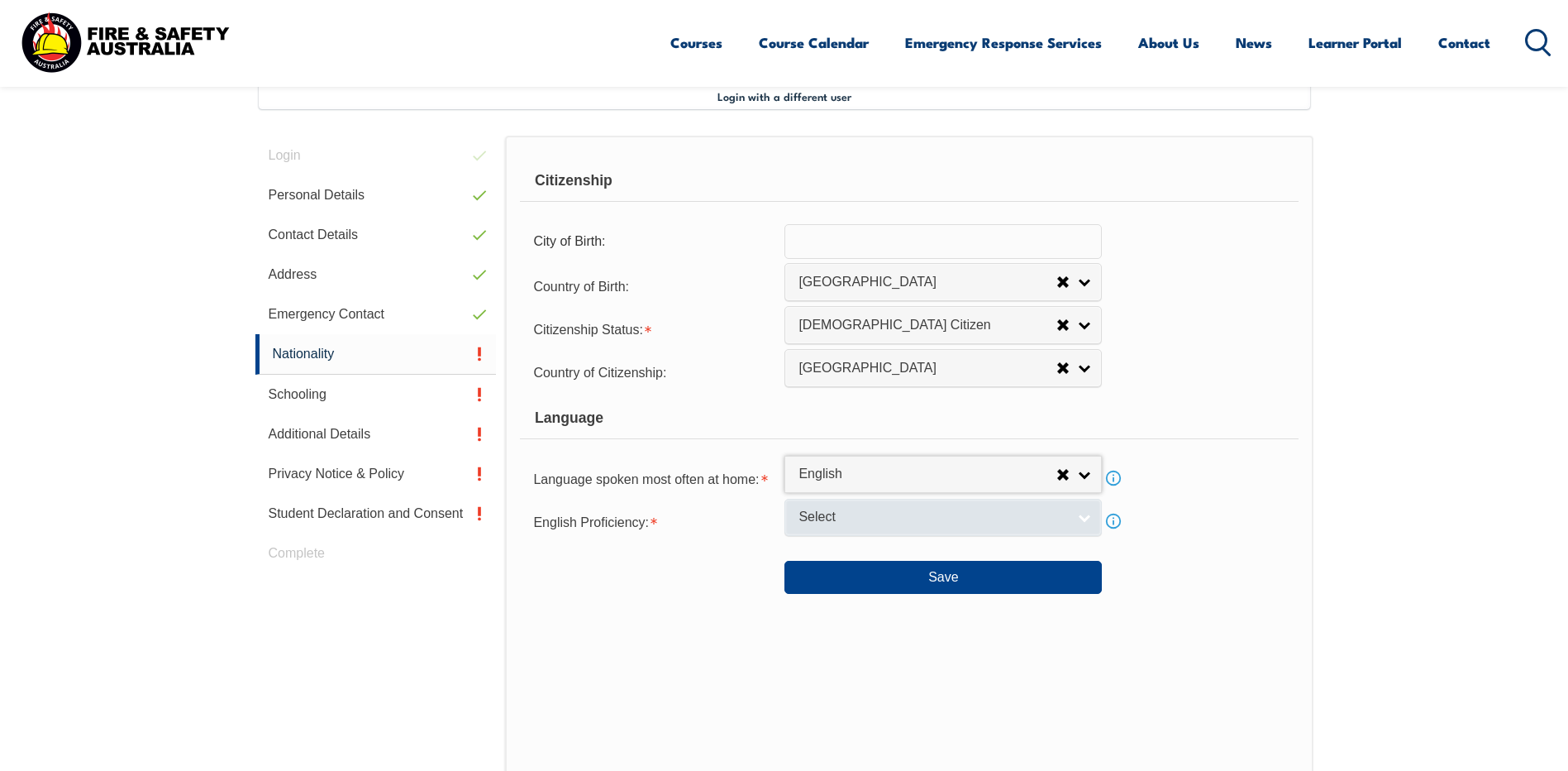
click at [1084, 513] on link "Select" at bounding box center [943, 517] width 318 height 38
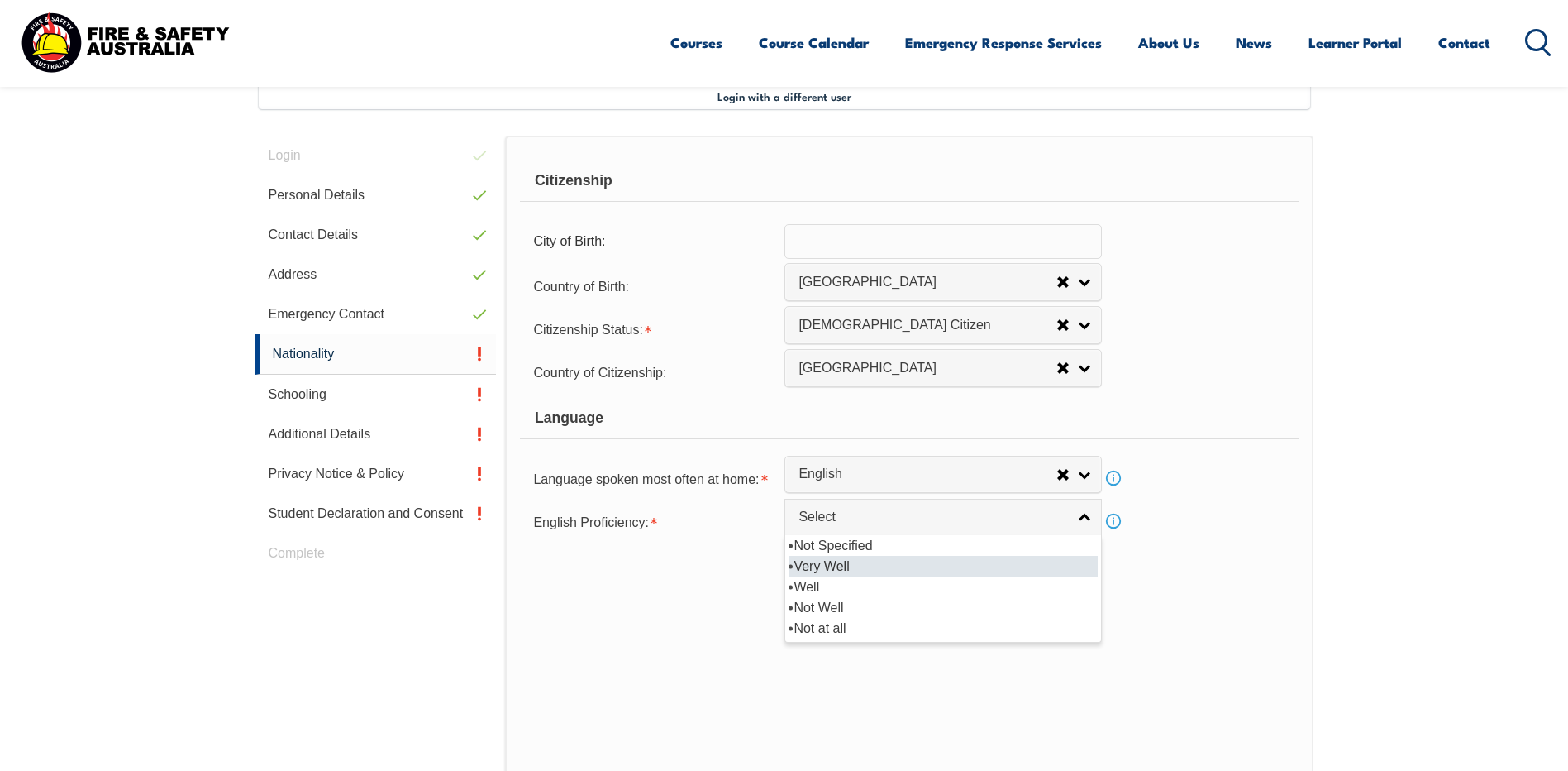
click at [843, 567] on li "Very Well" at bounding box center [943, 566] width 309 height 21
select select "1"
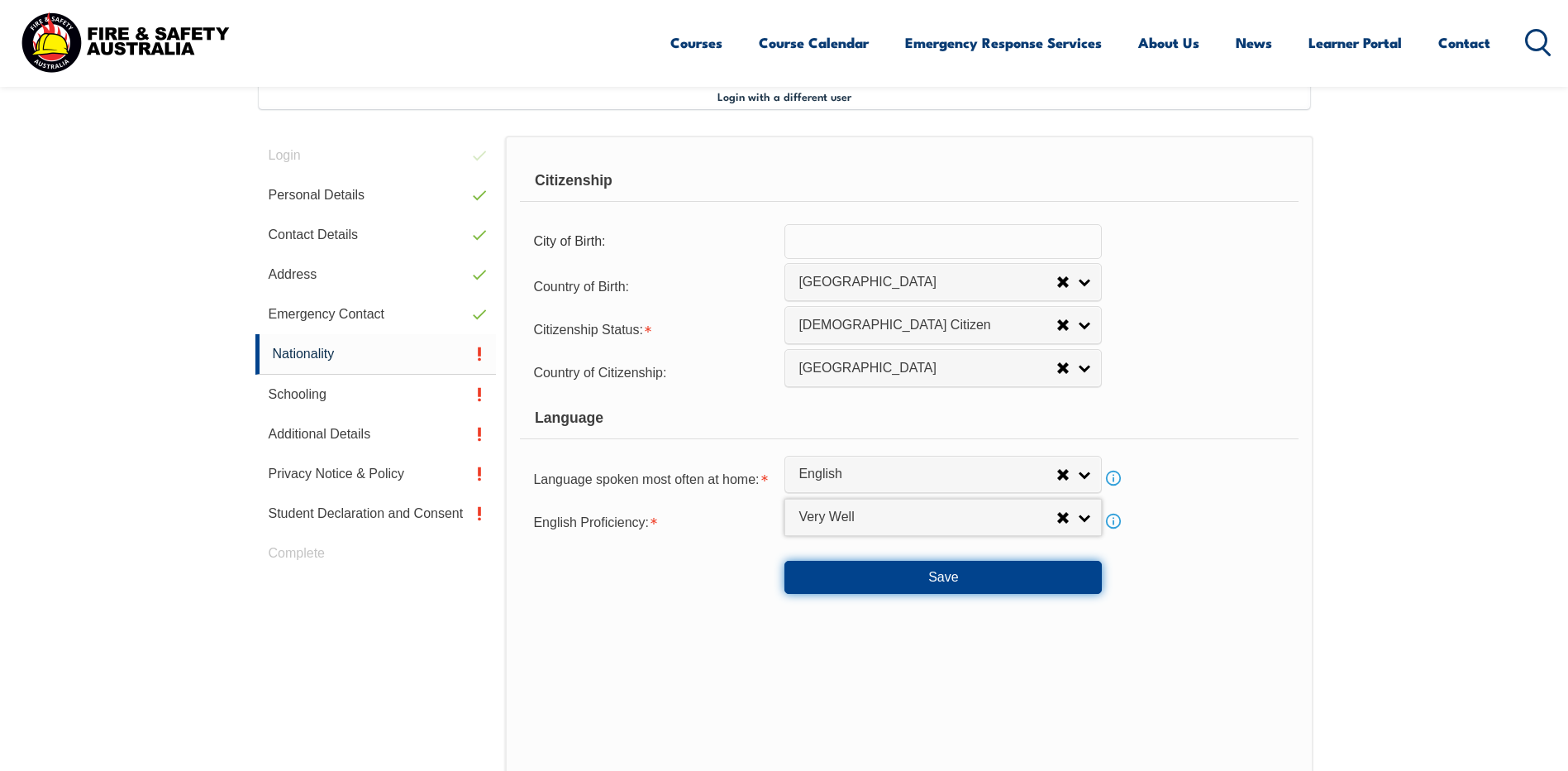
click at [931, 573] on button "Save" at bounding box center [943, 577] width 318 height 33
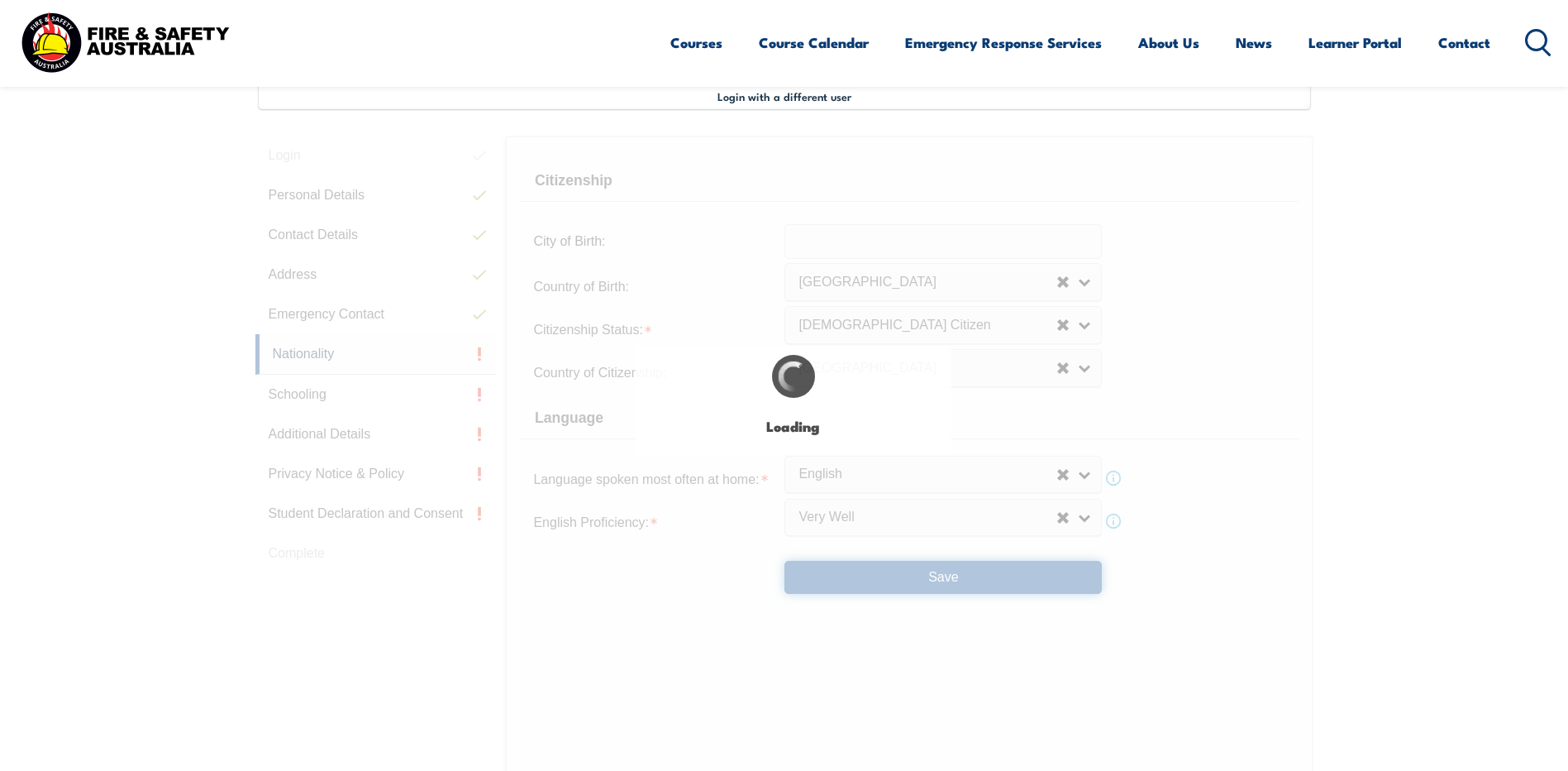
select select "false"
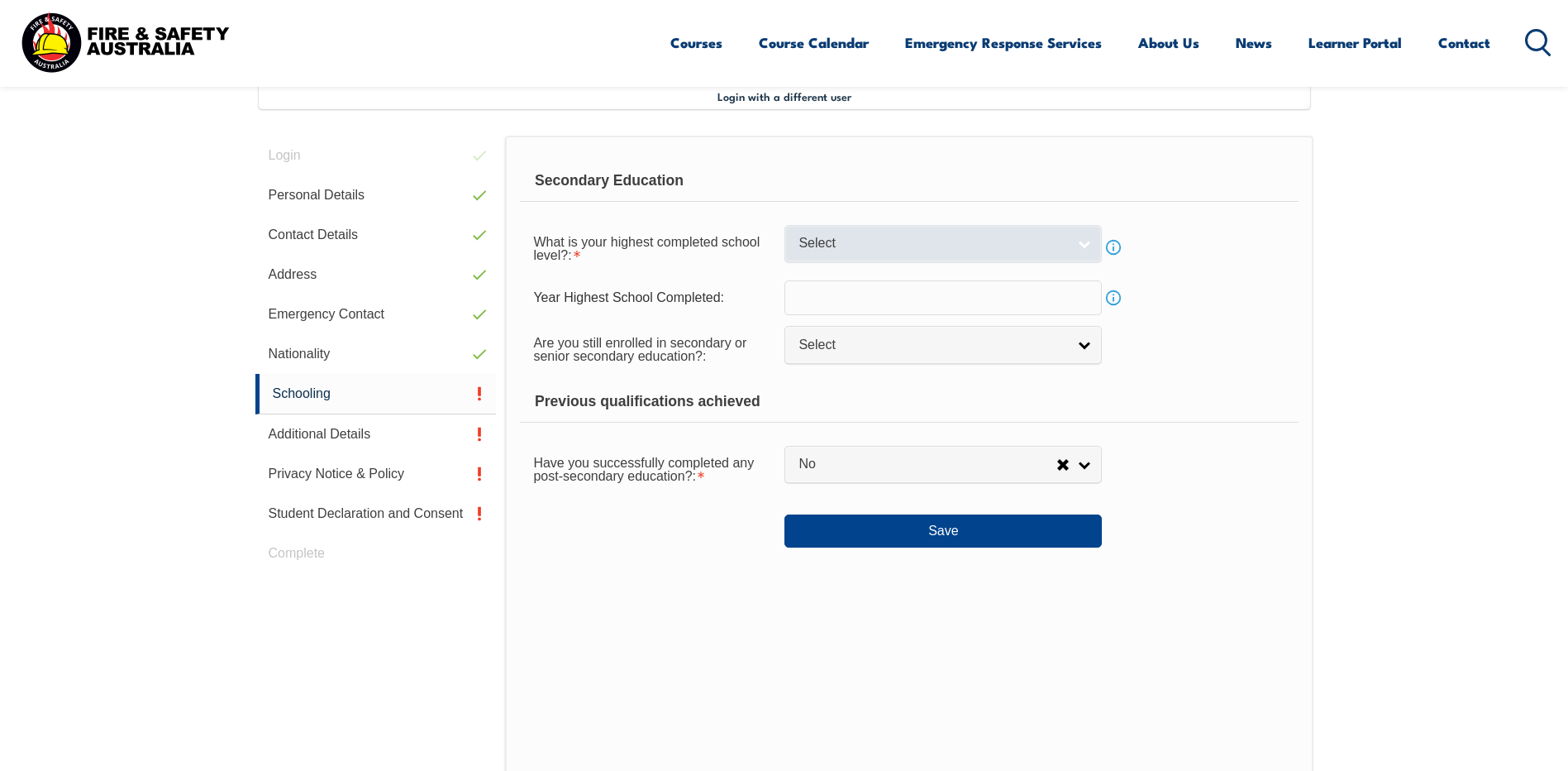
click at [1085, 243] on link "Select" at bounding box center [943, 244] width 318 height 38
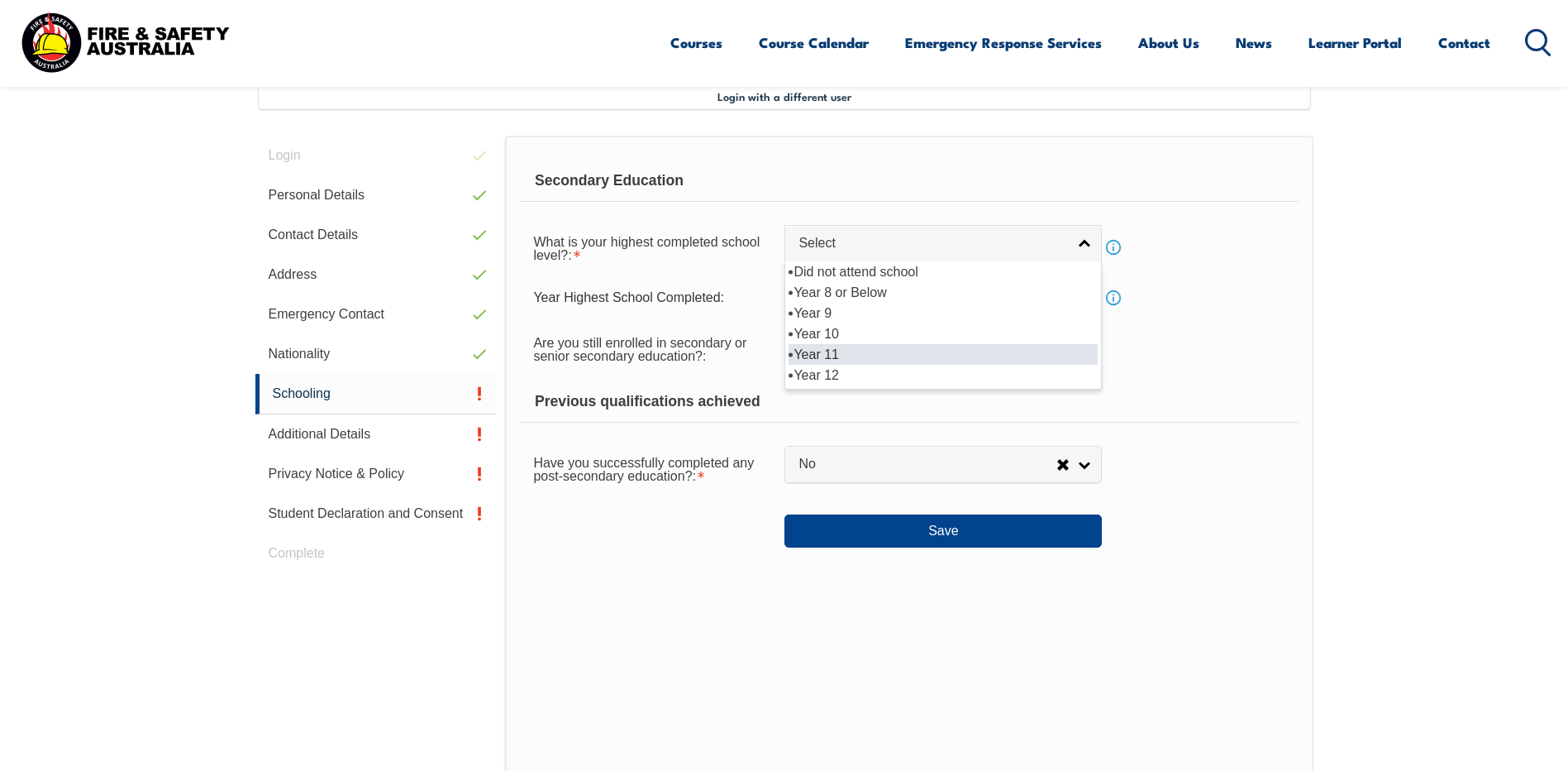
click at [821, 353] on li "Year 11" at bounding box center [943, 354] width 309 height 21
select select "11"
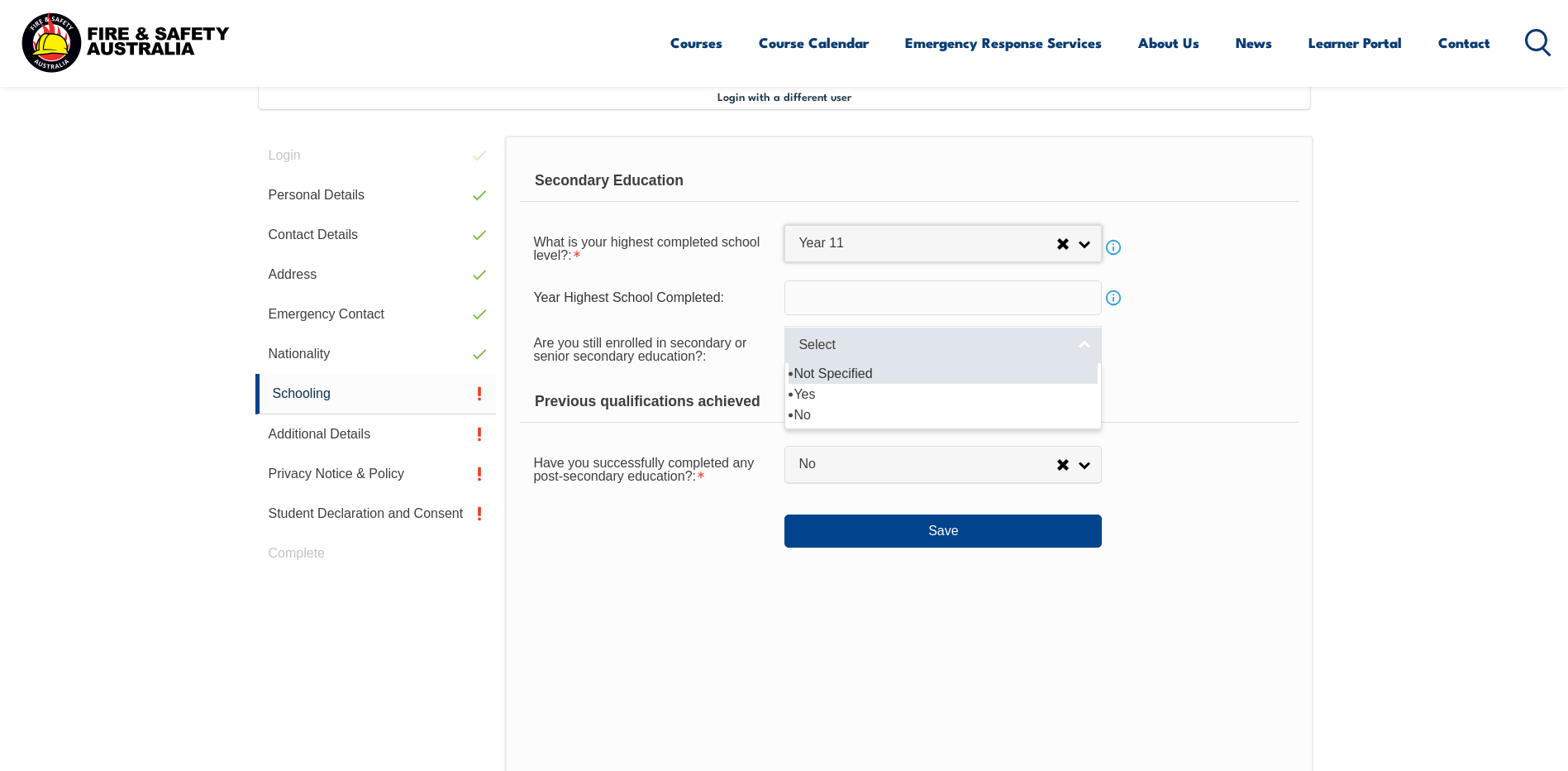
click at [1086, 344] on link "Select" at bounding box center [943, 344] width 318 height 38
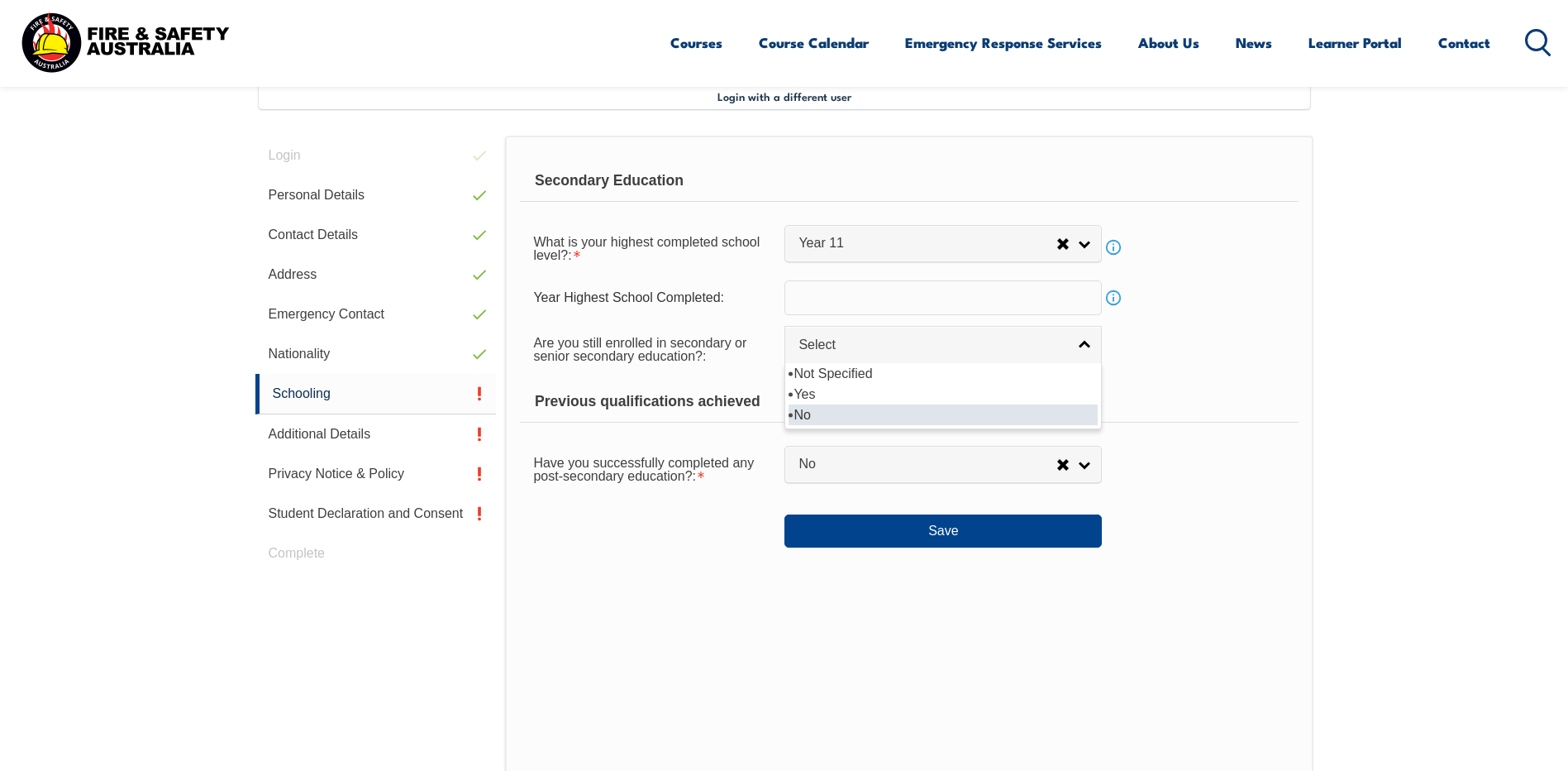
click at [809, 413] on li "No" at bounding box center [943, 415] width 309 height 21
select select "false"
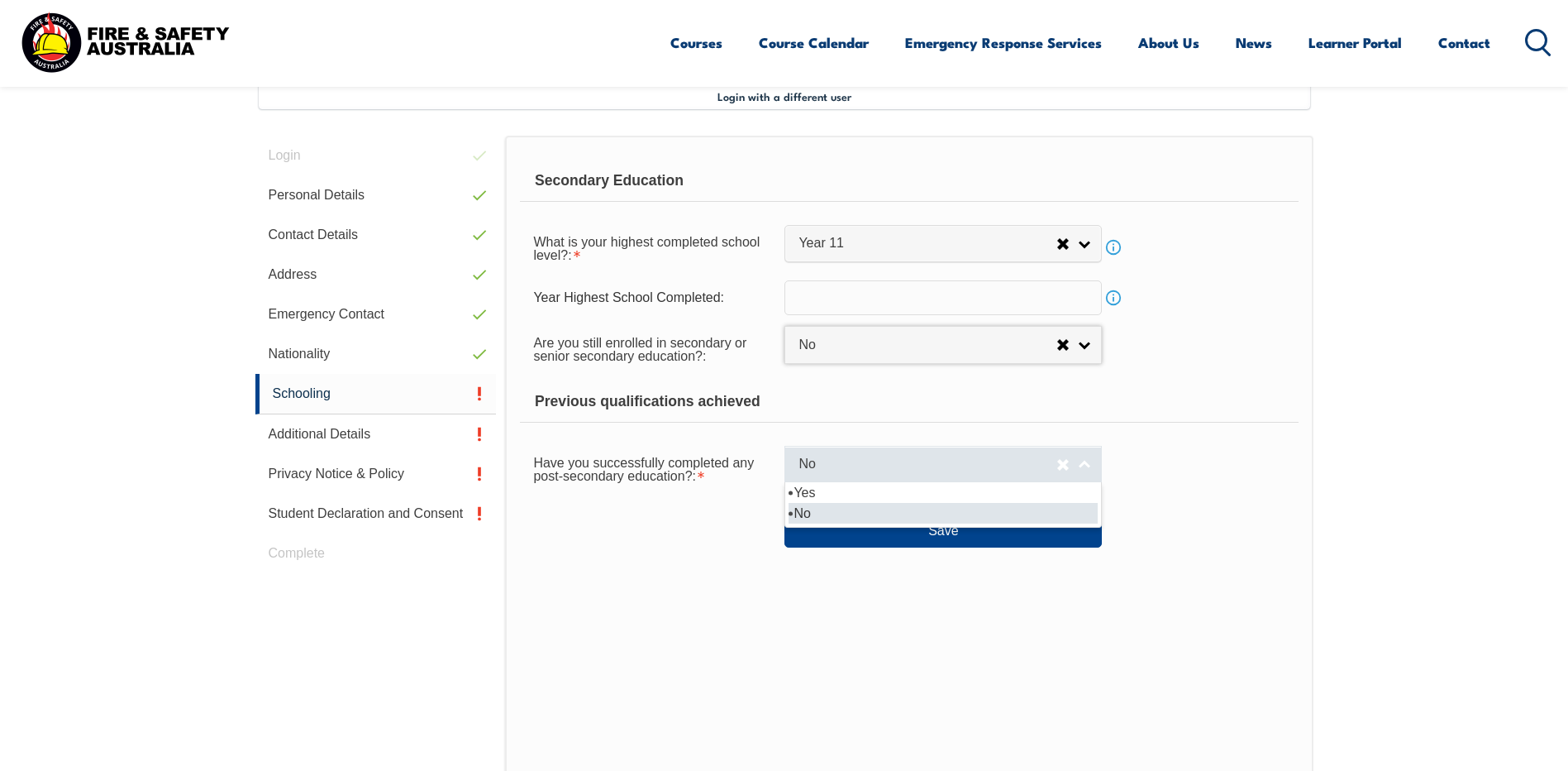
click at [1084, 464] on link "No" at bounding box center [943, 464] width 318 height 38
click at [805, 512] on li "No" at bounding box center [943, 513] width 309 height 21
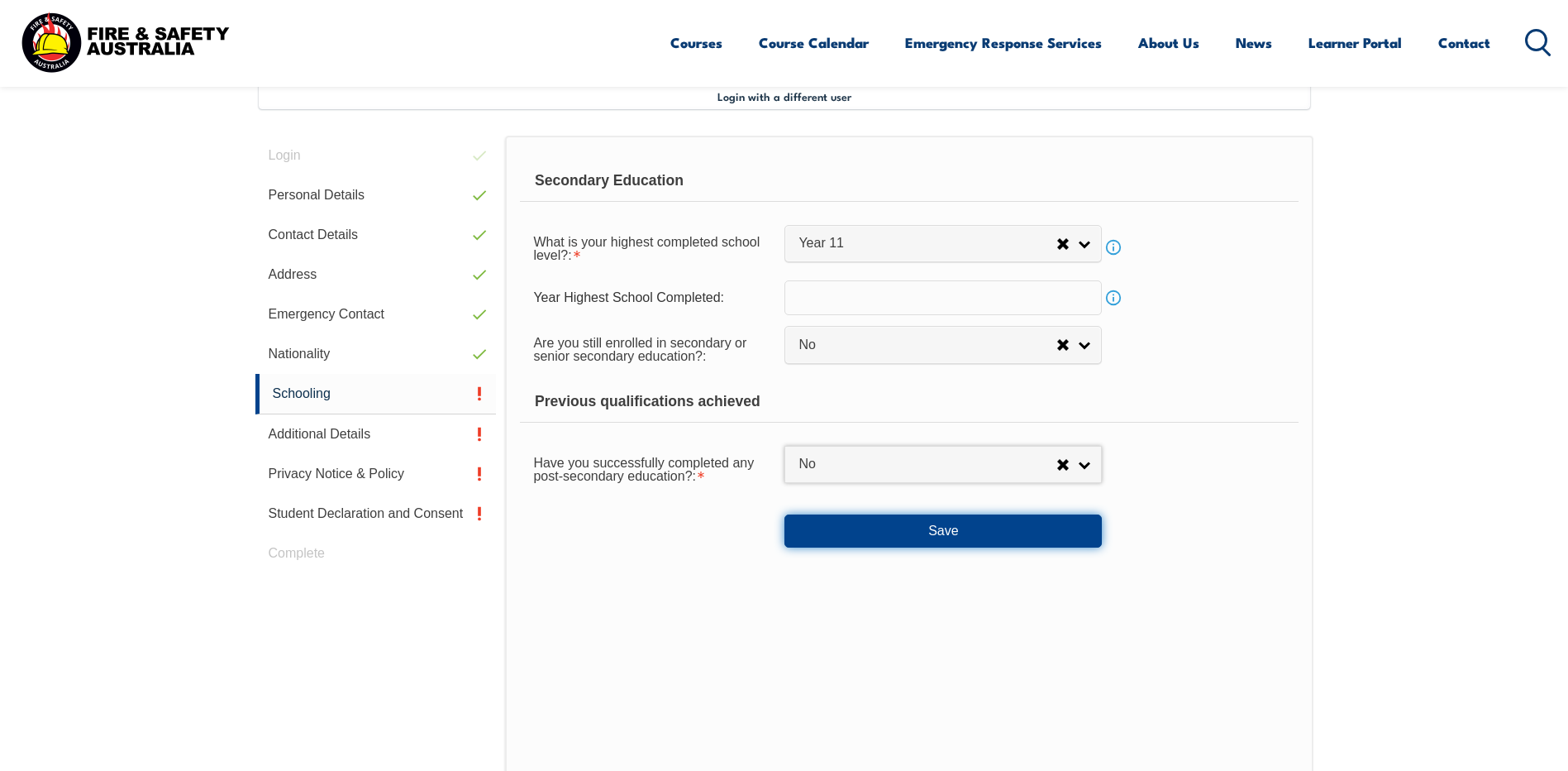
click at [948, 531] on button "Save" at bounding box center [943, 531] width 318 height 33
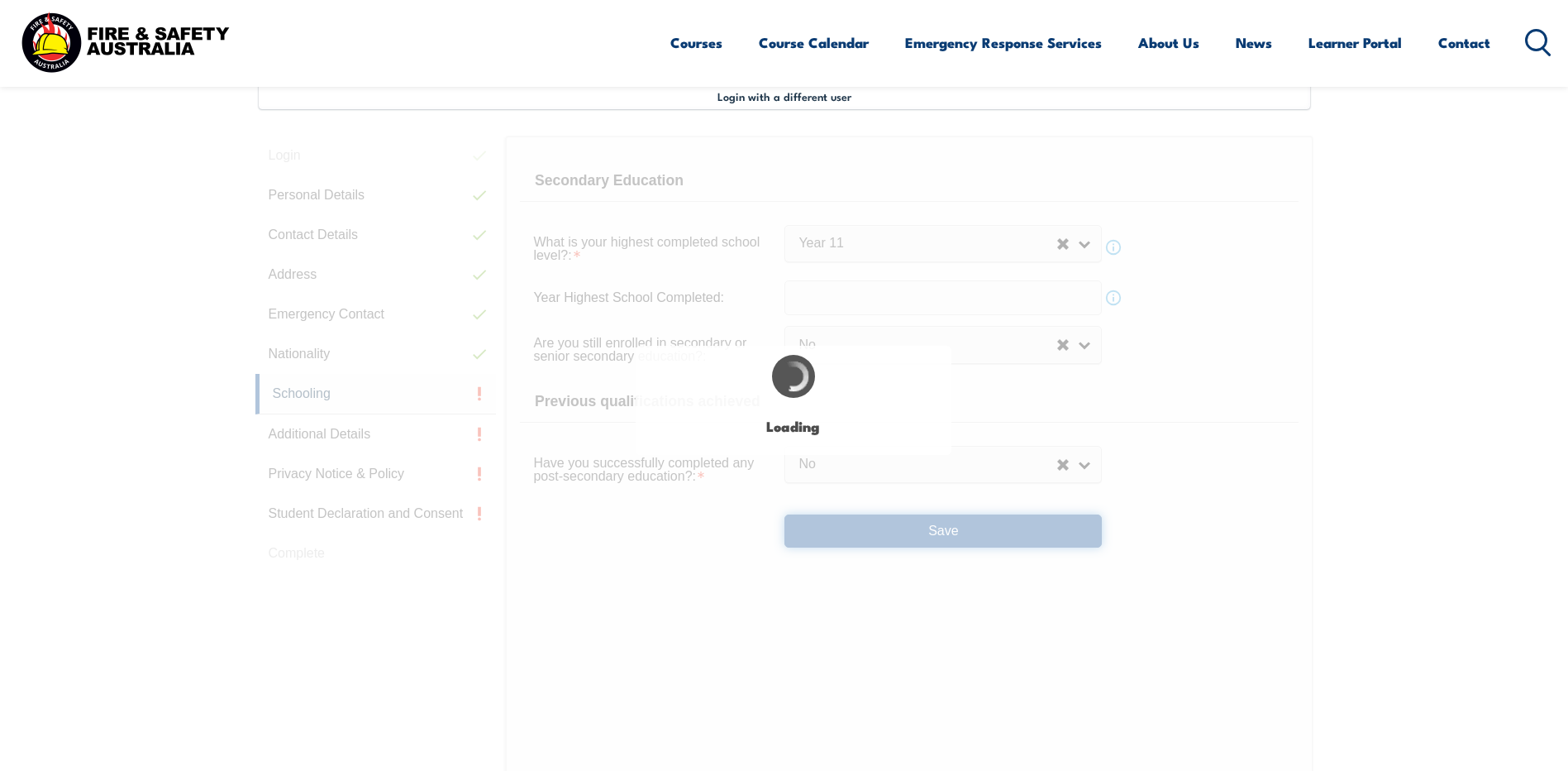
select select
select select "false"
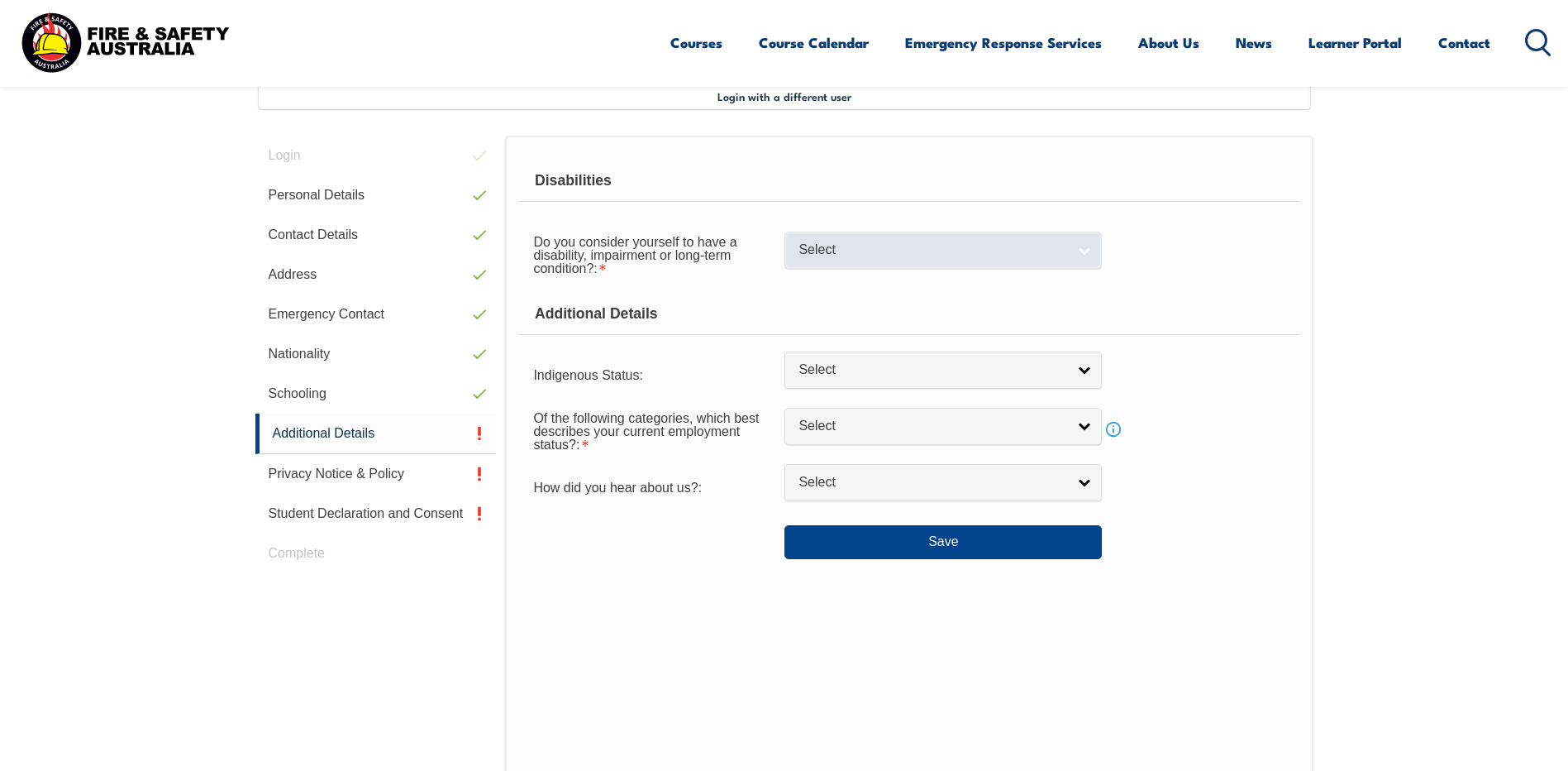
click at [1084, 250] on link "Select" at bounding box center [943, 250] width 318 height 38
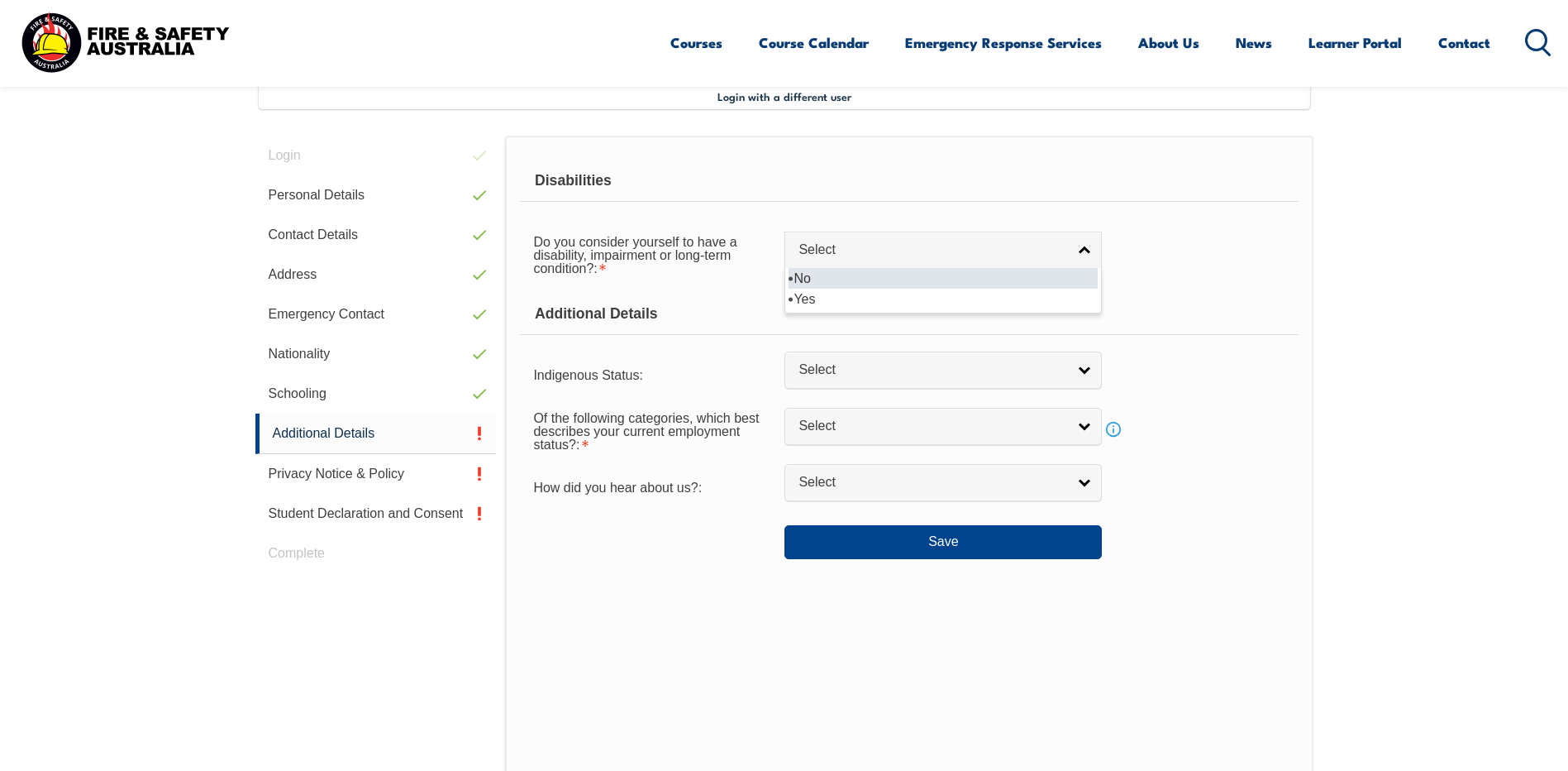
click at [818, 279] on li "No" at bounding box center [943, 278] width 309 height 21
select select "false"
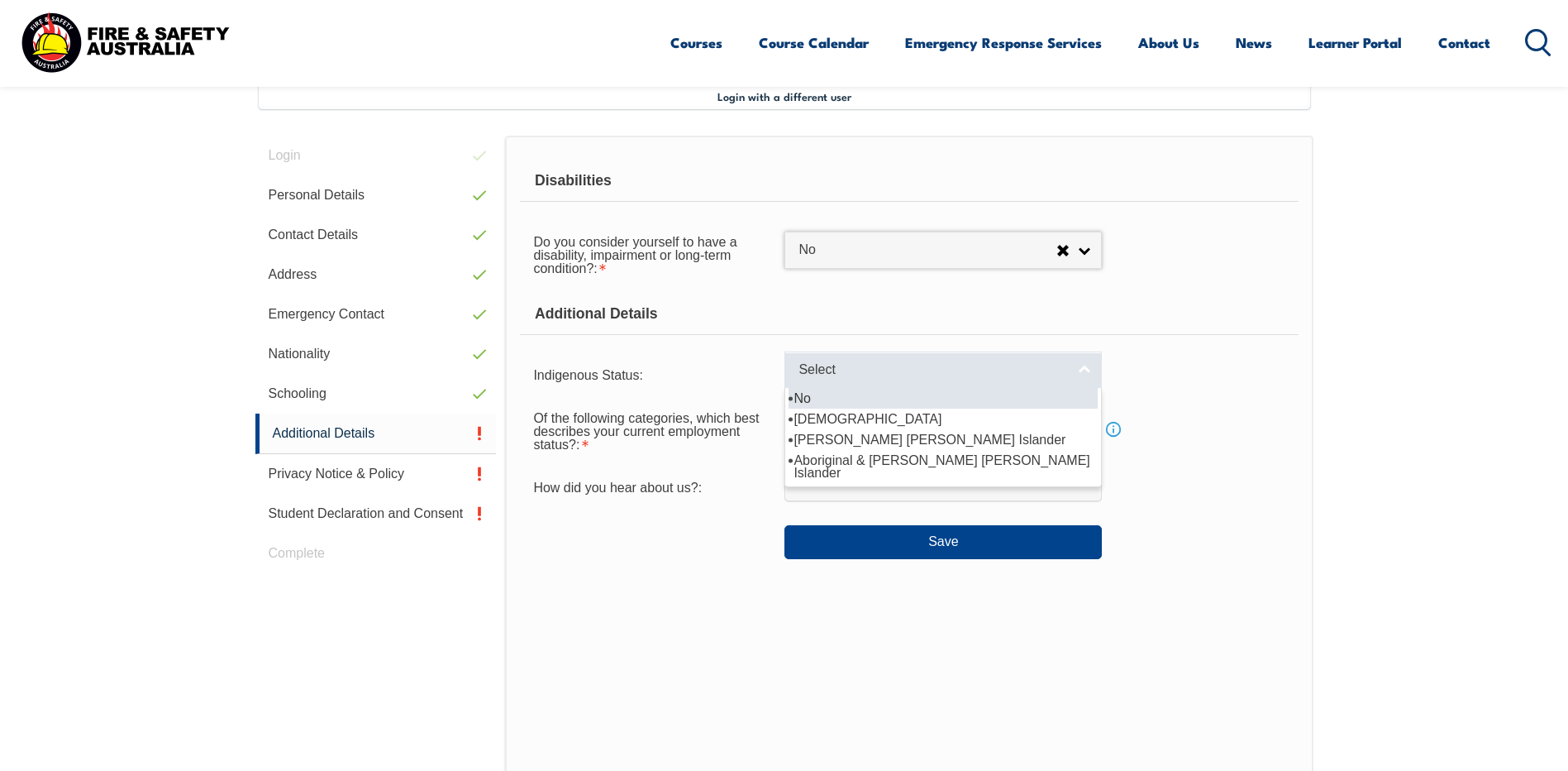
click at [1082, 365] on link "Select" at bounding box center [943, 370] width 318 height 38
click at [801, 392] on li "No" at bounding box center [943, 398] width 309 height 21
select select "4"
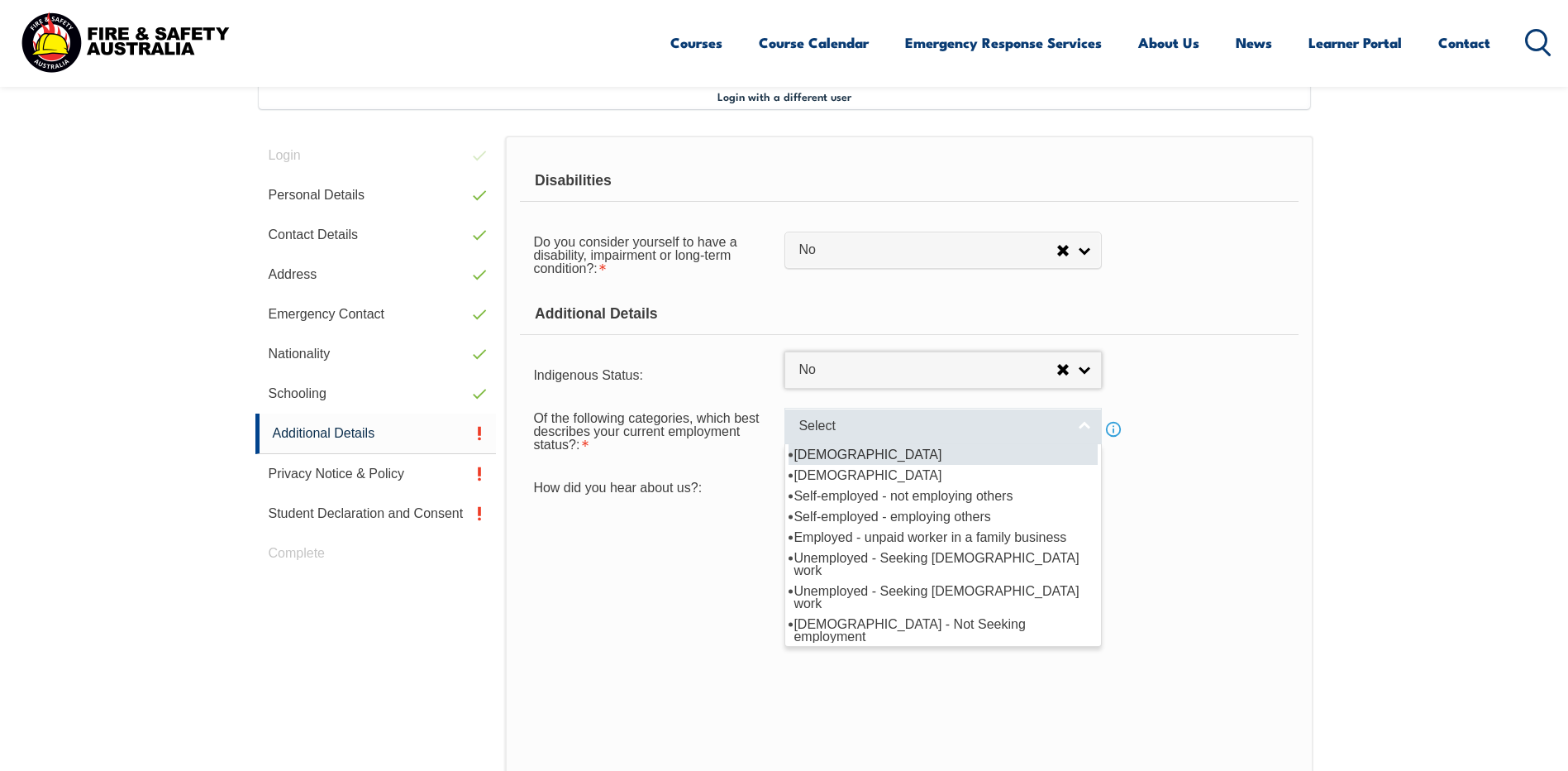
click at [1084, 423] on link "Select" at bounding box center [943, 427] width 318 height 38
click at [860, 451] on li "[DEMOGRAPHIC_DATA]" at bounding box center [943, 455] width 309 height 21
select select "1"
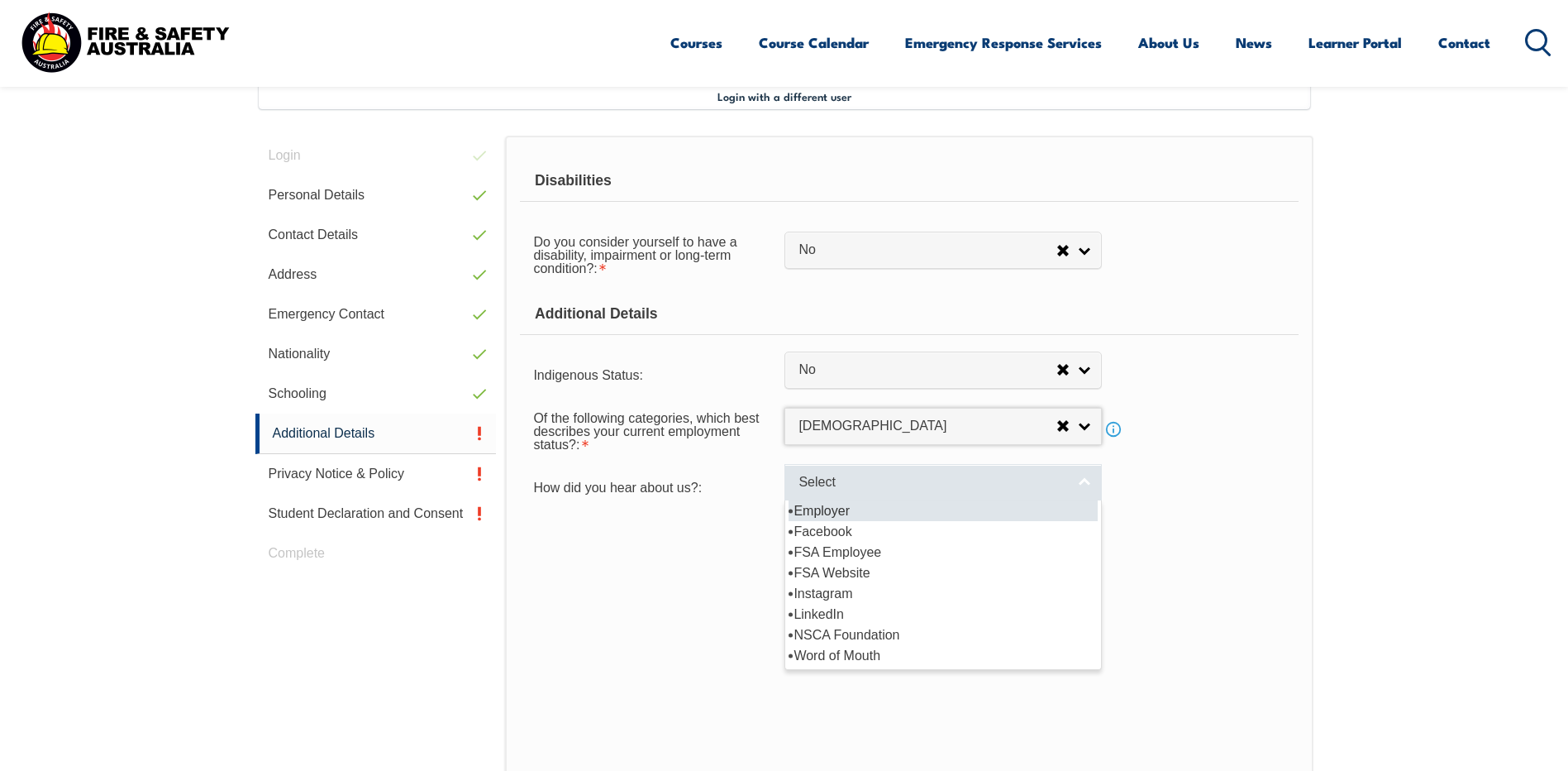
click at [1085, 480] on link "Select" at bounding box center [943, 483] width 318 height 38
click at [837, 508] on li "Employer" at bounding box center [943, 510] width 309 height 21
select select "8019"
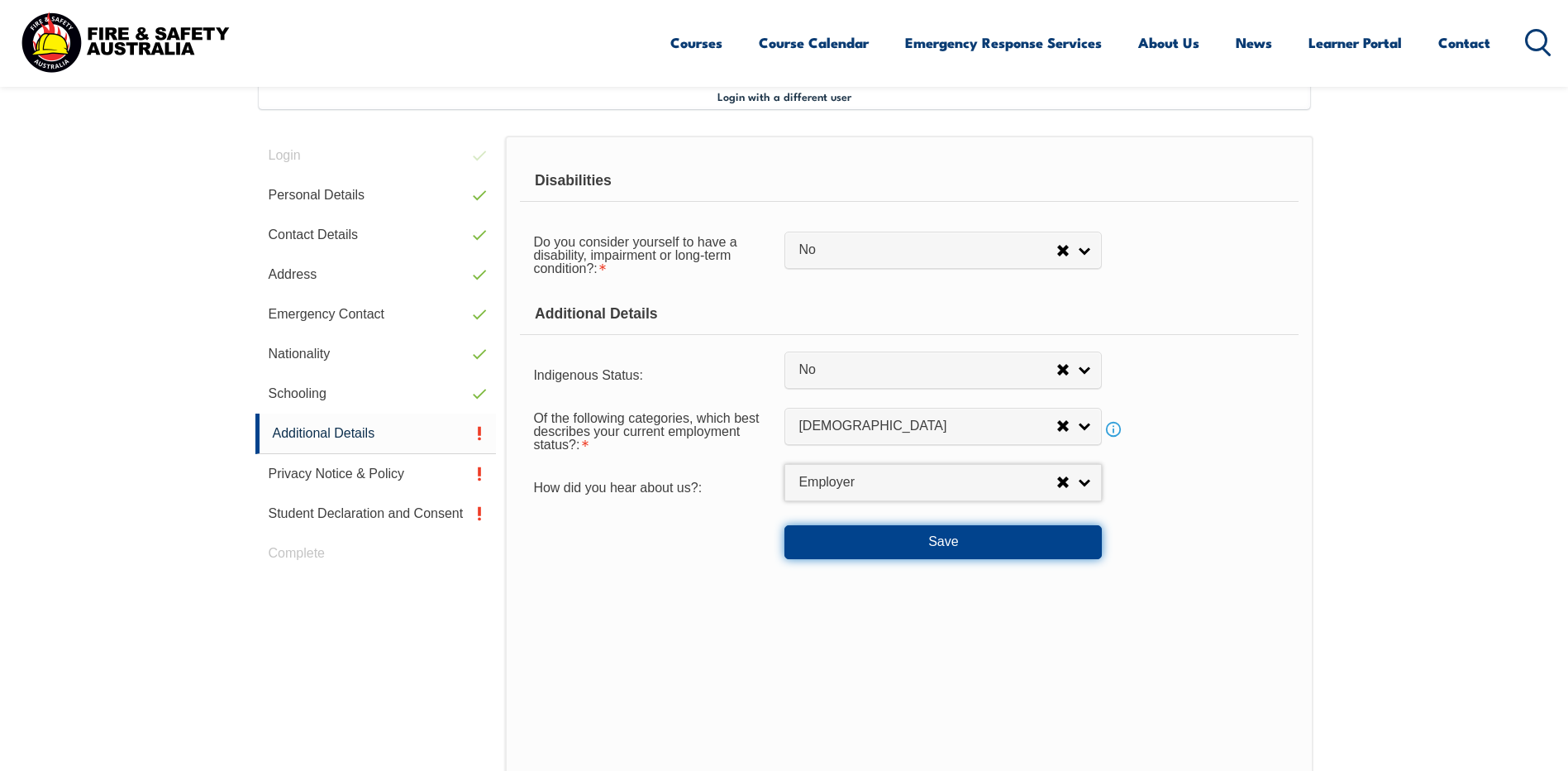
click at [979, 540] on button "Save" at bounding box center [943, 541] width 318 height 33
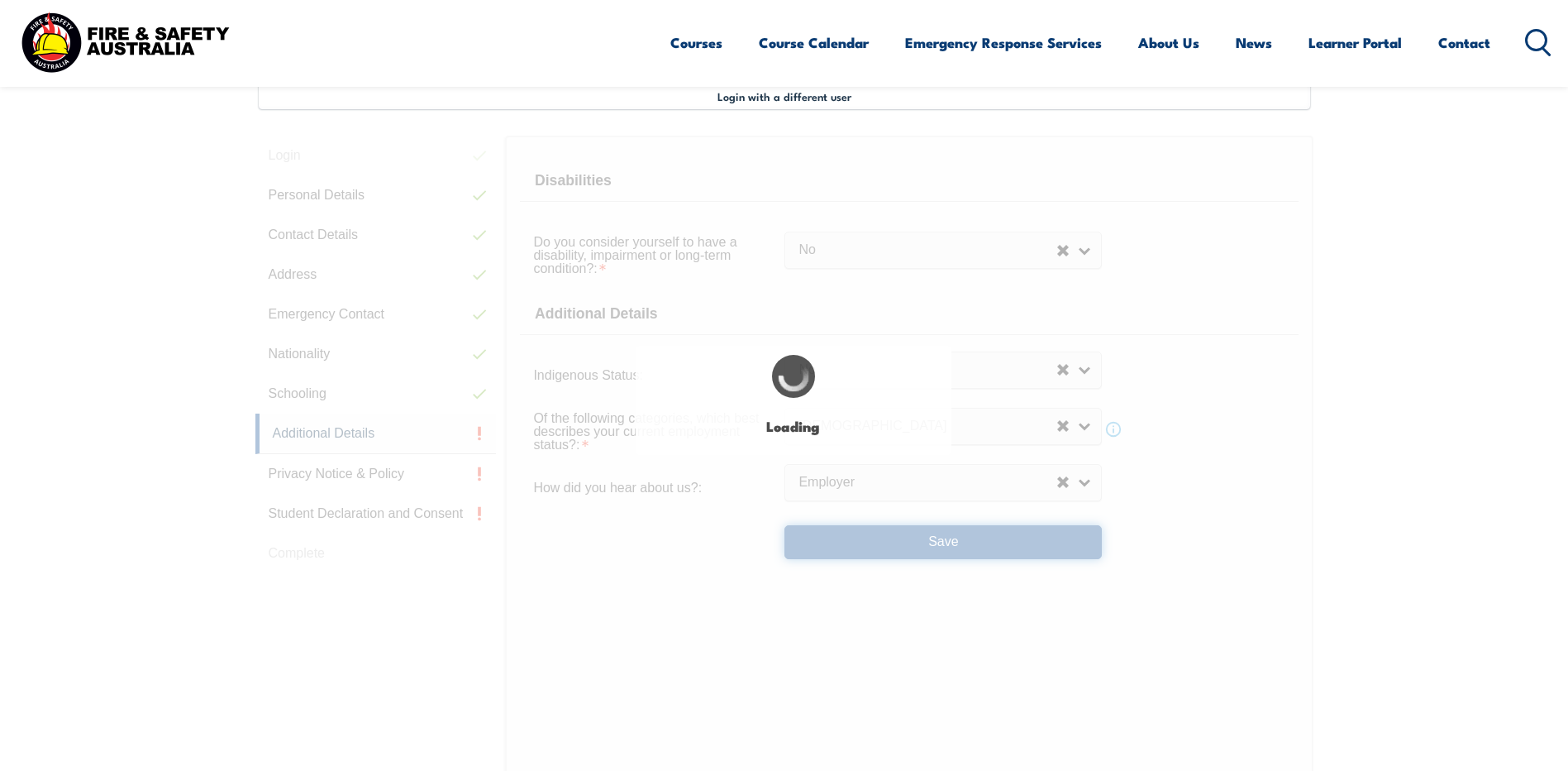
select select "false"
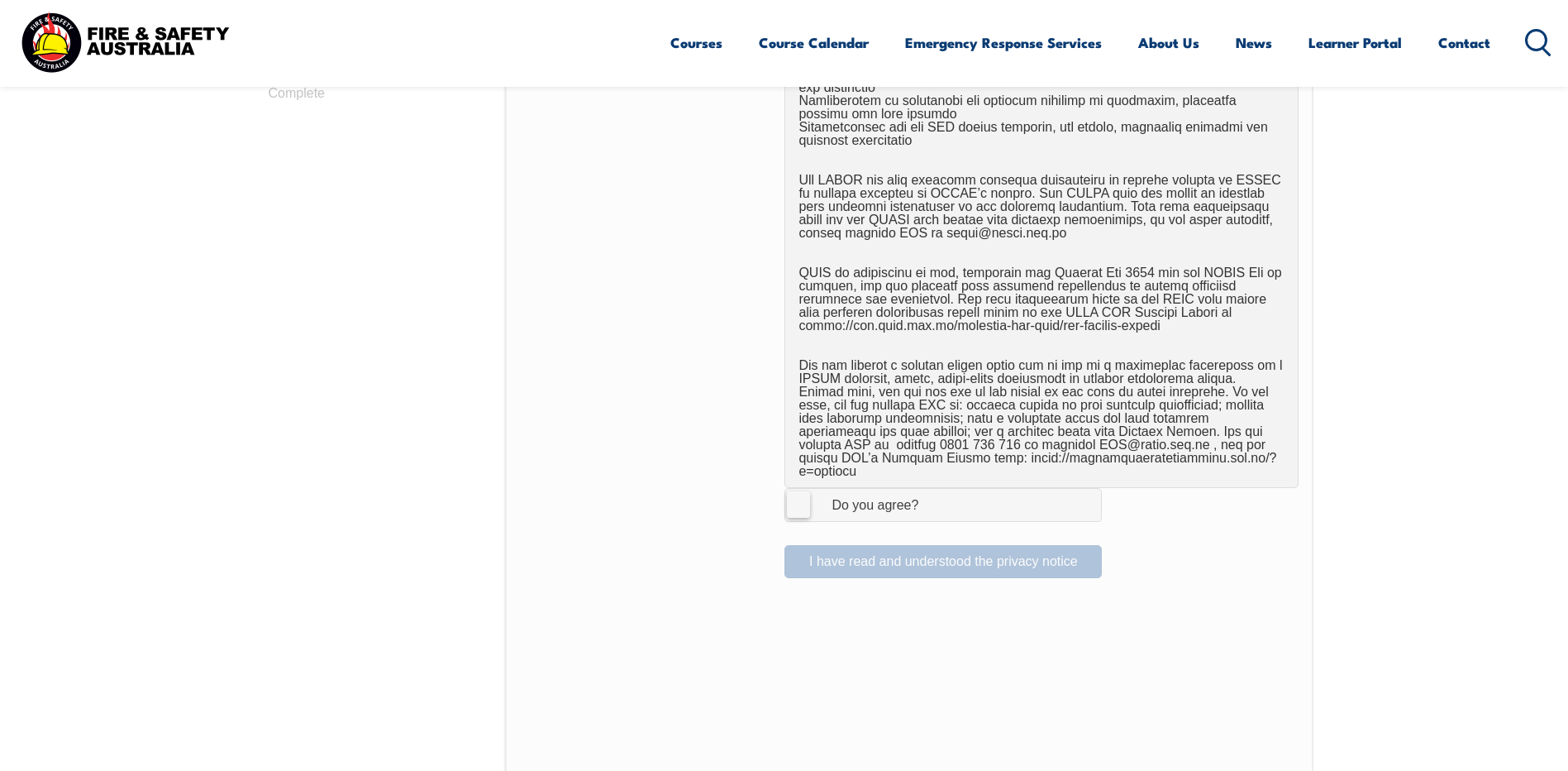
scroll to position [1030, 0]
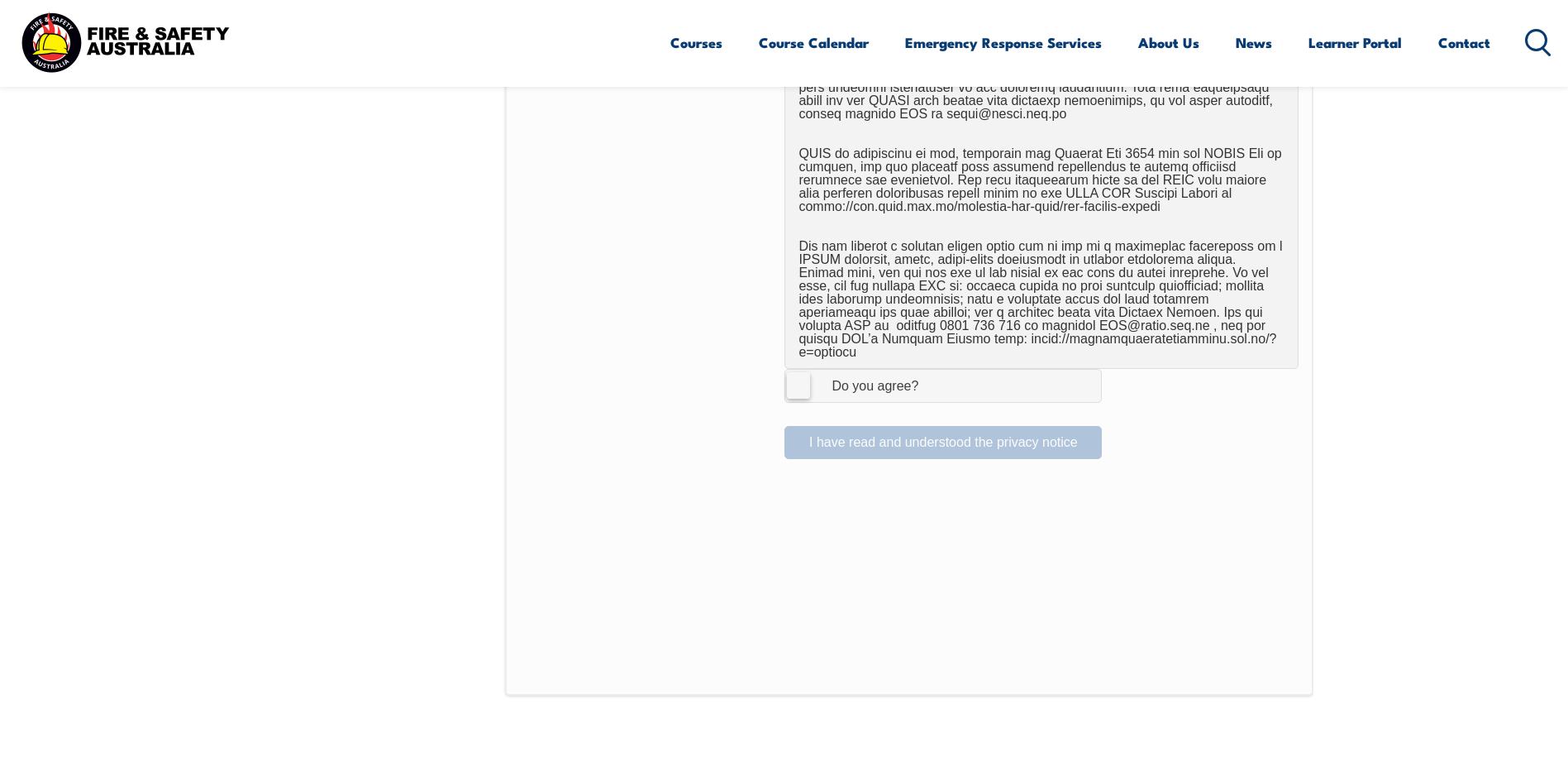
click at [800, 369] on label "I Agree Do you agree?" at bounding box center [943, 386] width 318 height 33
click at [931, 369] on input "I Agree Do you agree?" at bounding box center [945, 385] width 28 height 32
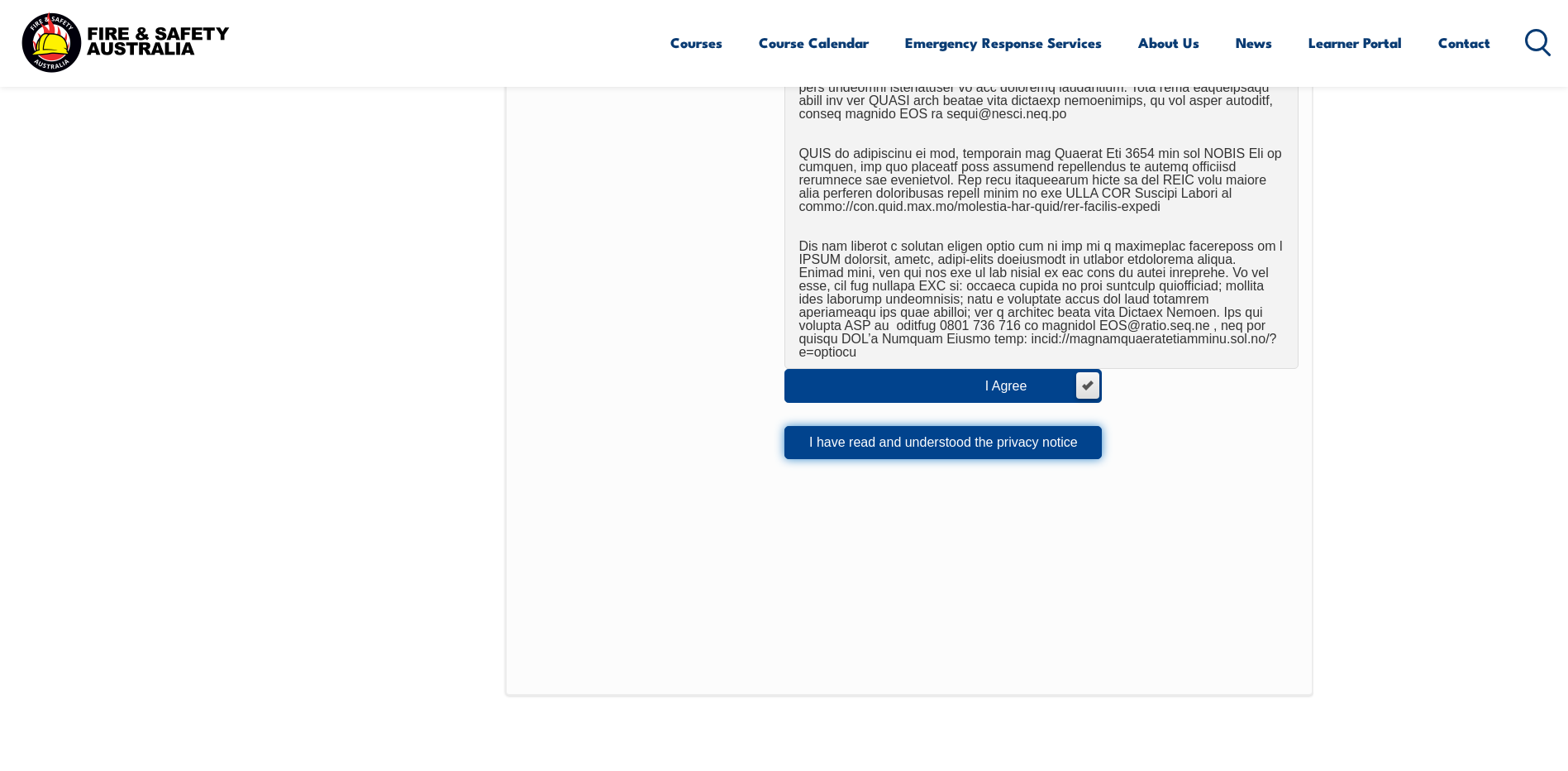
click at [908, 430] on button "I have read and understood the privacy notice" at bounding box center [943, 442] width 318 height 33
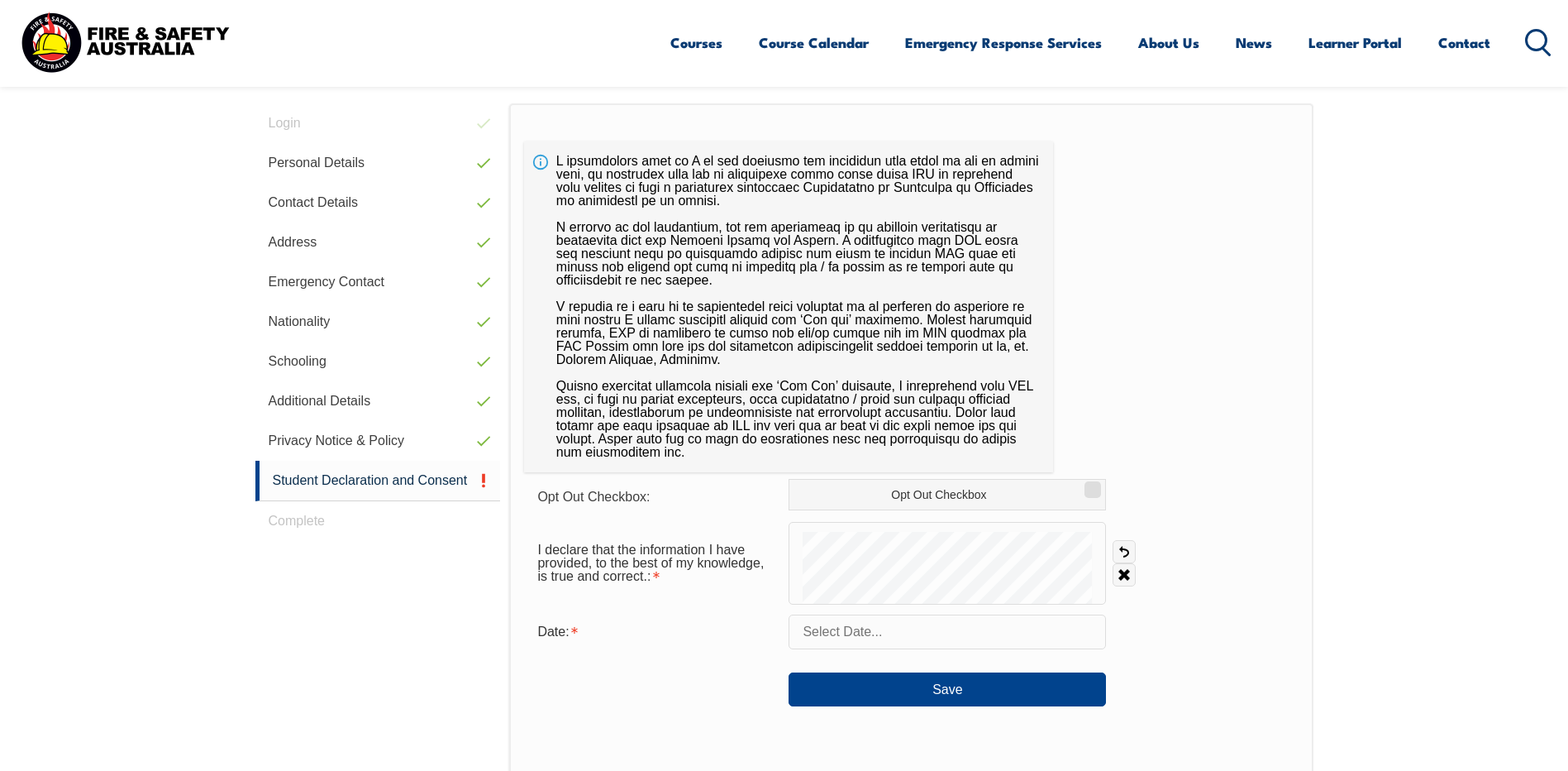
scroll to position [450, 0]
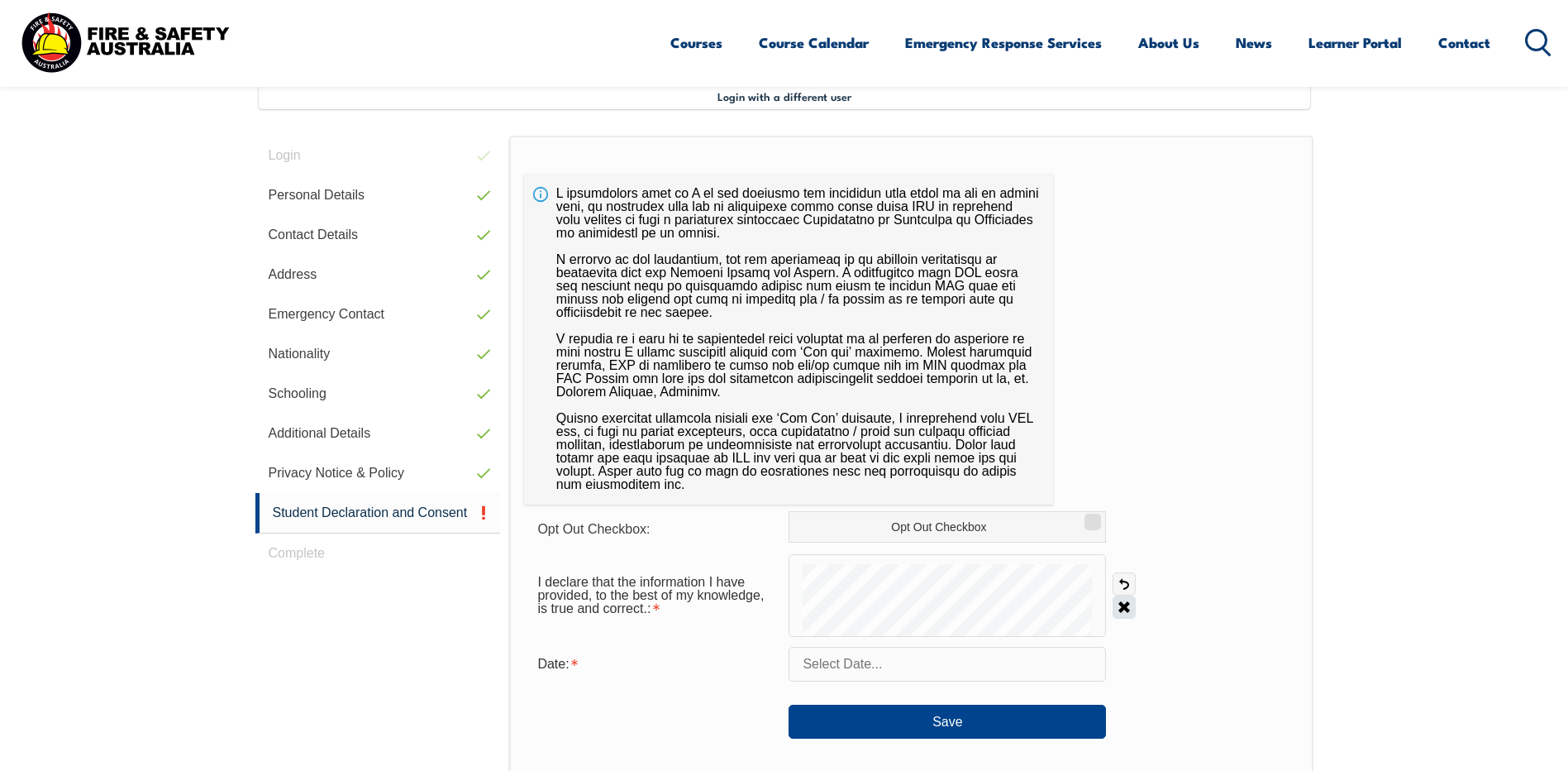
click at [1128, 605] on link "Clear" at bounding box center [1124, 607] width 23 height 23
click at [890, 667] on input "text" at bounding box center [948, 664] width 318 height 35
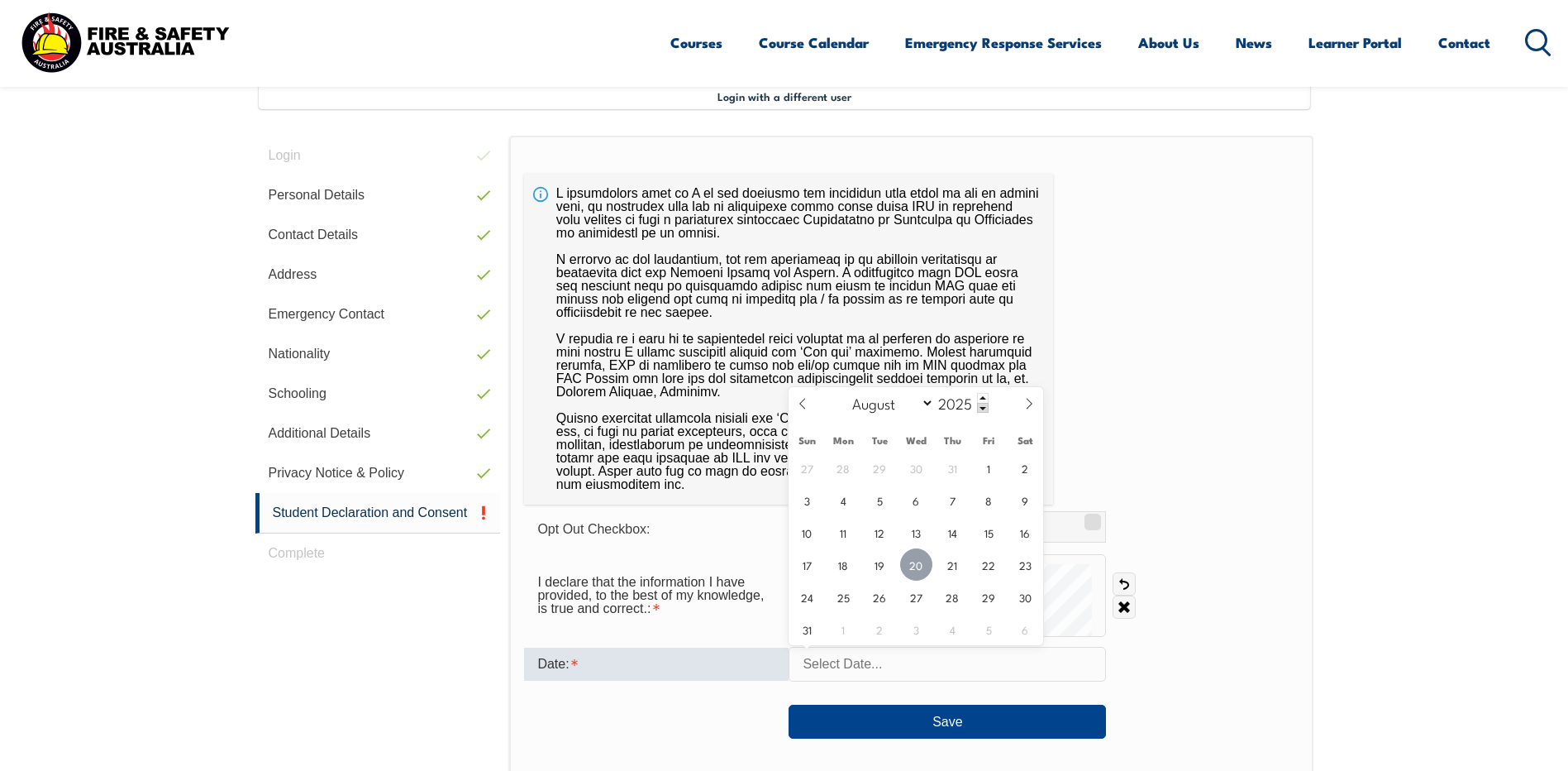
click at [918, 557] on span "20" at bounding box center [917, 564] width 32 height 32
type input "August 20, 2025"
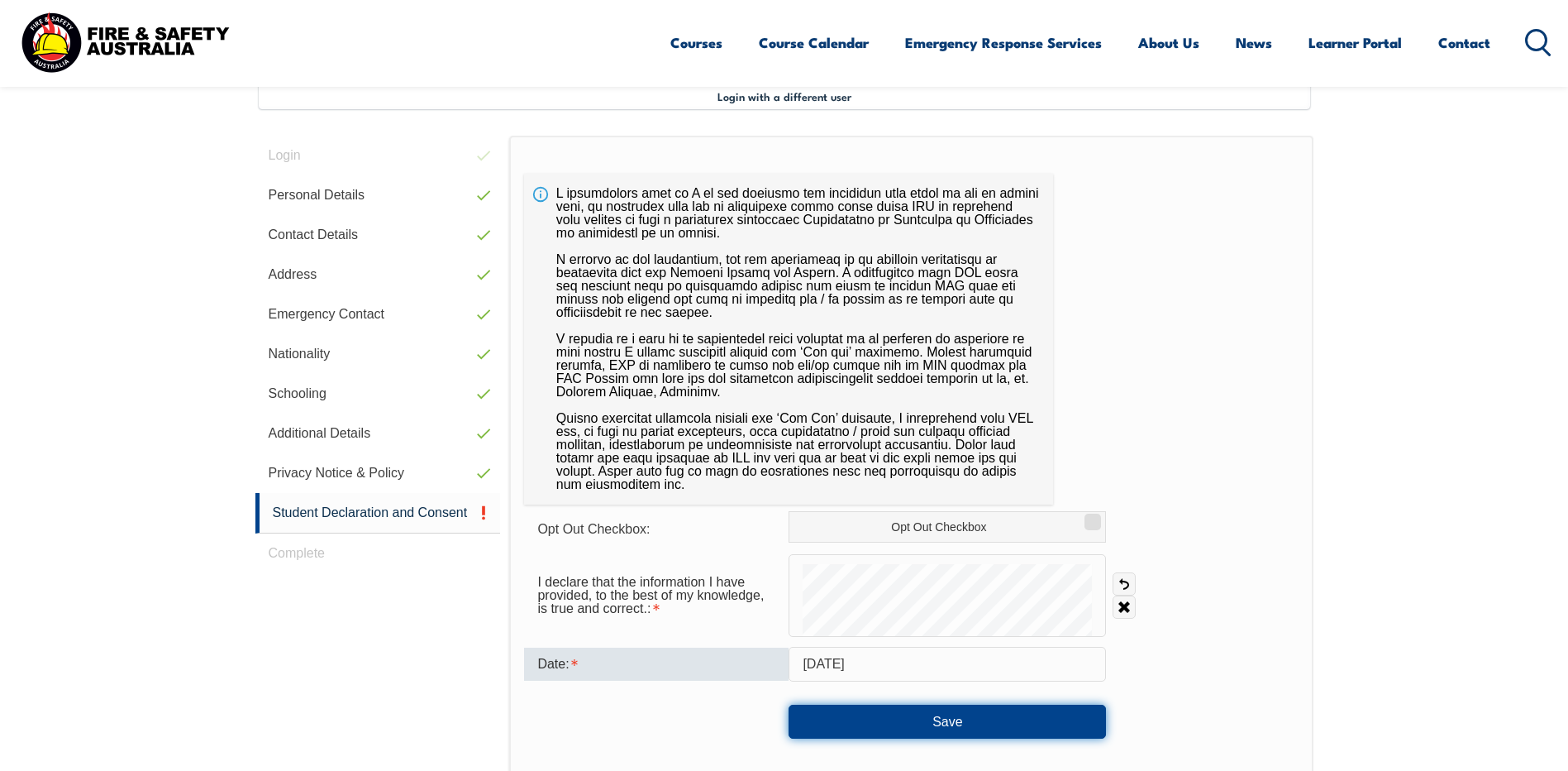
click at [863, 721] on button "Save" at bounding box center [948, 721] width 318 height 33
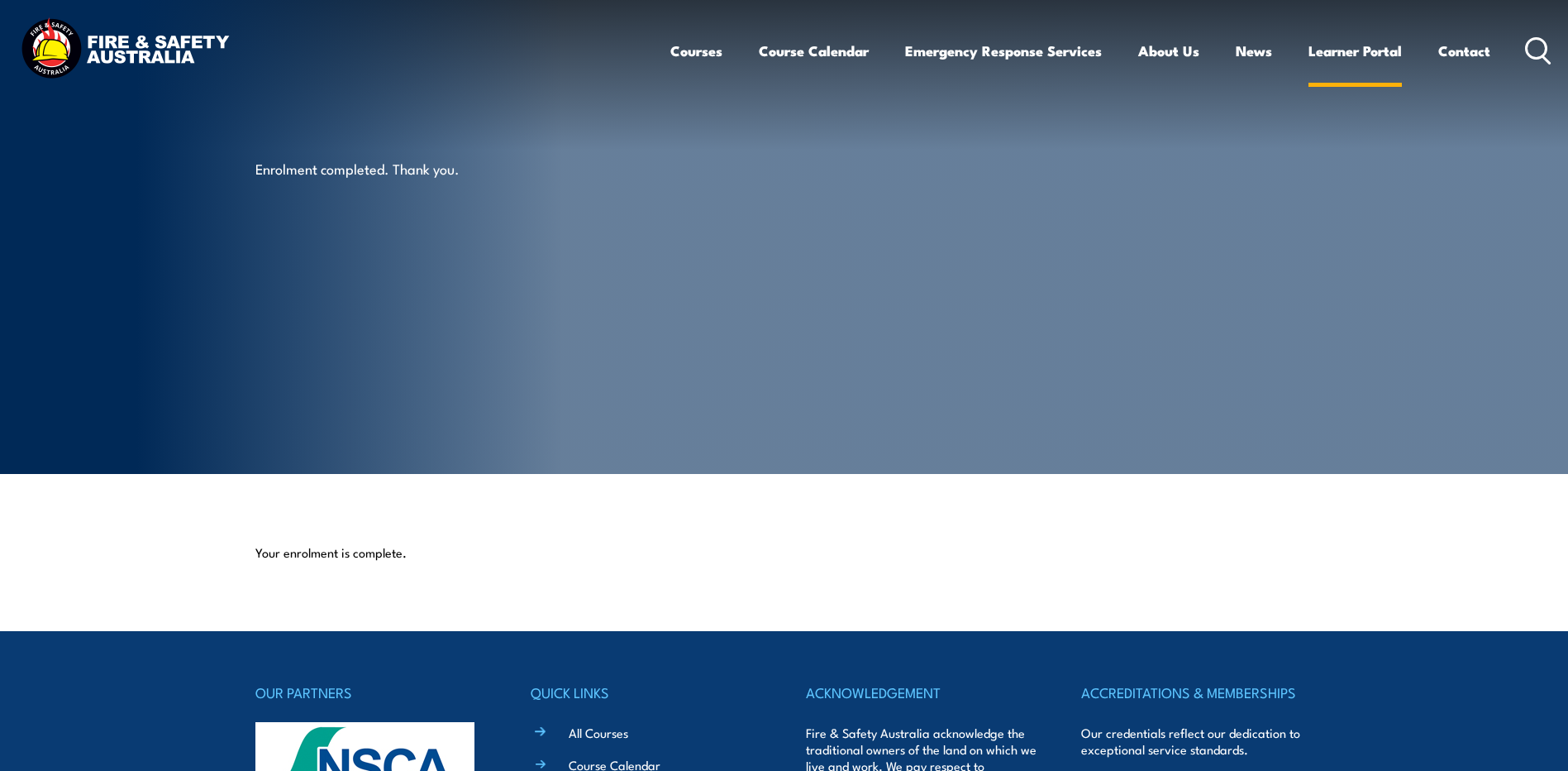
click at [1357, 49] on link "Learner Portal" at bounding box center [1355, 50] width 93 height 44
